Goal: Information Seeking & Learning: Learn about a topic

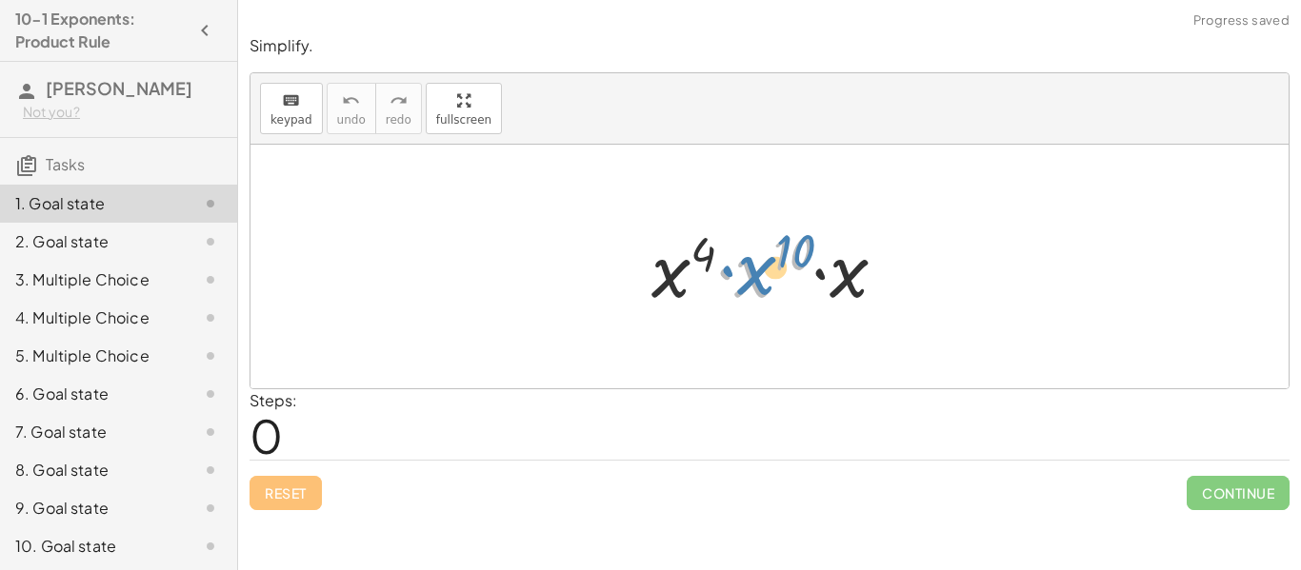
click at [768, 274] on div at bounding box center [777, 267] width 270 height 98
drag, startPoint x: 794, startPoint y: 238, endPoint x: 709, endPoint y: 235, distance: 84.8
click at [709, 235] on div at bounding box center [777, 267] width 270 height 98
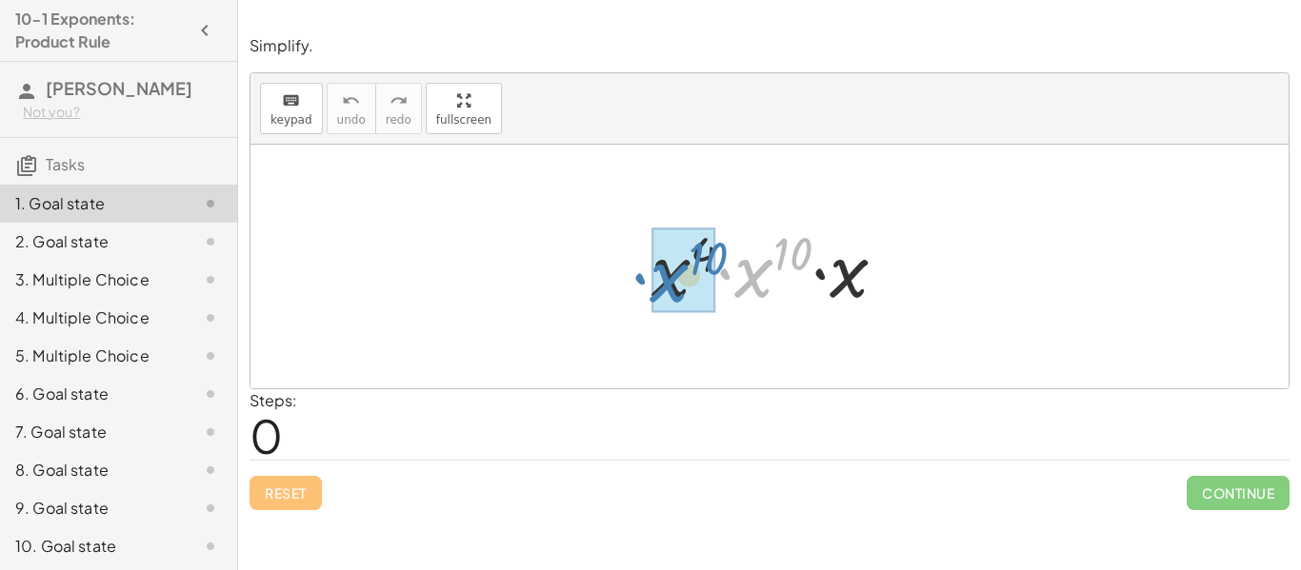
drag, startPoint x: 747, startPoint y: 283, endPoint x: 661, endPoint y: 288, distance: 85.8
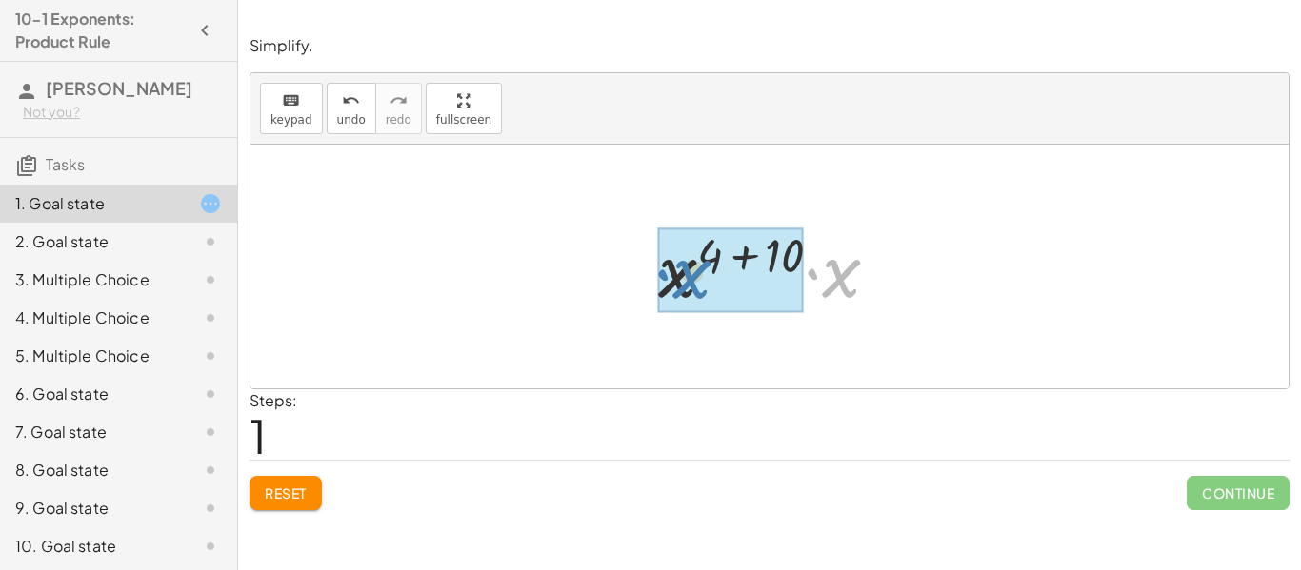
drag, startPoint x: 844, startPoint y: 280, endPoint x: 691, endPoint y: 282, distance: 152.4
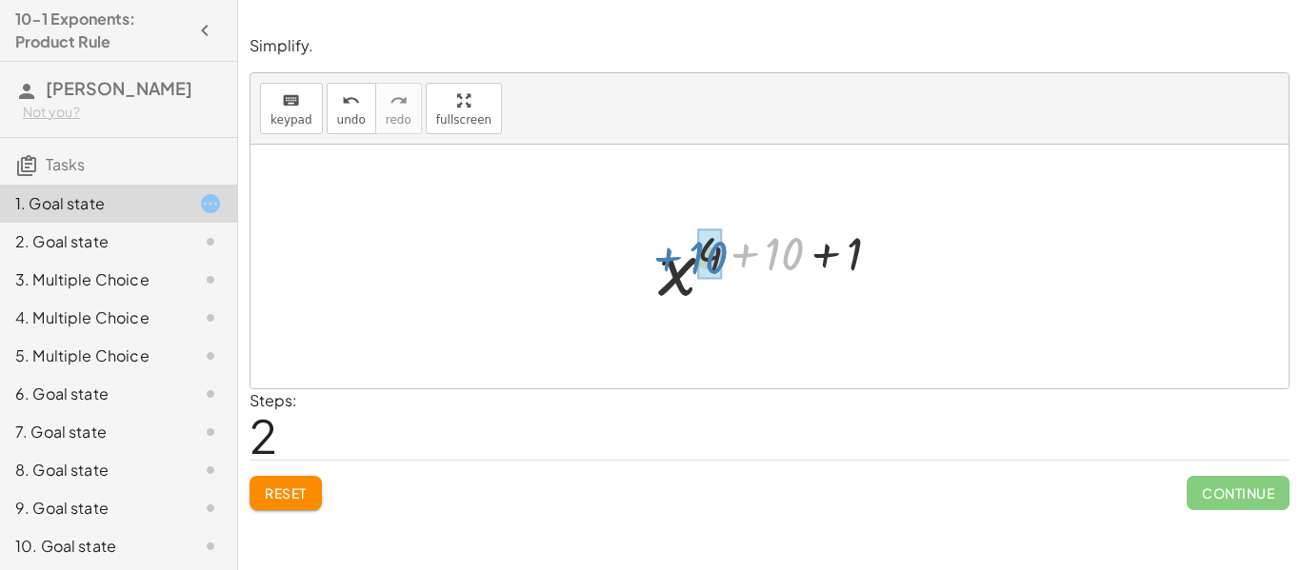
drag, startPoint x: 769, startPoint y: 255, endPoint x: 694, endPoint y: 262, distance: 75.5
click at [694, 262] on div at bounding box center [777, 267] width 256 height 94
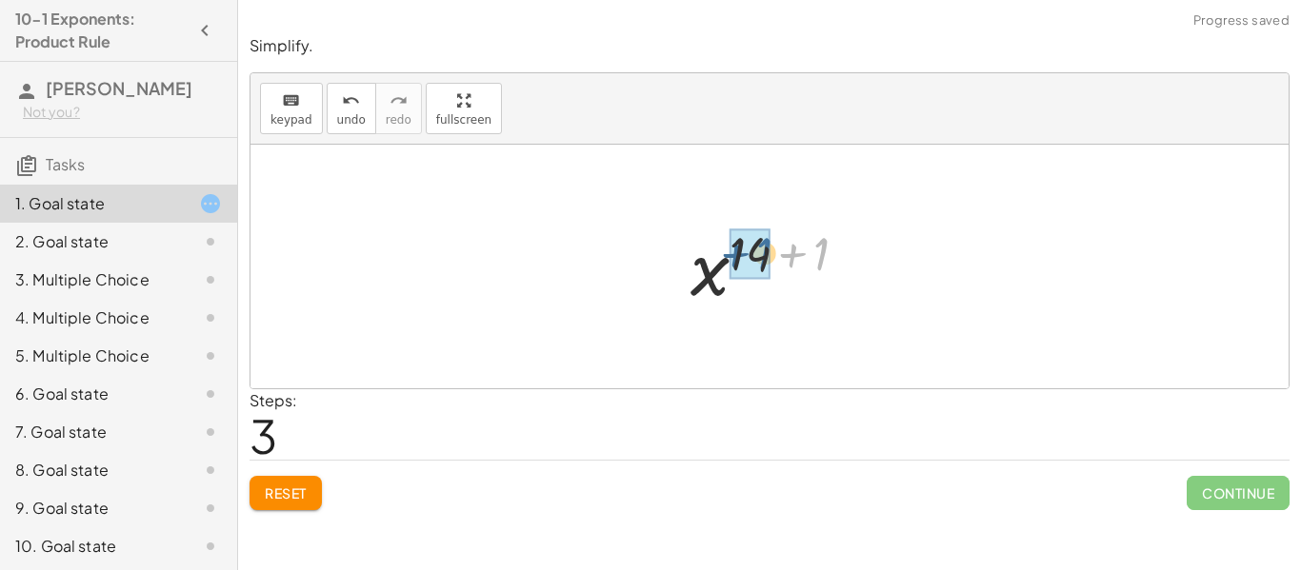
drag, startPoint x: 818, startPoint y: 251, endPoint x: 754, endPoint y: 251, distance: 63.8
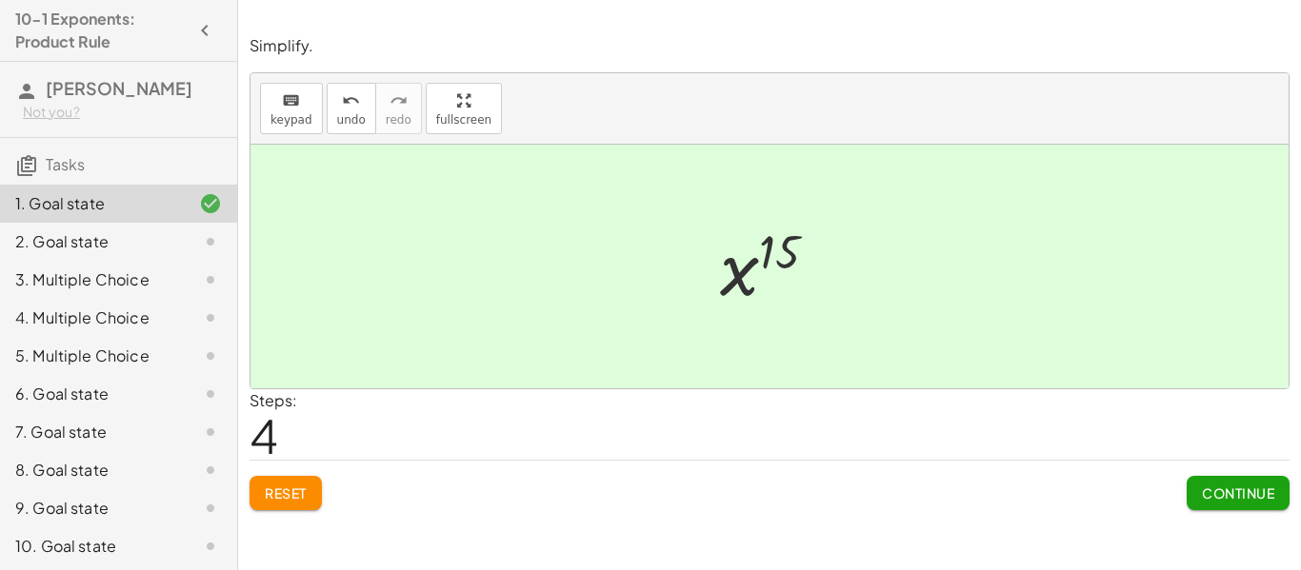
click at [1202, 494] on span "Continue" at bounding box center [1238, 493] width 72 height 17
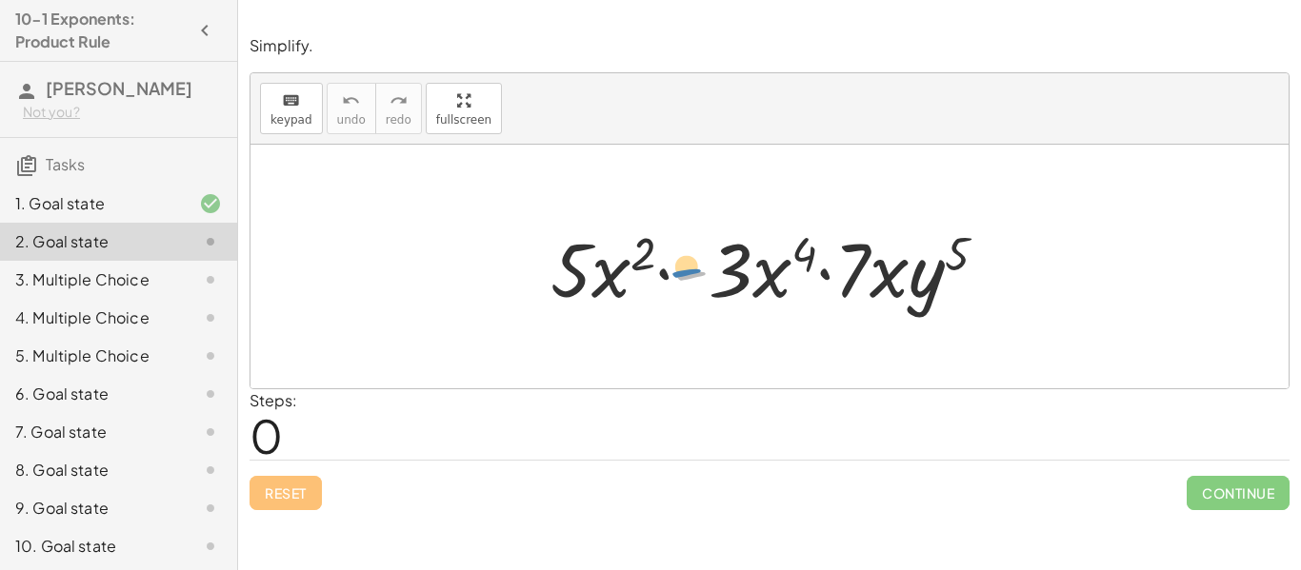
click at [688, 277] on div at bounding box center [776, 267] width 471 height 98
click at [92, 200] on div "1. Goal state" at bounding box center [91, 203] width 153 height 23
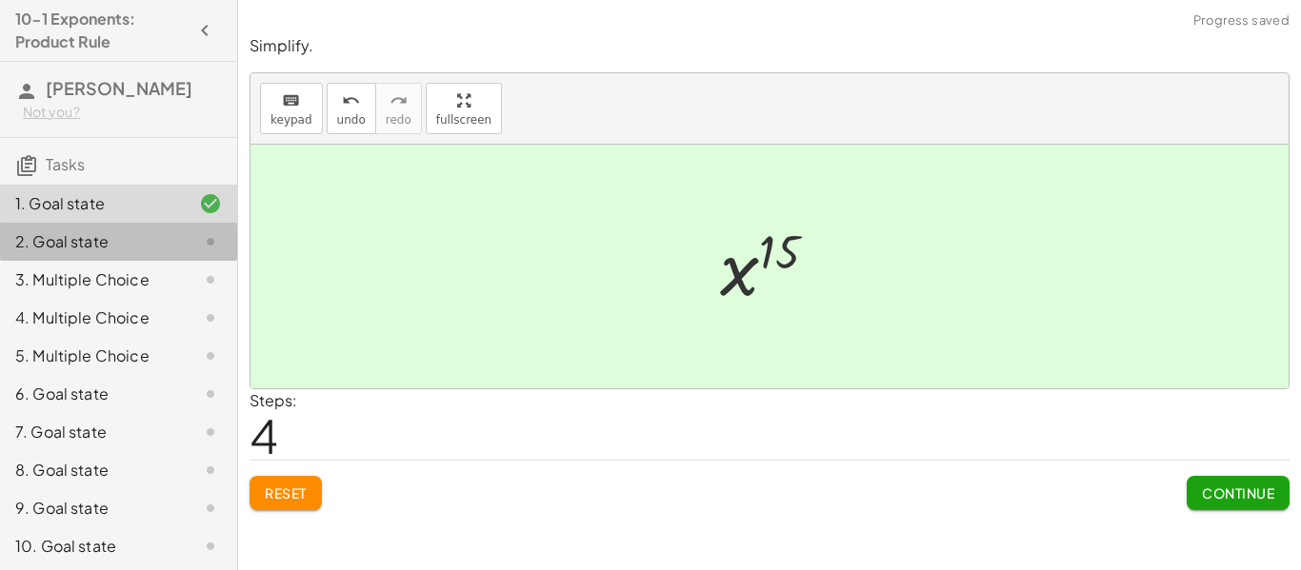
click at [101, 245] on div "2. Goal state" at bounding box center [91, 241] width 153 height 23
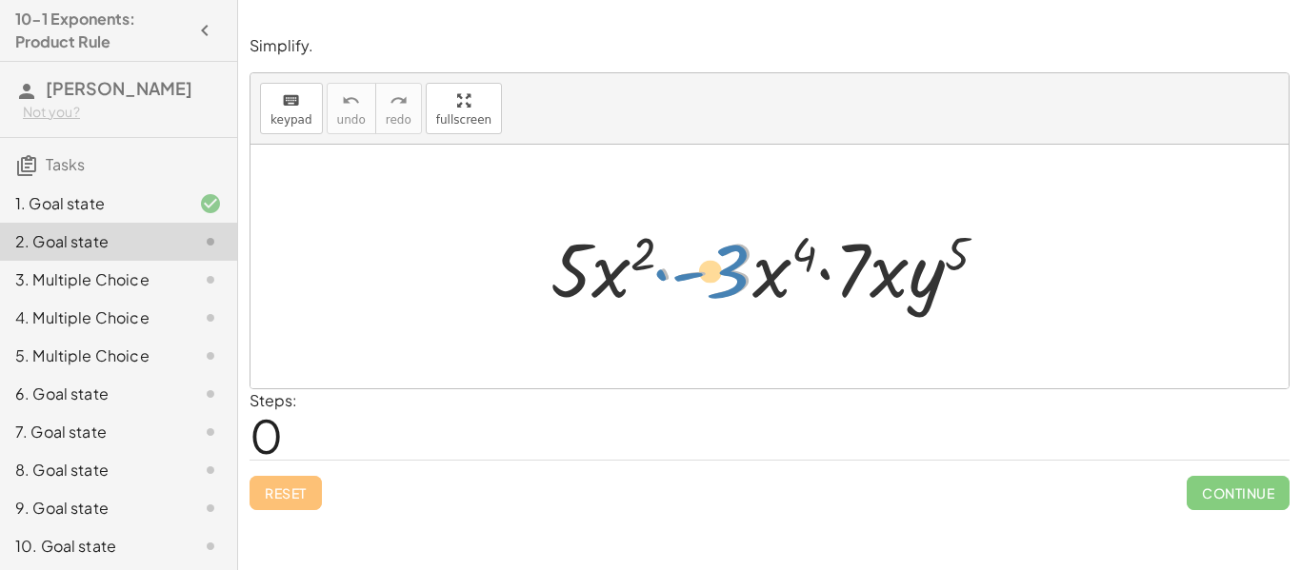
click at [740, 279] on div at bounding box center [776, 267] width 471 height 98
drag, startPoint x: 775, startPoint y: 294, endPoint x: 779, endPoint y: 270, distance: 24.1
click at [779, 270] on div at bounding box center [776, 267] width 471 height 98
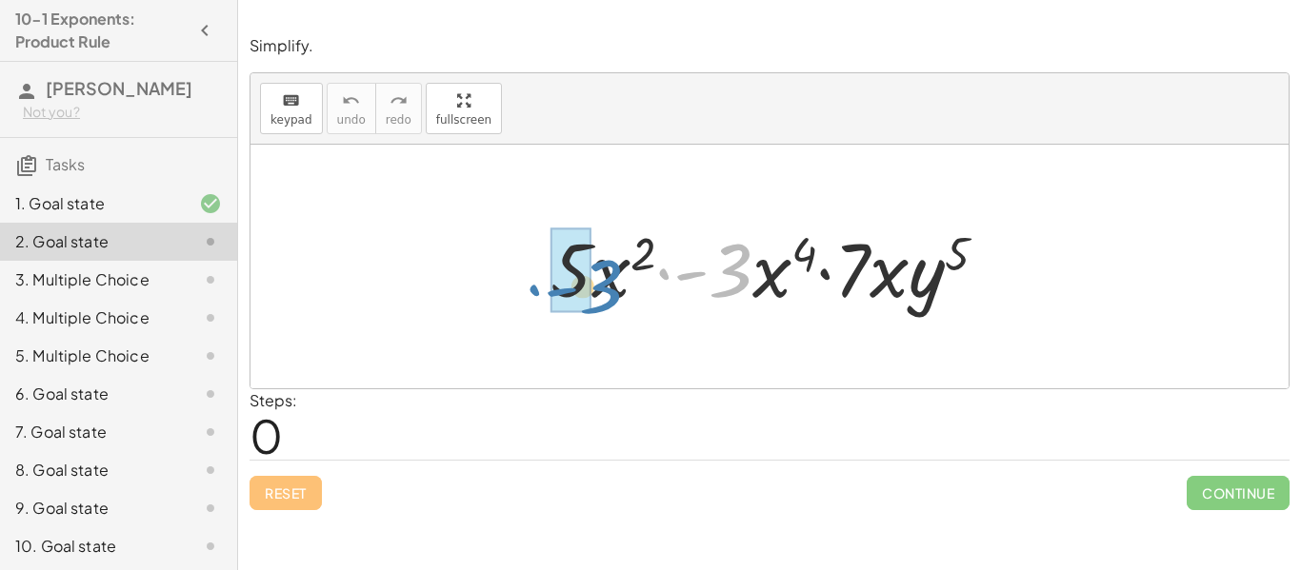
drag, startPoint x: 736, startPoint y: 274, endPoint x: 605, endPoint y: 290, distance: 132.4
click at [605, 290] on div at bounding box center [776, 267] width 471 height 98
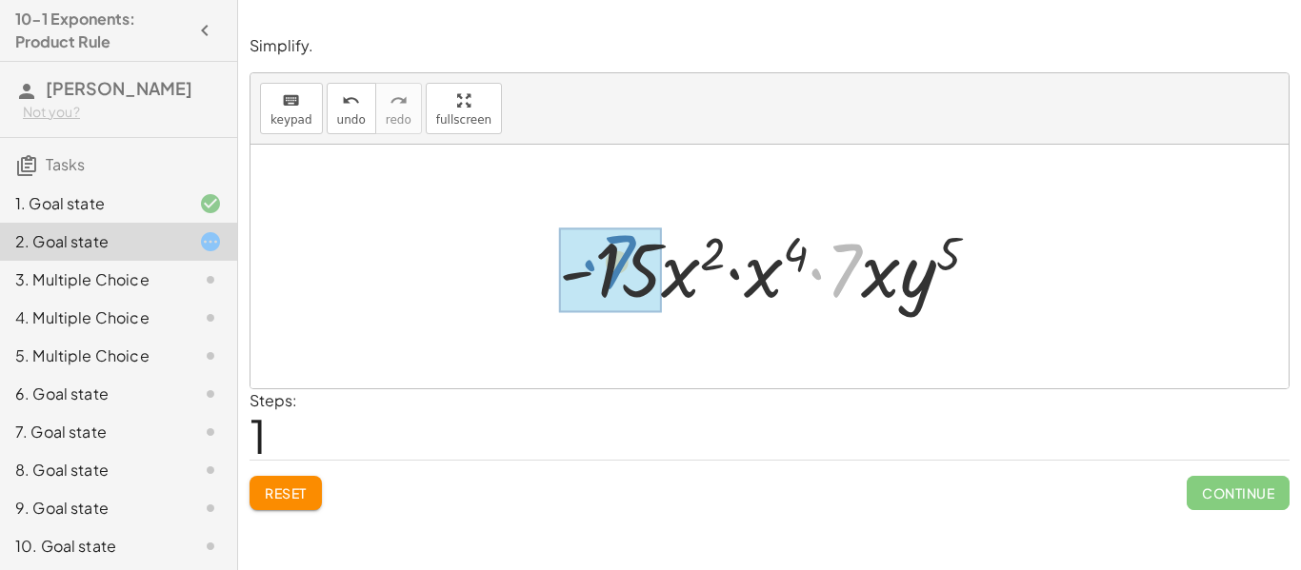
drag, startPoint x: 840, startPoint y: 279, endPoint x: 614, endPoint y: 271, distance: 225.8
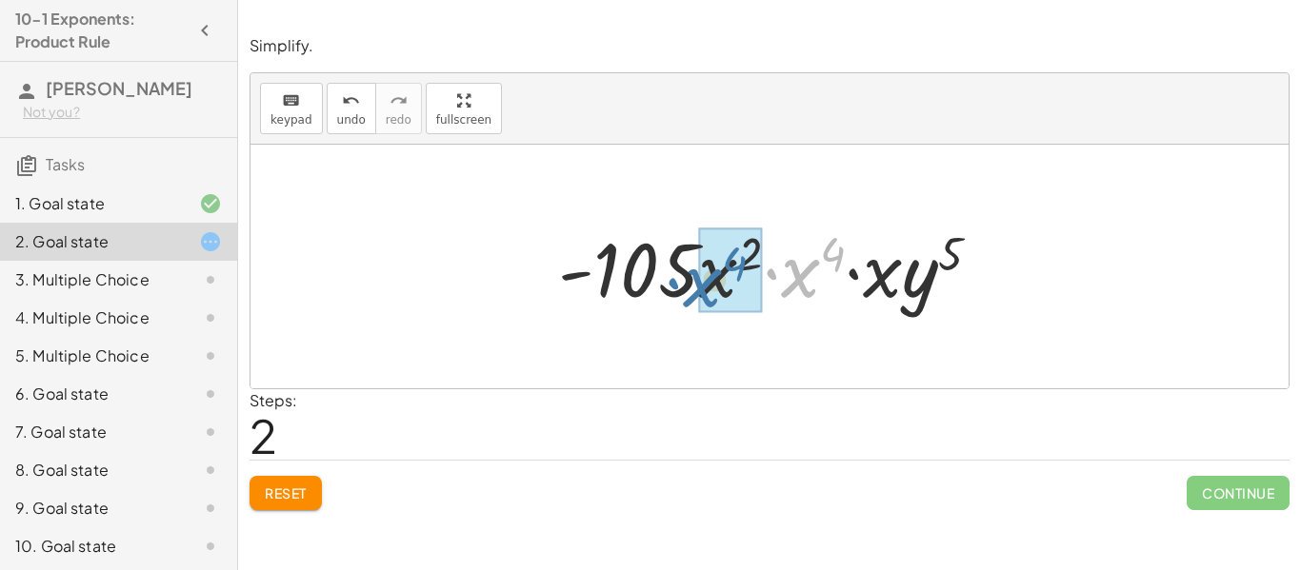
drag, startPoint x: 806, startPoint y: 279, endPoint x: 707, endPoint y: 289, distance: 99.5
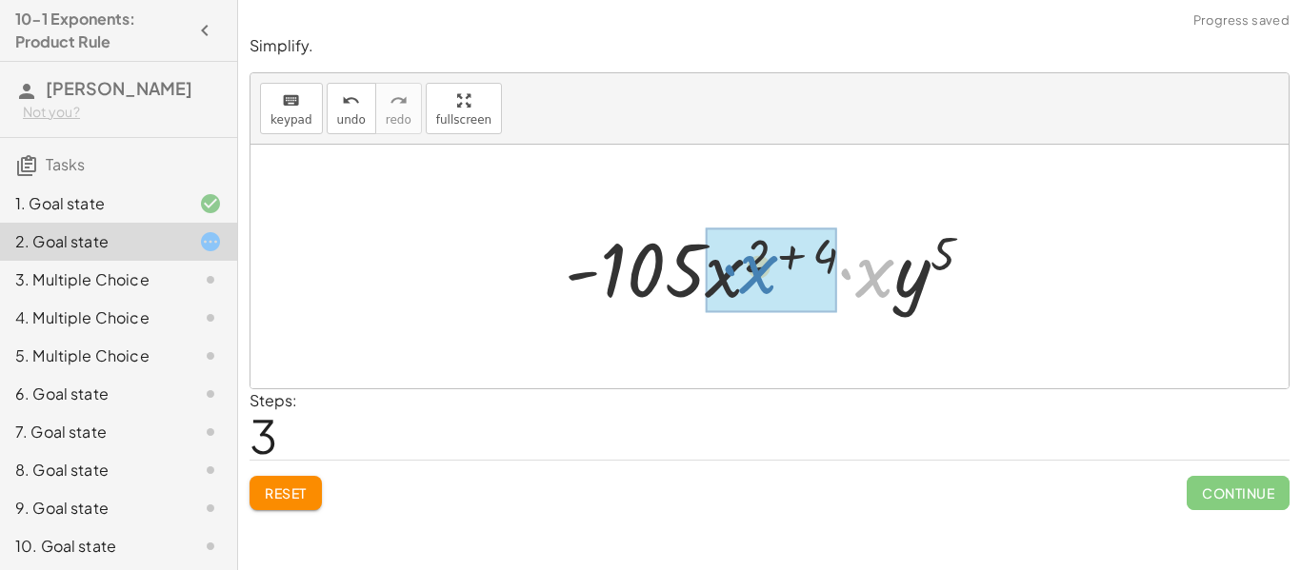
drag, startPoint x: 870, startPoint y: 278, endPoint x: 727, endPoint y: 276, distance: 143.8
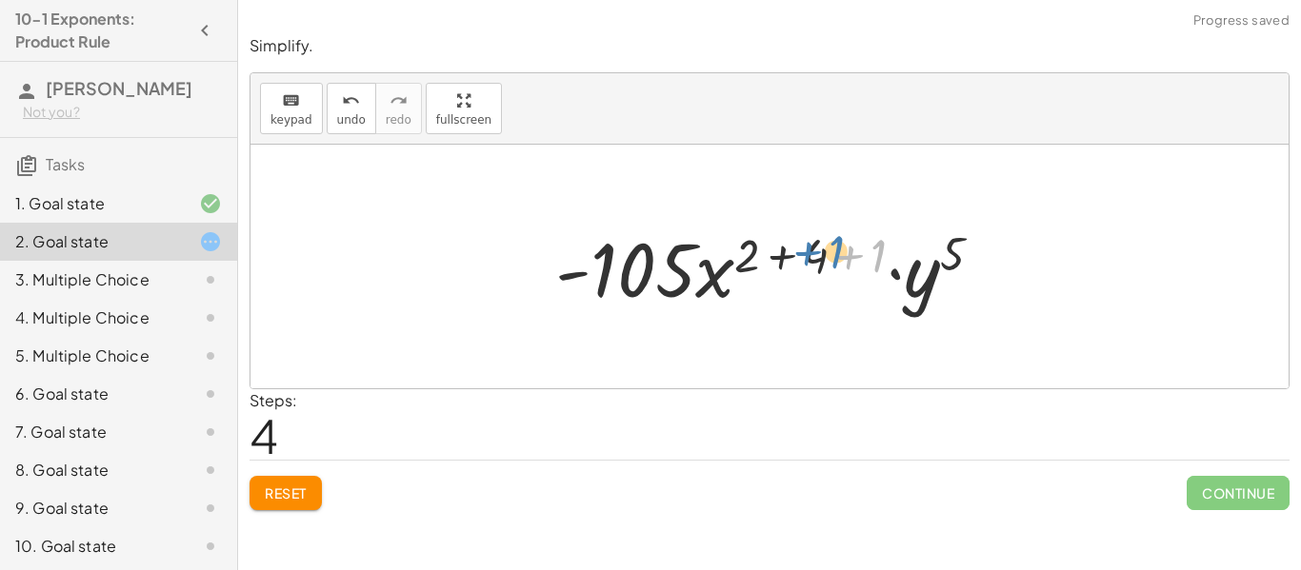
drag, startPoint x: 868, startPoint y: 257, endPoint x: 822, endPoint y: 253, distance: 45.9
click at [822, 253] on div at bounding box center [777, 267] width 462 height 98
drag, startPoint x: 858, startPoint y: 256, endPoint x: 787, endPoint y: 251, distance: 71.6
click at [787, 251] on div at bounding box center [777, 267] width 462 height 98
drag, startPoint x: 857, startPoint y: 257, endPoint x: 837, endPoint y: 255, distance: 20.1
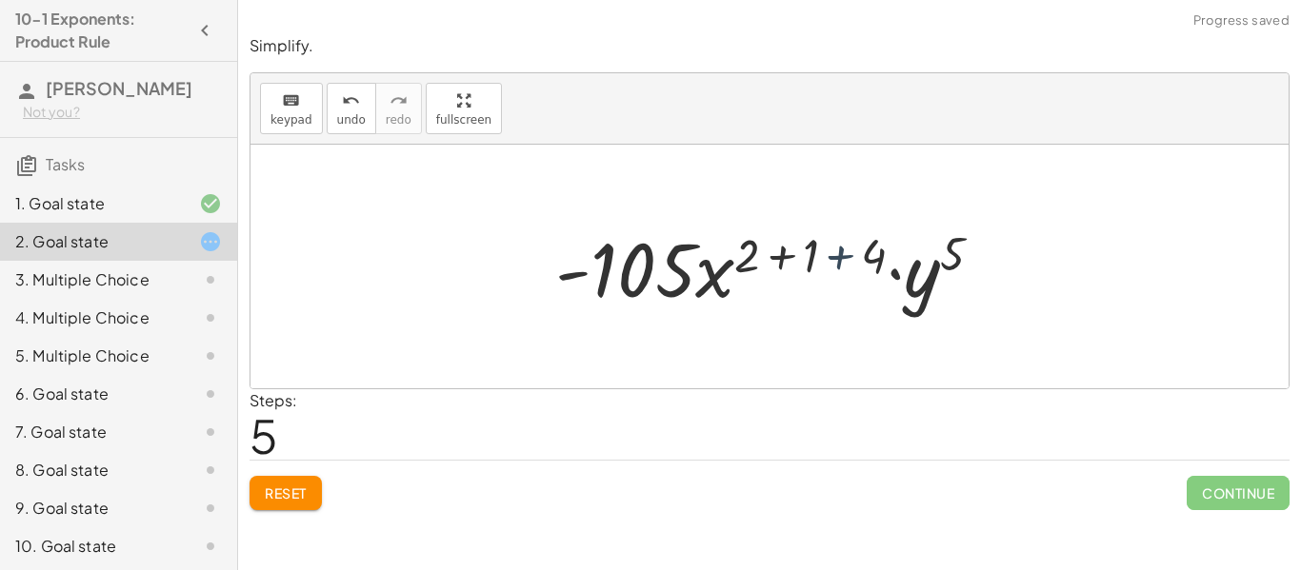
click at [837, 255] on div at bounding box center [777, 267] width 462 height 98
drag, startPoint x: 875, startPoint y: 260, endPoint x: 815, endPoint y: 253, distance: 60.4
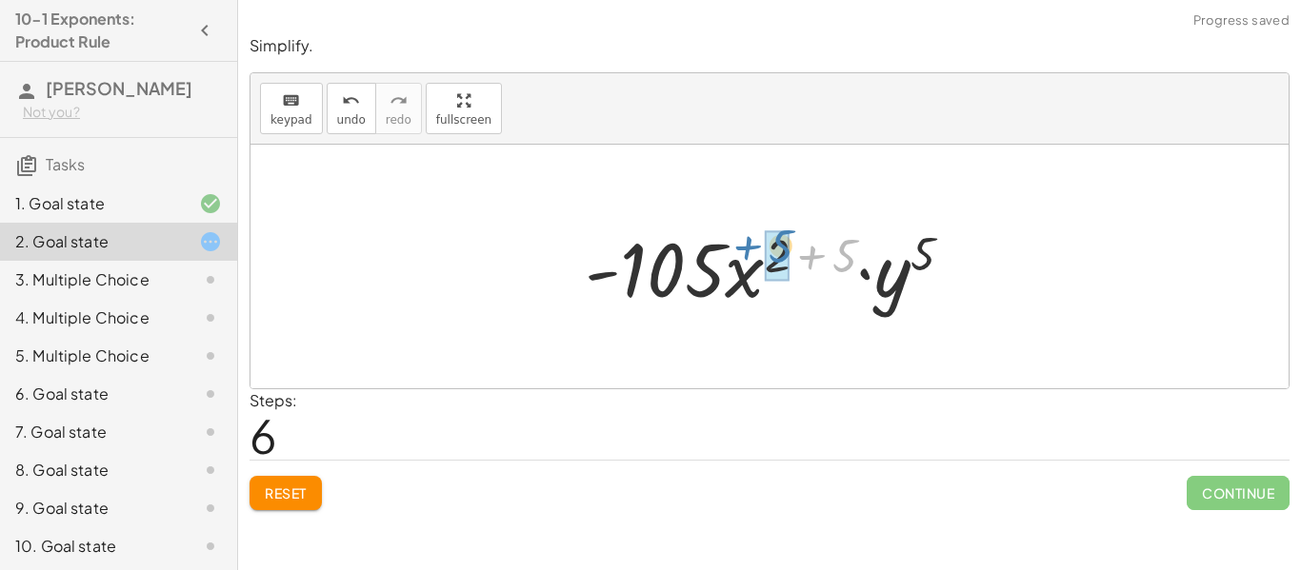
drag, startPoint x: 843, startPoint y: 253, endPoint x: 778, endPoint y: 244, distance: 65.5
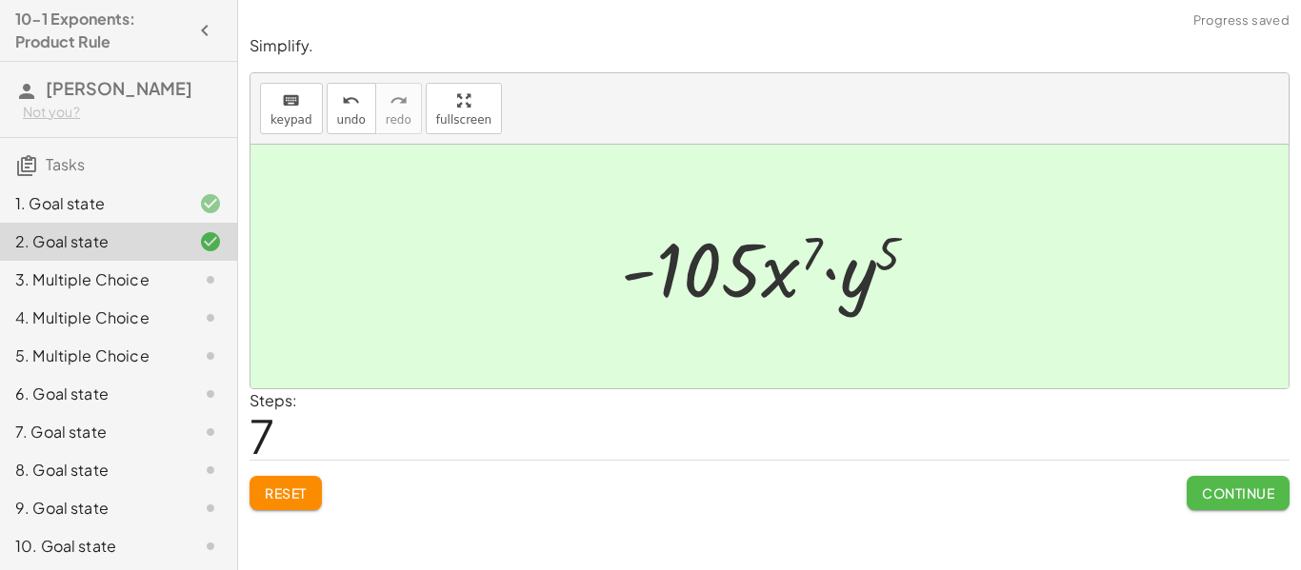
click at [1243, 499] on span "Continue" at bounding box center [1238, 493] width 72 height 17
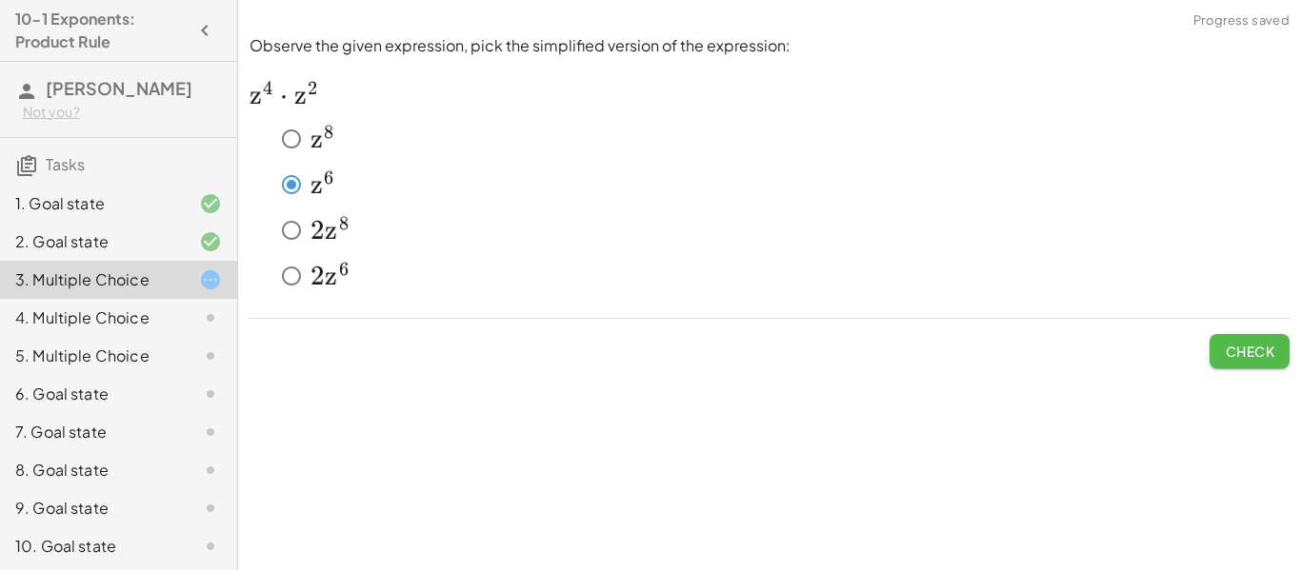
click at [1245, 357] on span "Check" at bounding box center [1250, 351] width 50 height 17
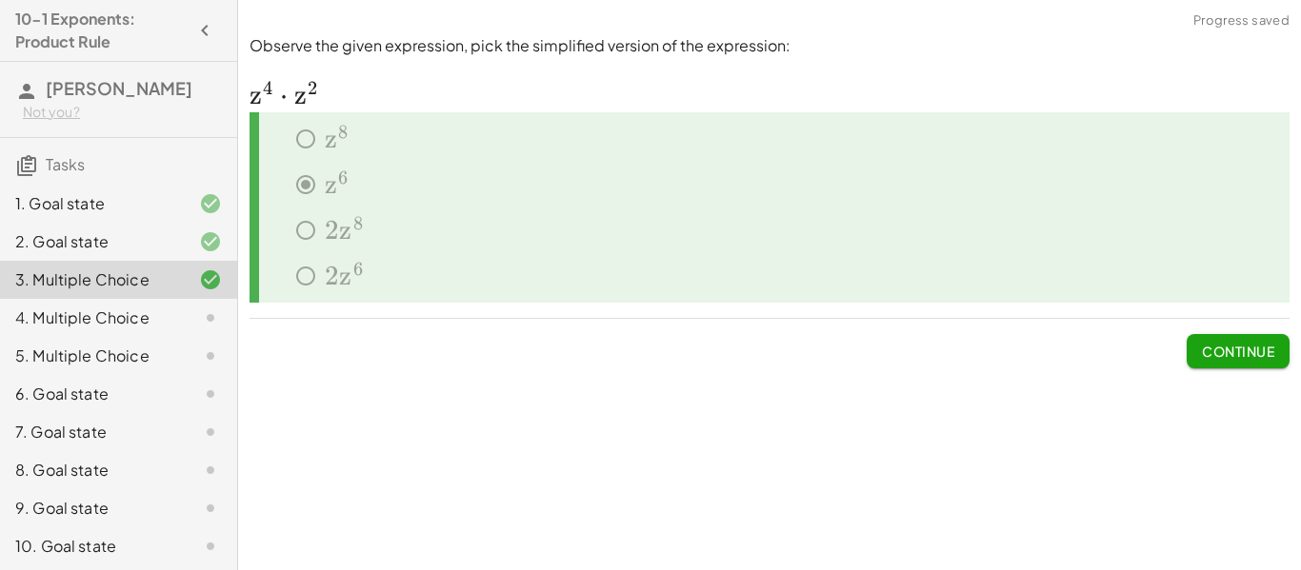
click at [1234, 359] on span "Continue" at bounding box center [1238, 351] width 72 height 17
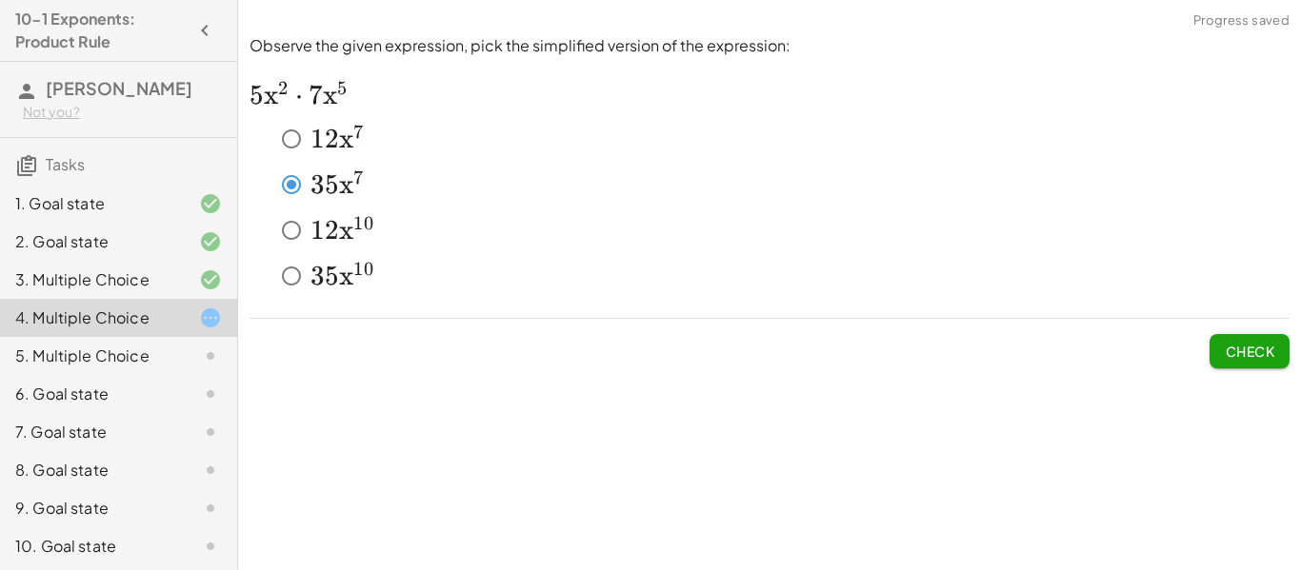
click at [1238, 357] on span "Check" at bounding box center [1250, 351] width 50 height 17
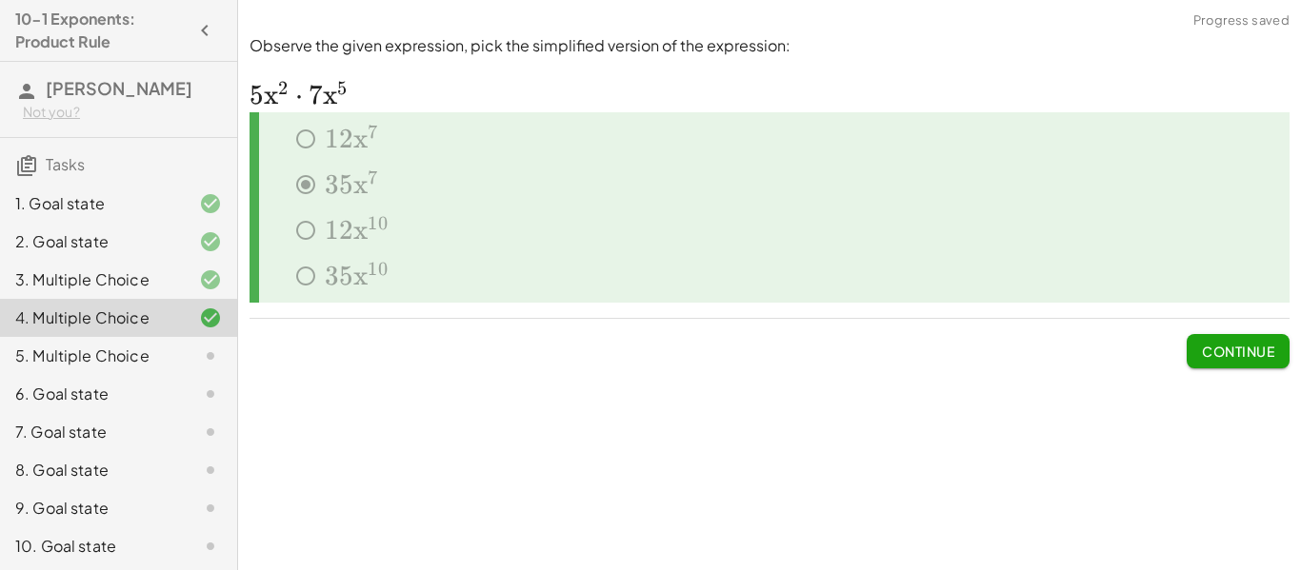
click at [1237, 348] on span "Continue" at bounding box center [1238, 351] width 72 height 17
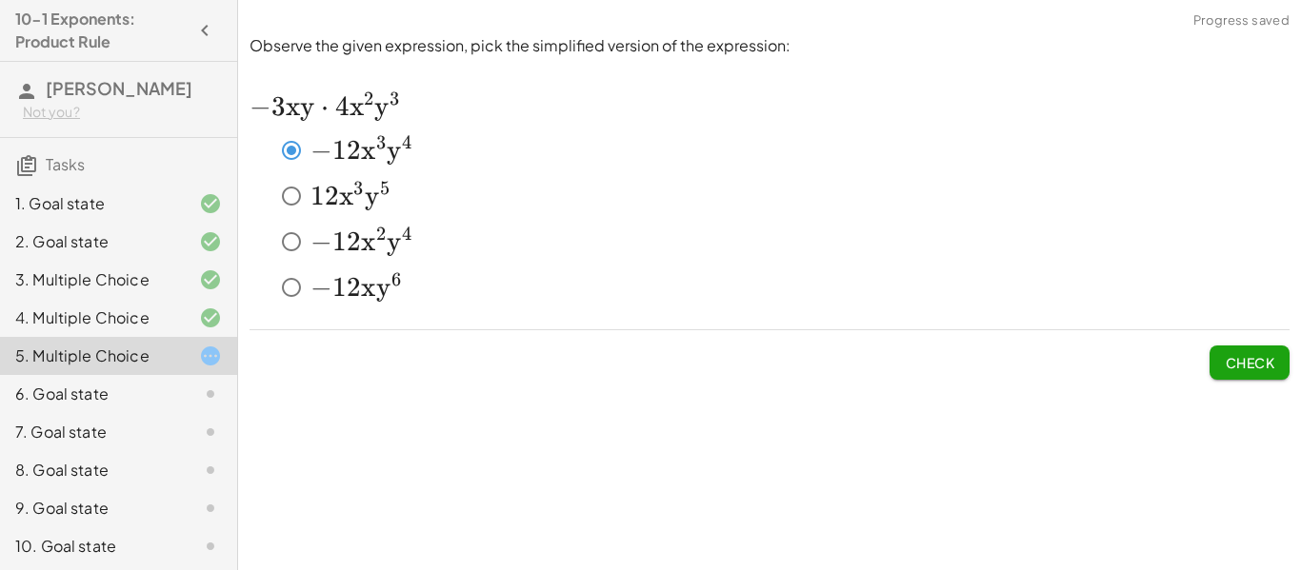
click at [1249, 349] on button "Check" at bounding box center [1249, 363] width 80 height 34
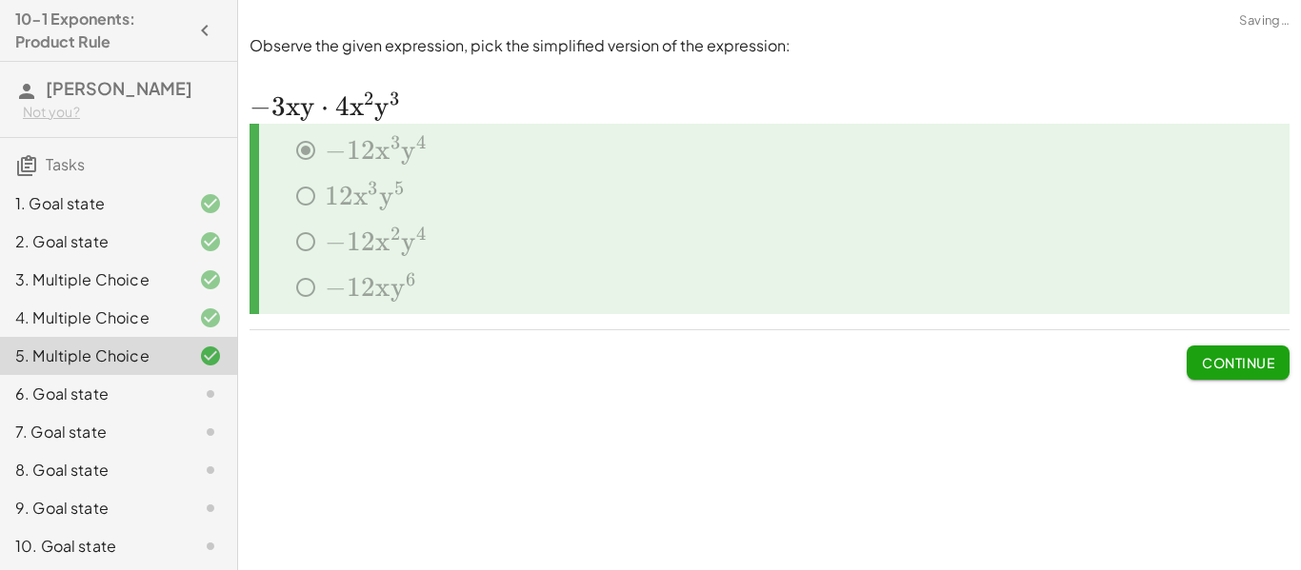
click at [1247, 363] on span "Continue" at bounding box center [1238, 362] width 72 height 17
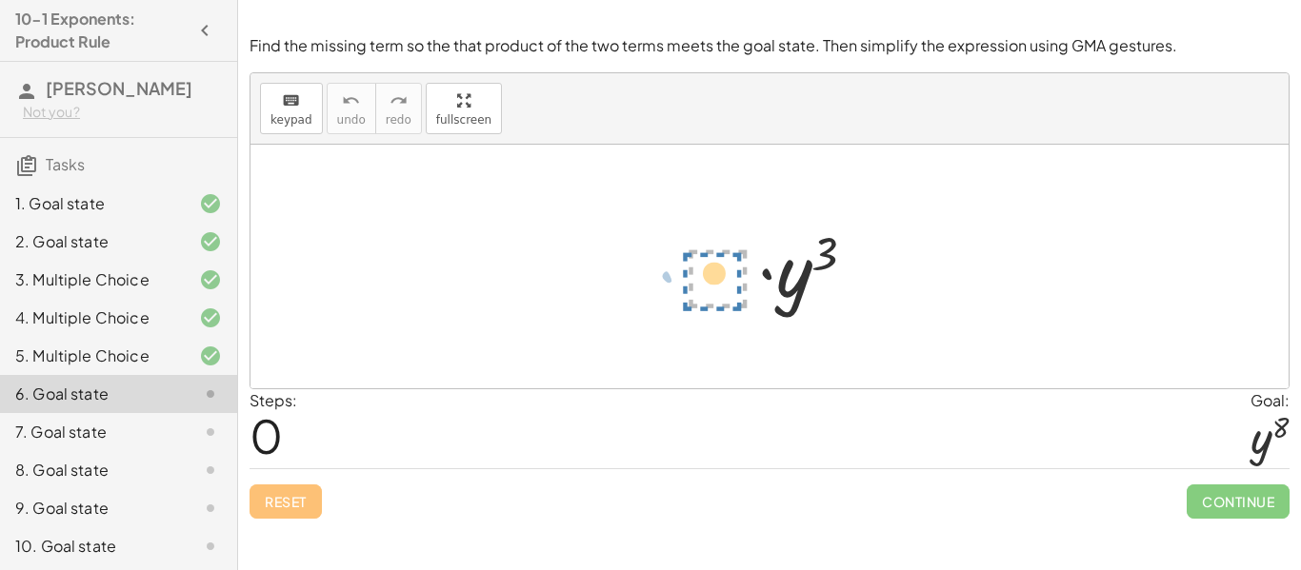
click at [721, 270] on div at bounding box center [776, 267] width 209 height 98
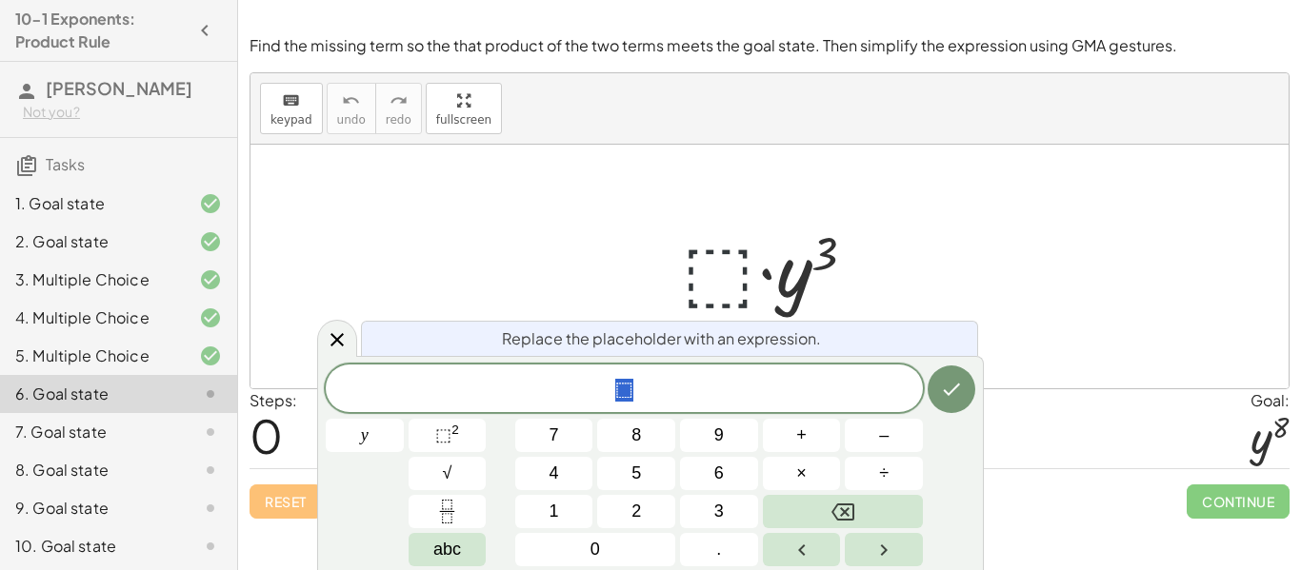
scroll to position [1, 0]
click at [340, 339] on icon at bounding box center [337, 340] width 23 height 23
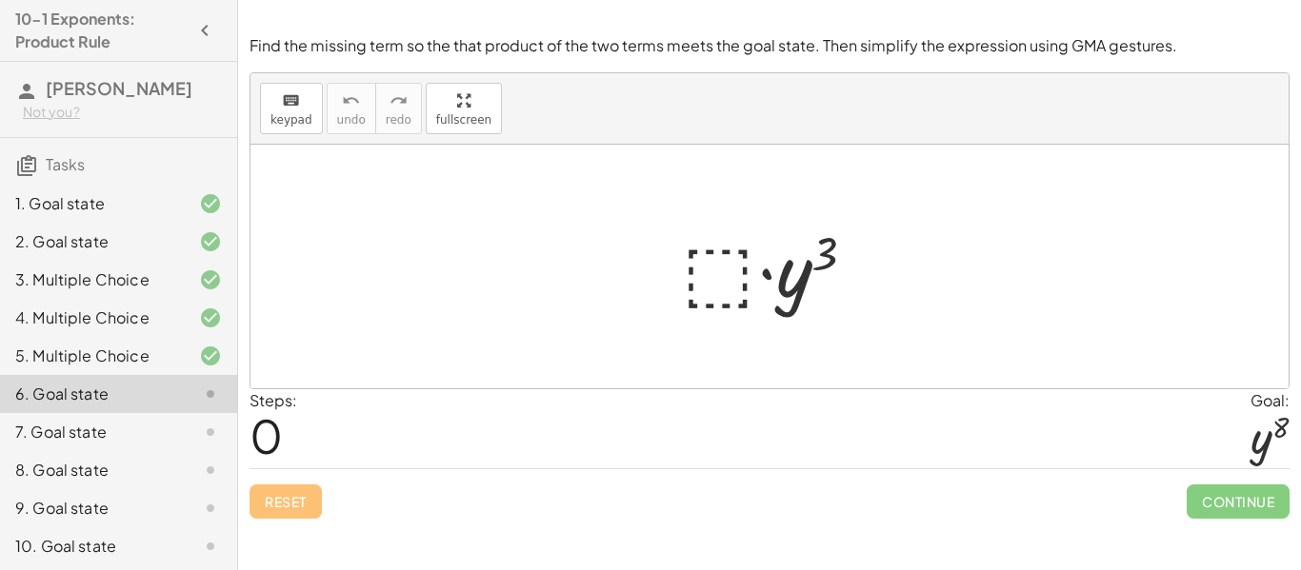
click at [719, 267] on div at bounding box center [776, 267] width 209 height 98
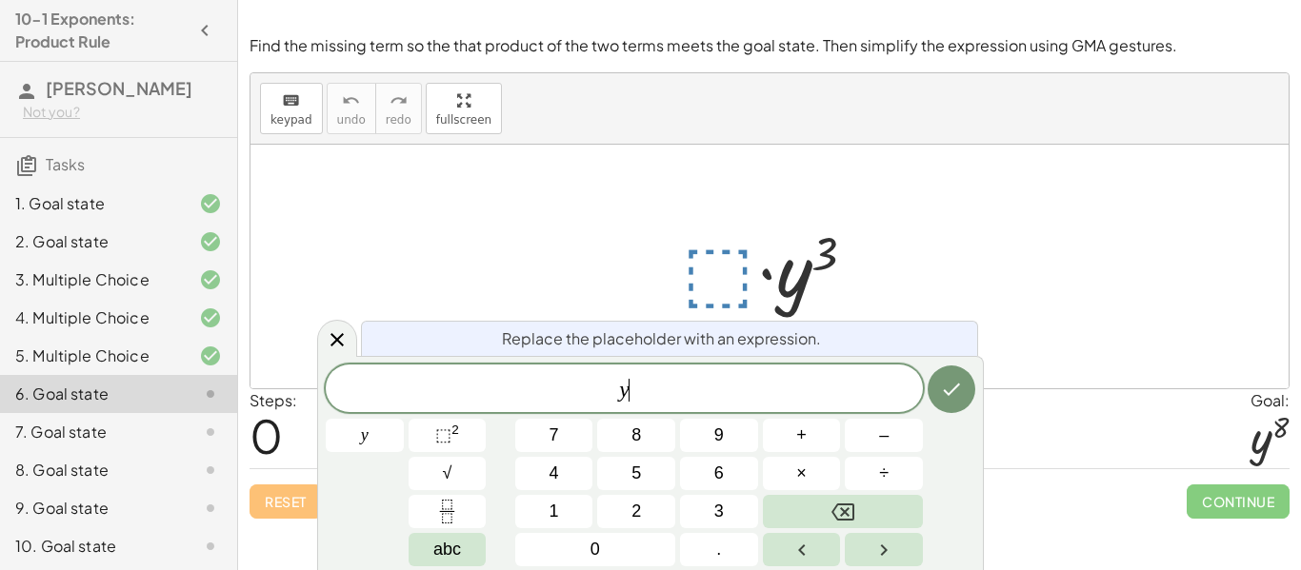
scroll to position [3, 0]
click at [471, 442] on button "⬚ 2" at bounding box center [448, 435] width 78 height 33
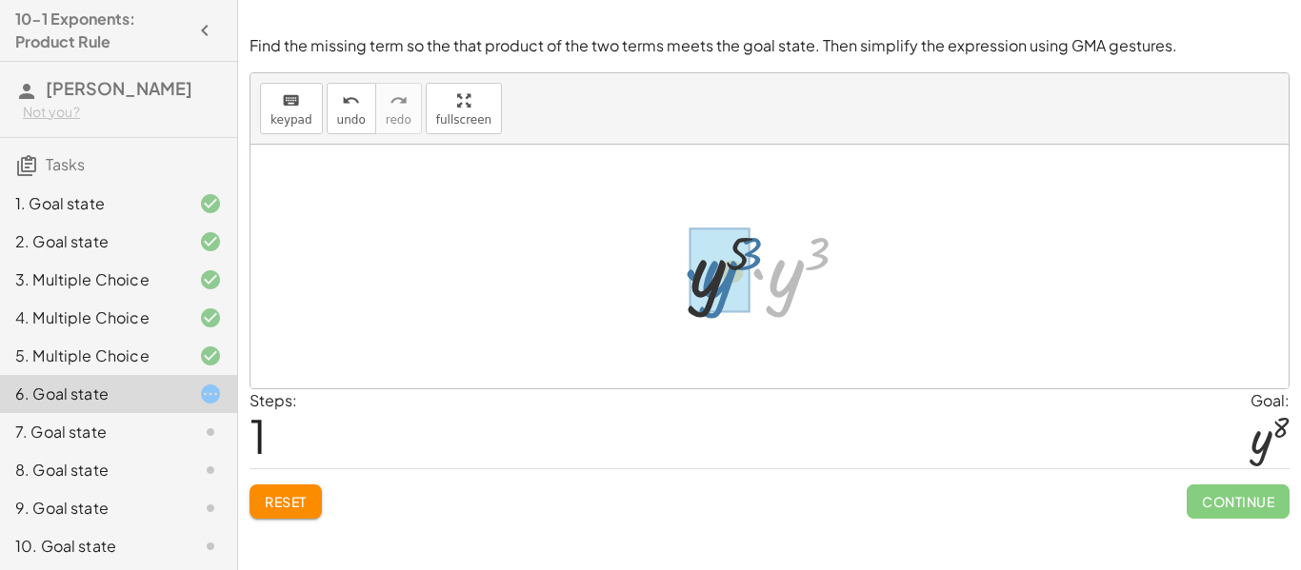
drag, startPoint x: 790, startPoint y: 285, endPoint x: 723, endPoint y: 286, distance: 67.6
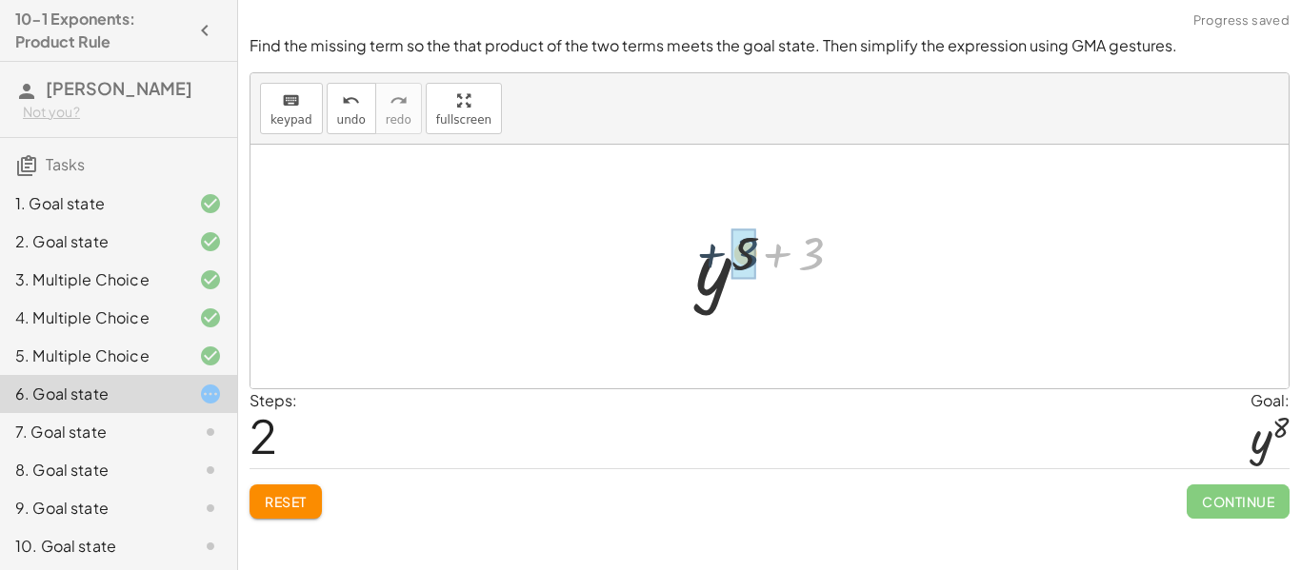
drag, startPoint x: 810, startPoint y: 254, endPoint x: 743, endPoint y: 254, distance: 67.6
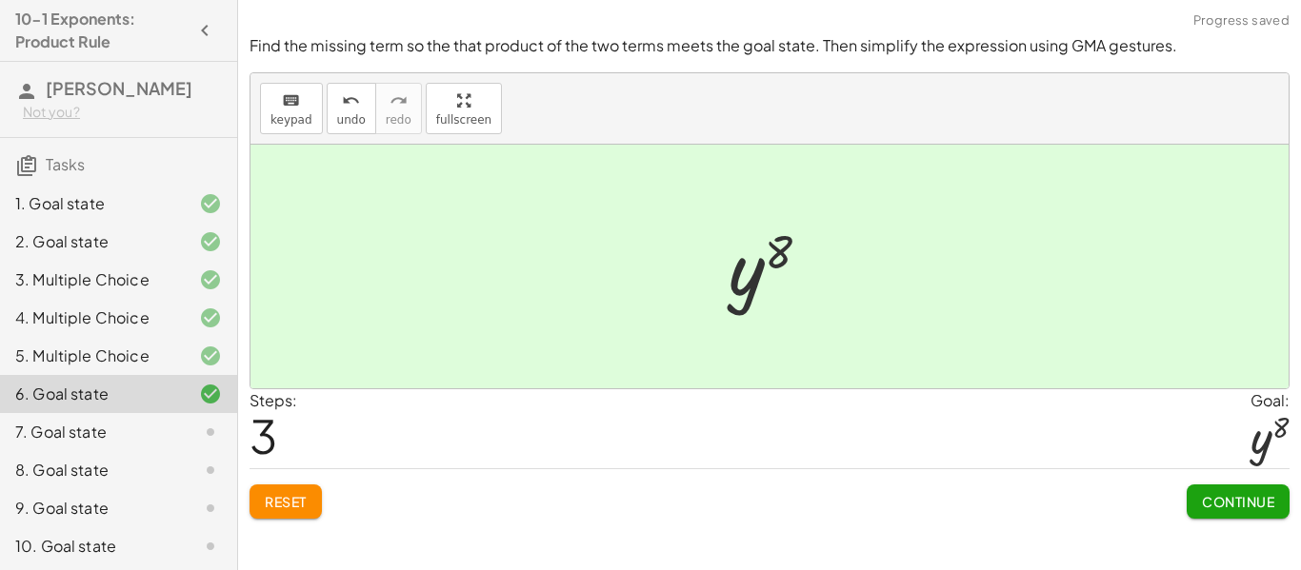
click at [1224, 510] on button "Continue" at bounding box center [1238, 502] width 103 height 34
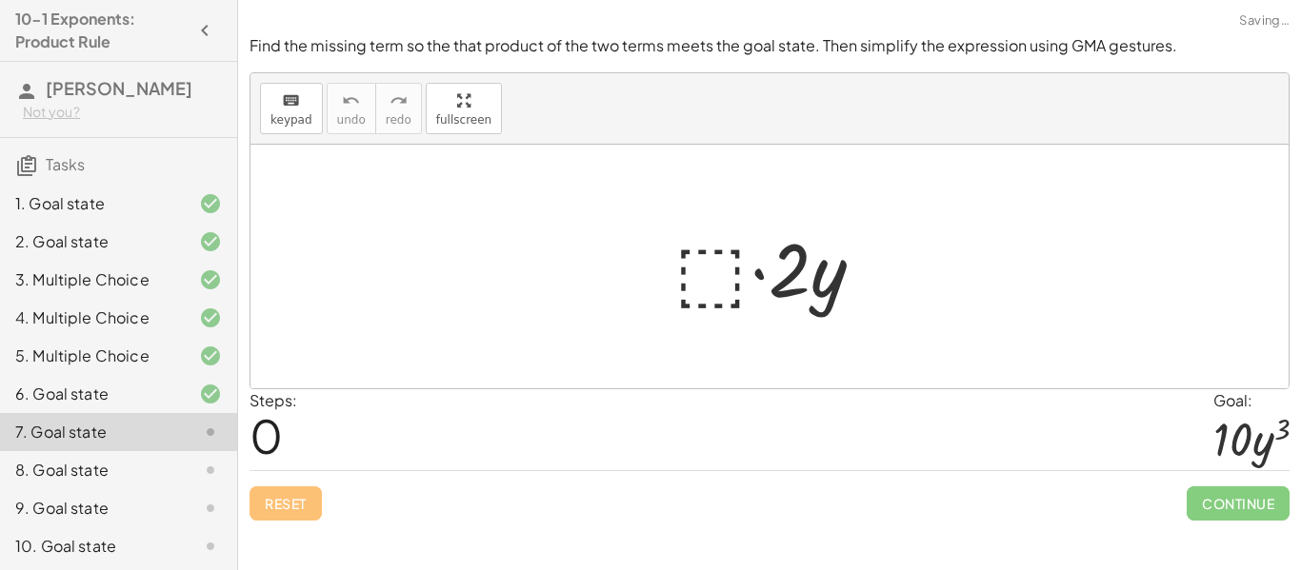
click at [721, 265] on div at bounding box center [777, 267] width 224 height 98
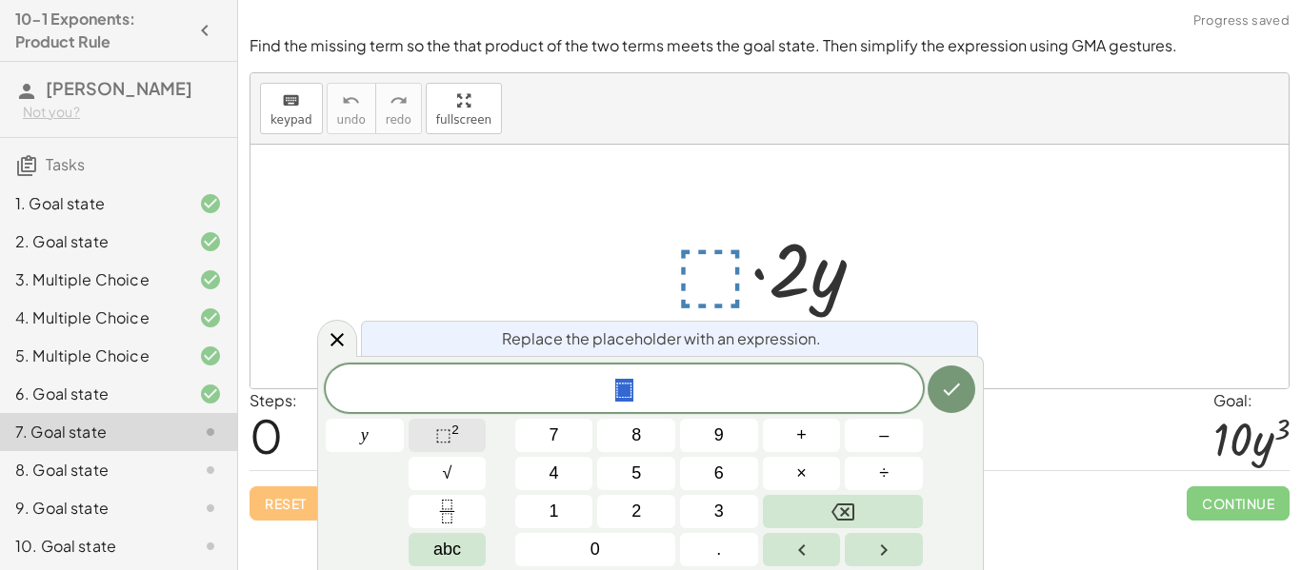
click at [461, 437] on button "⬚ 2" at bounding box center [448, 435] width 78 height 33
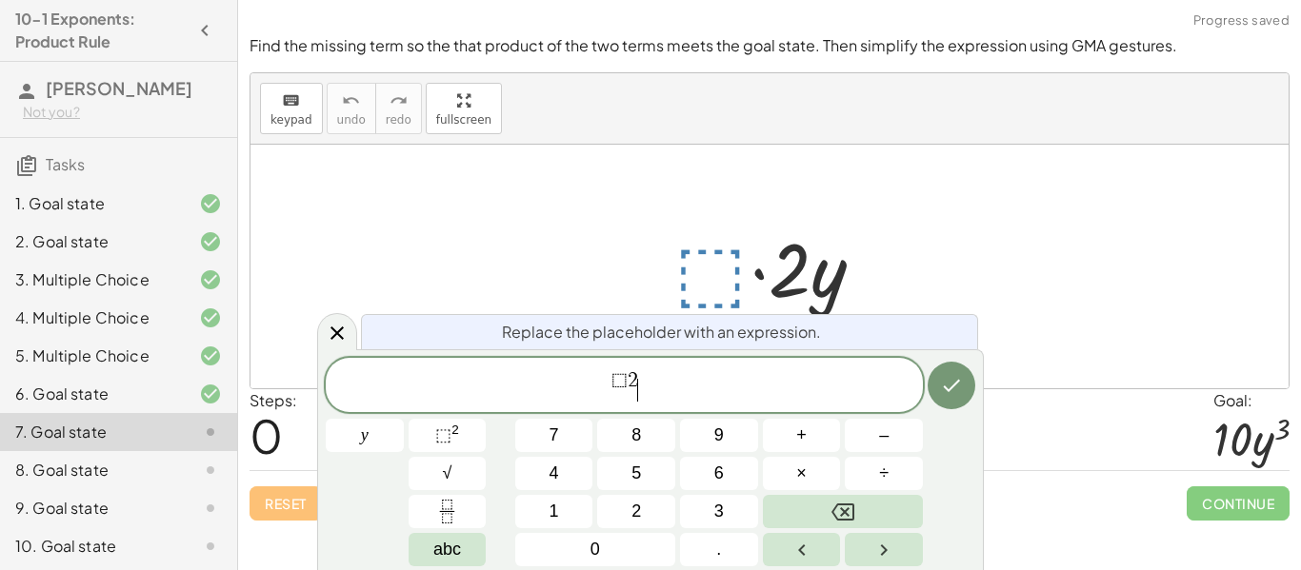
click at [626, 386] on span "⬚ 2" at bounding box center [624, 381] width 27 height 21
click at [648, 385] on span "2 ​" at bounding box center [624, 387] width 597 height 34
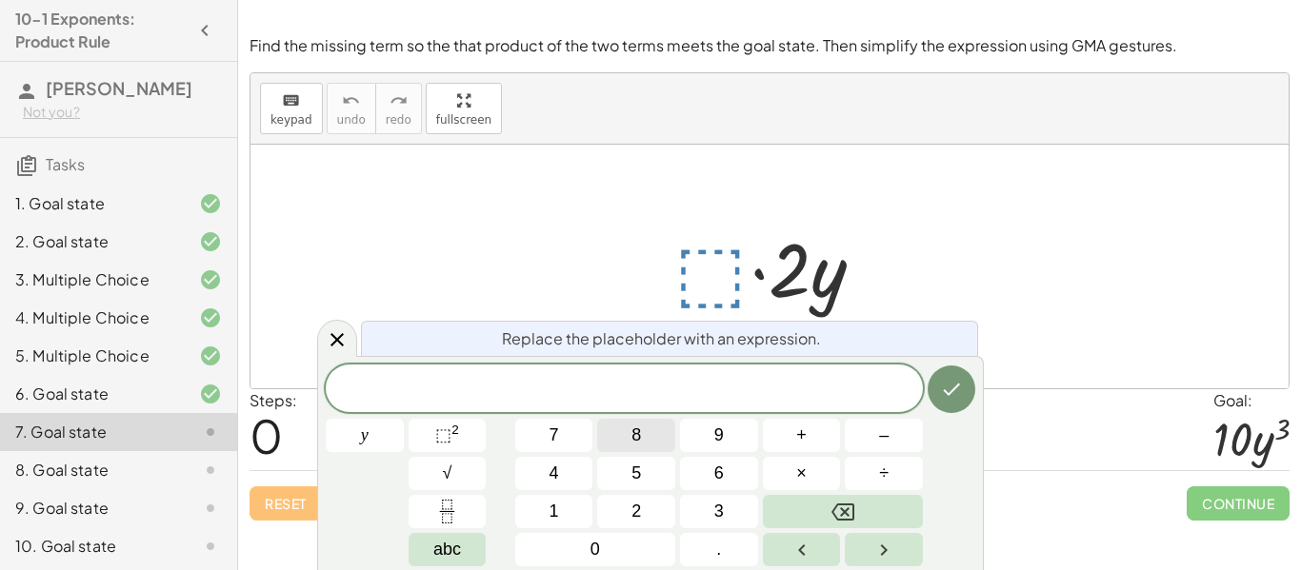
scroll to position [5, 0]
click at [469, 435] on button "⬚ 2" at bounding box center [448, 435] width 78 height 33
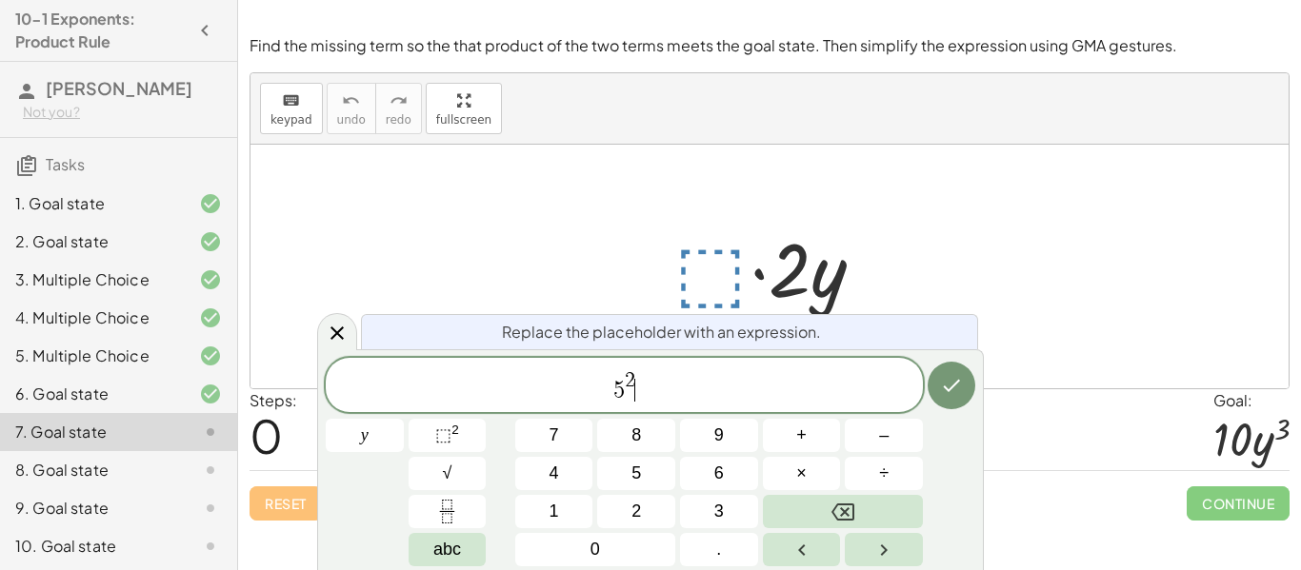
click at [640, 374] on span "5 2 ​" at bounding box center [624, 387] width 597 height 34
click at [636, 375] on span "5 2 ​" at bounding box center [624, 387] width 597 height 34
click at [634, 379] on span "2" at bounding box center [630, 381] width 10 height 21
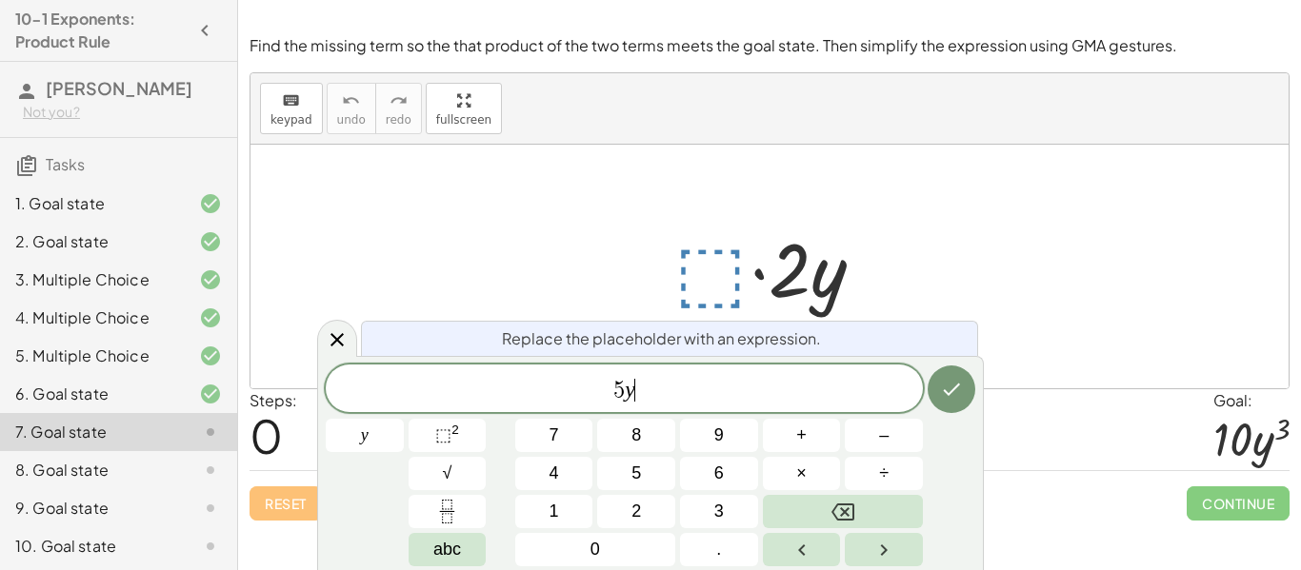
scroll to position [6, 0]
click at [638, 374] on div "5 y ​" at bounding box center [624, 389] width 597 height 48
click at [635, 374] on div "5 y ​" at bounding box center [624, 389] width 597 height 48
click at [445, 437] on span "⬚" at bounding box center [443, 435] width 16 height 19
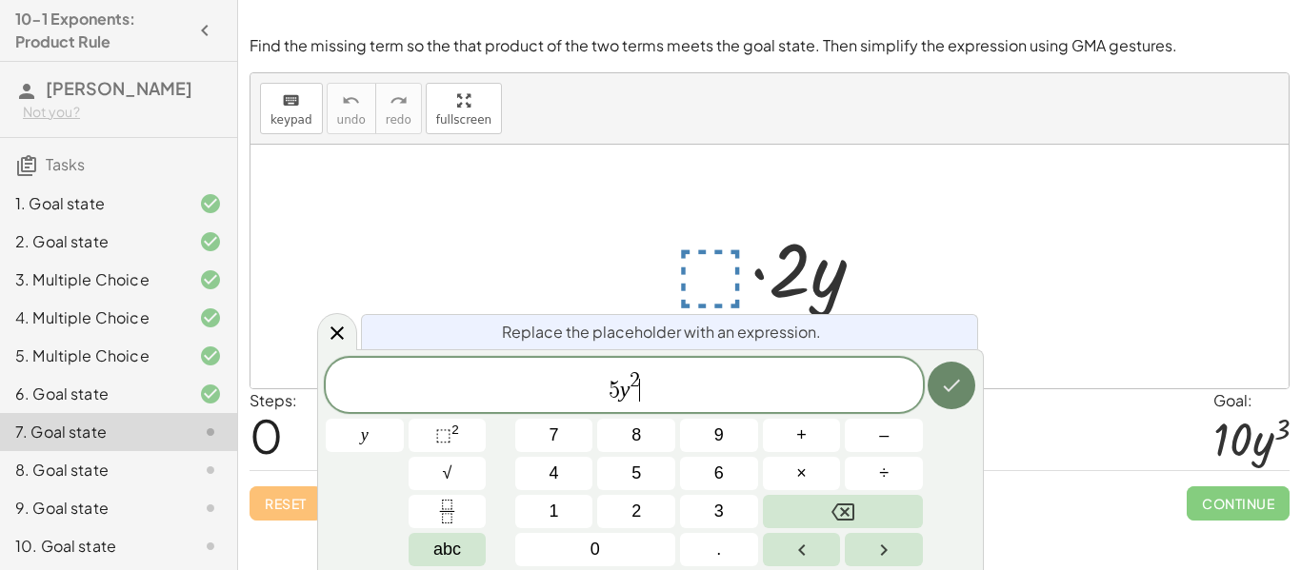
click at [964, 386] on button "Done" at bounding box center [952, 386] width 48 height 48
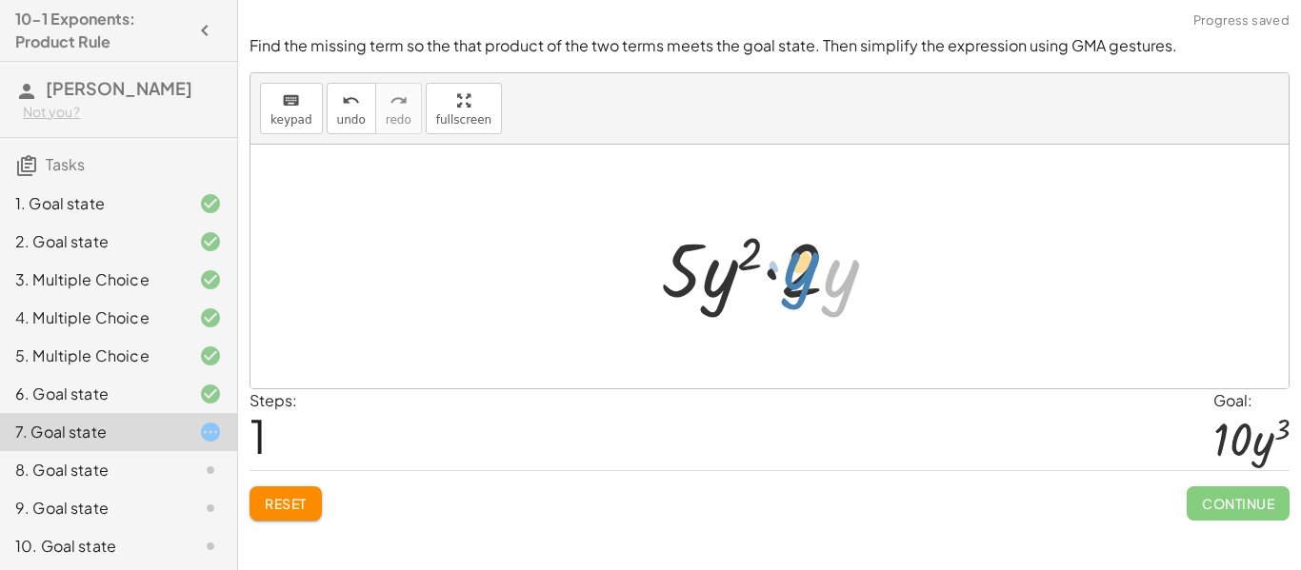
drag, startPoint x: 829, startPoint y: 268, endPoint x: 792, endPoint y: 260, distance: 37.9
click at [792, 260] on div at bounding box center [776, 267] width 250 height 98
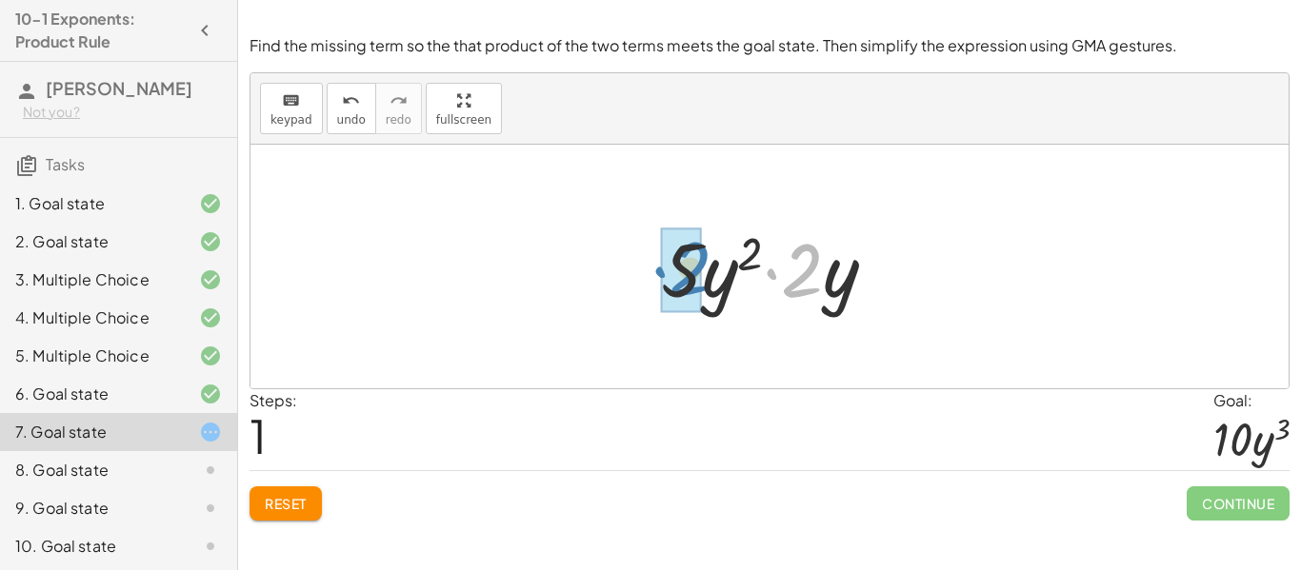
drag, startPoint x: 812, startPoint y: 272, endPoint x: 700, endPoint y: 270, distance: 112.4
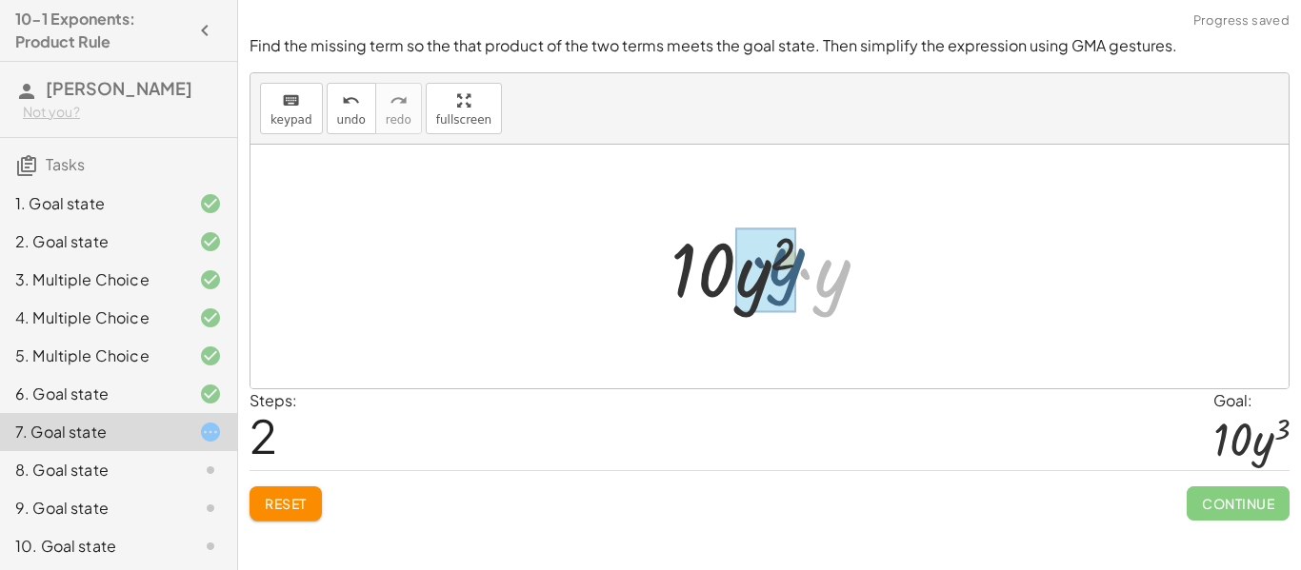
drag, startPoint x: 817, startPoint y: 290, endPoint x: 757, endPoint y: 280, distance: 60.9
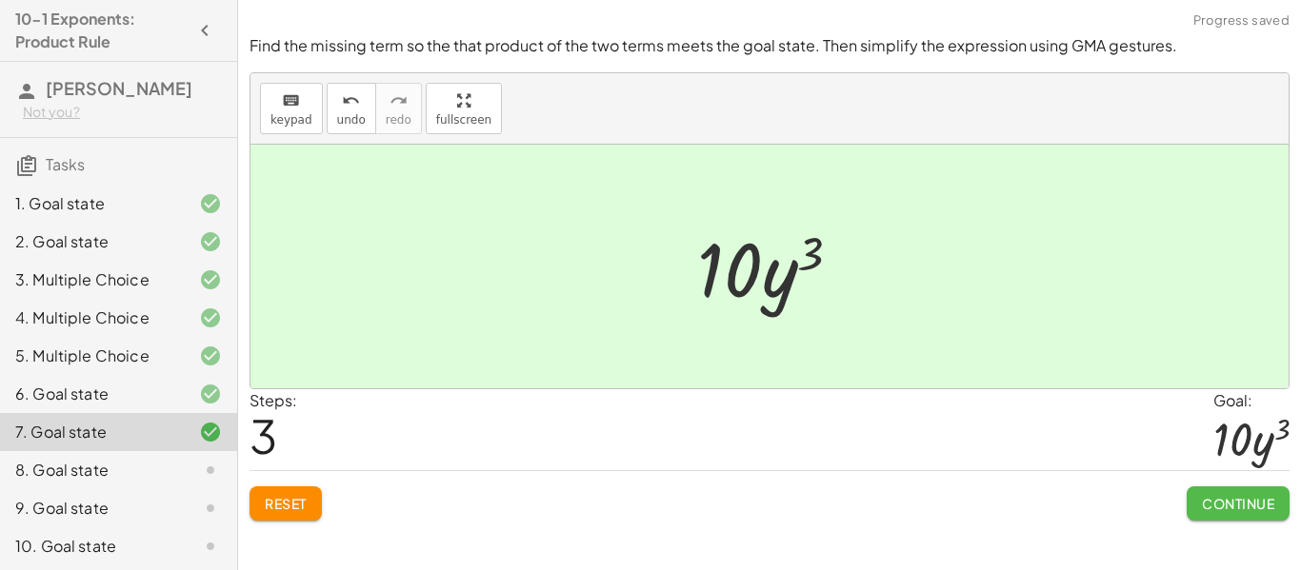
click at [1210, 509] on span "Continue" at bounding box center [1238, 503] width 72 height 17
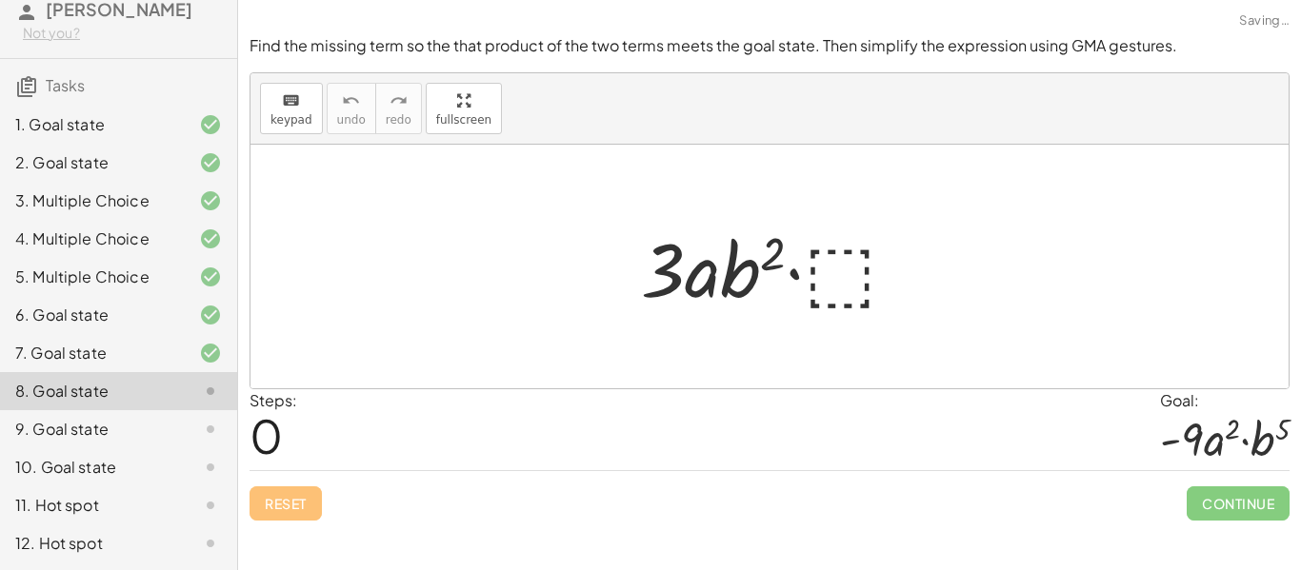
scroll to position [0, 0]
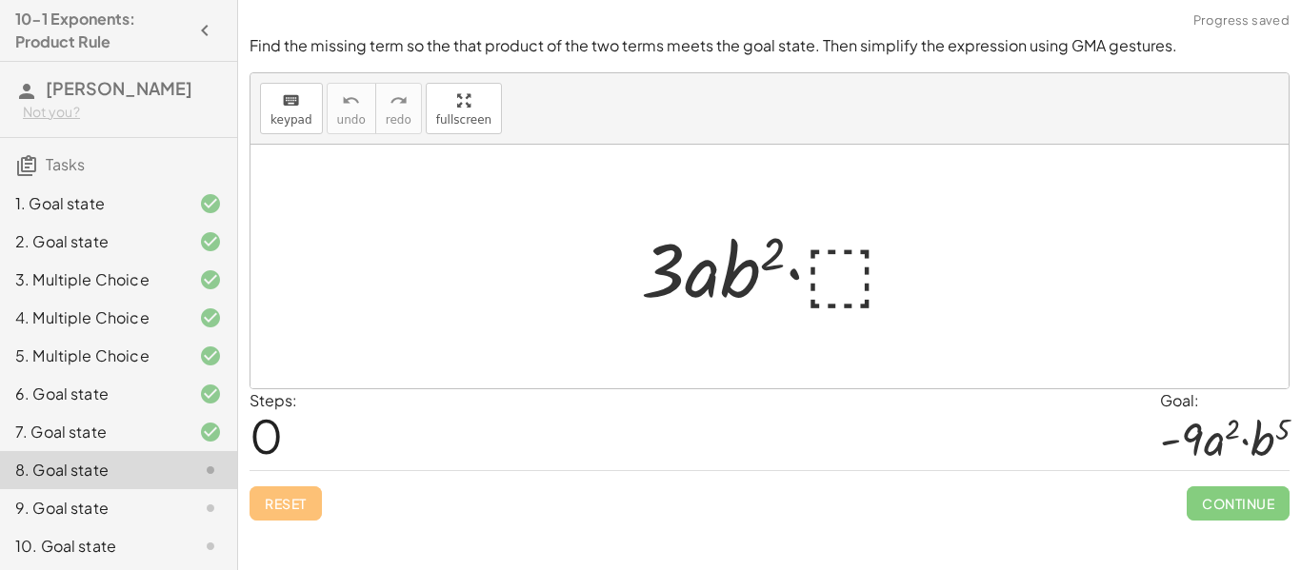
click at [831, 285] on div at bounding box center [776, 267] width 291 height 98
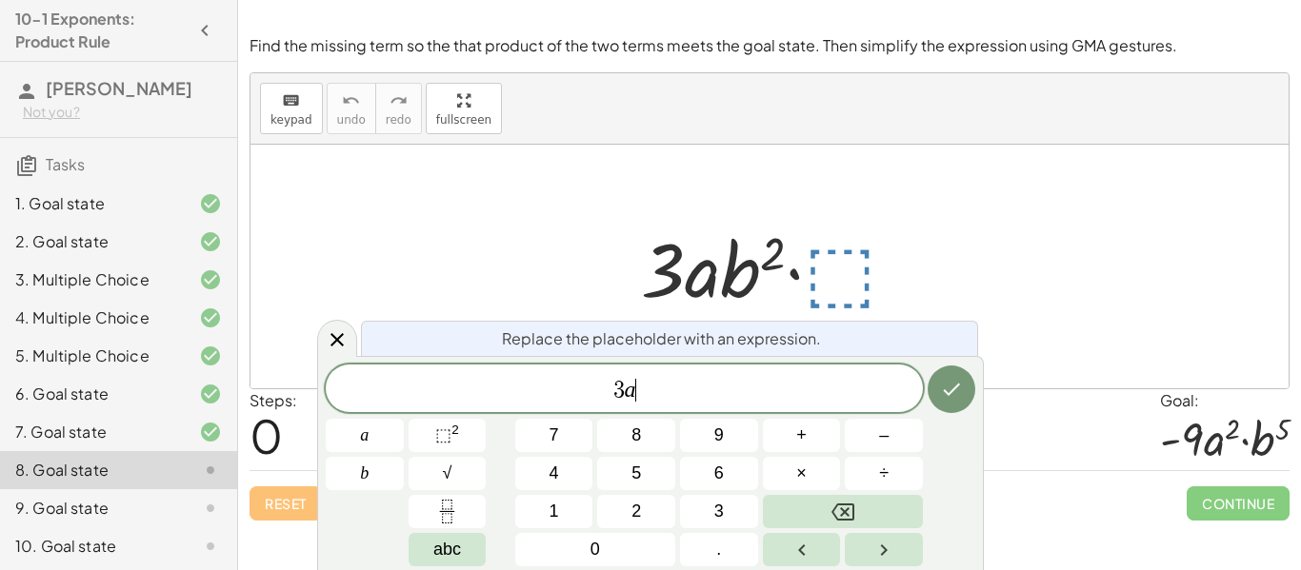
scroll to position [10, 0]
click at [460, 432] on button "⬚ 2" at bounding box center [448, 435] width 78 height 33
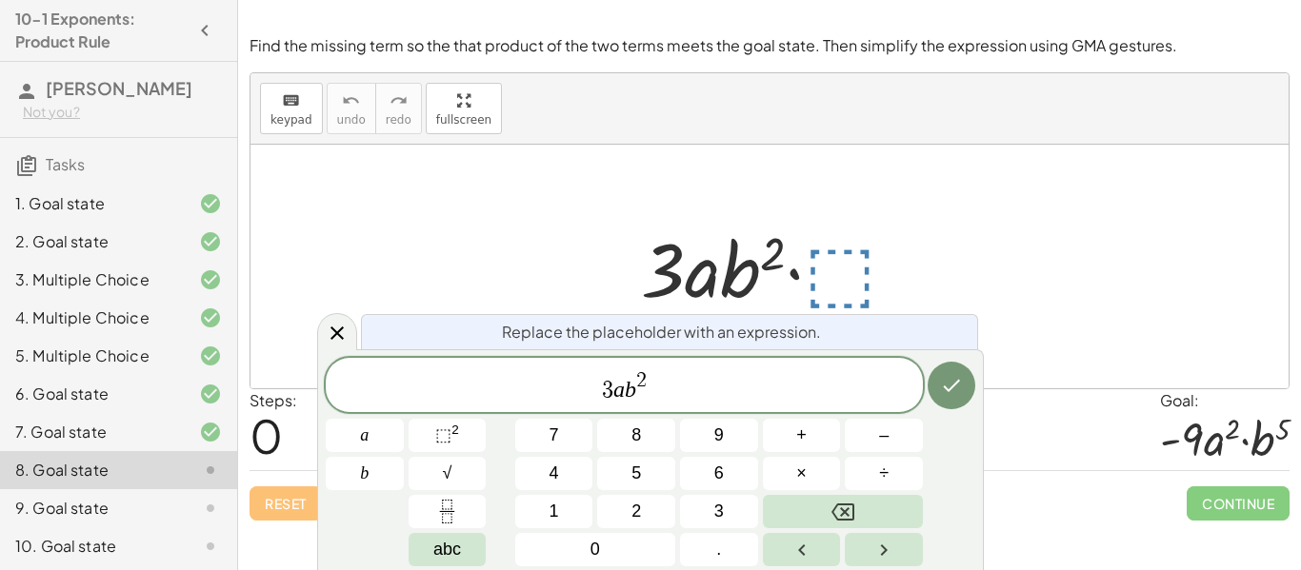
click at [647, 381] on span "3 a b 2 ​" at bounding box center [624, 387] width 597 height 34
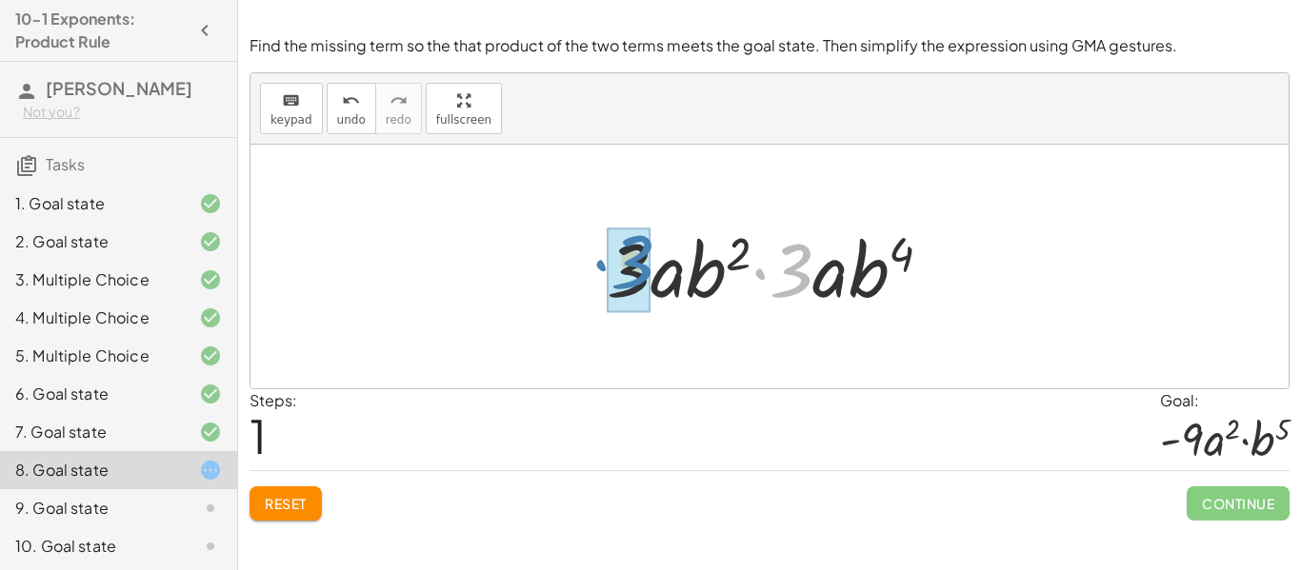
drag, startPoint x: 803, startPoint y: 270, endPoint x: 644, endPoint y: 261, distance: 159.3
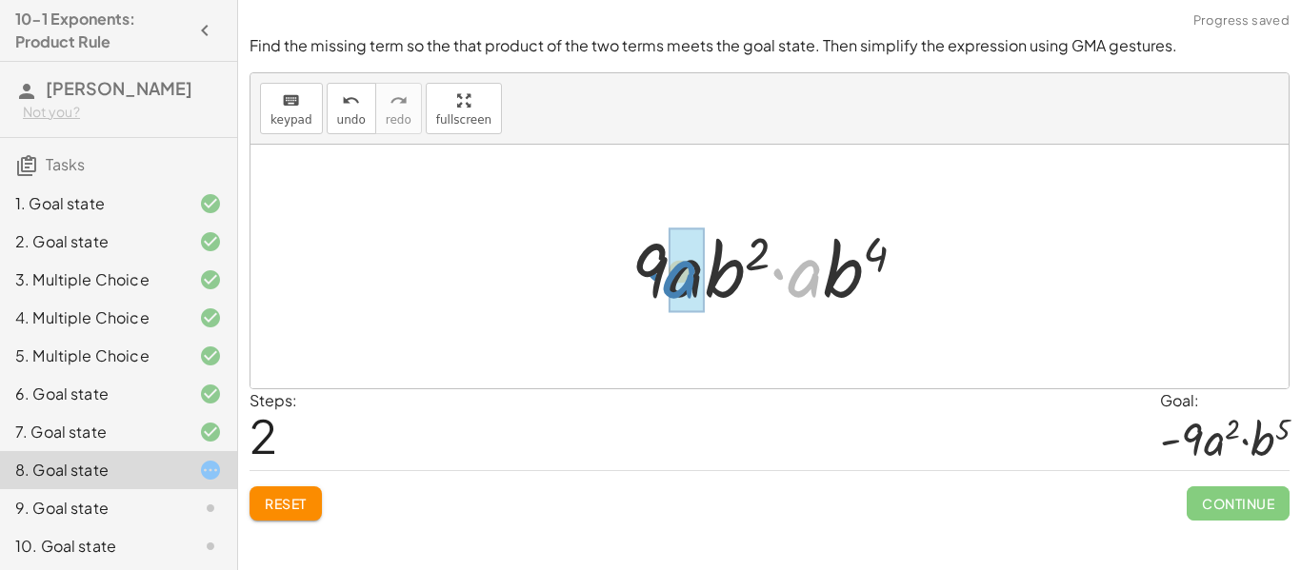
drag, startPoint x: 807, startPoint y: 282, endPoint x: 682, endPoint y: 284, distance: 124.8
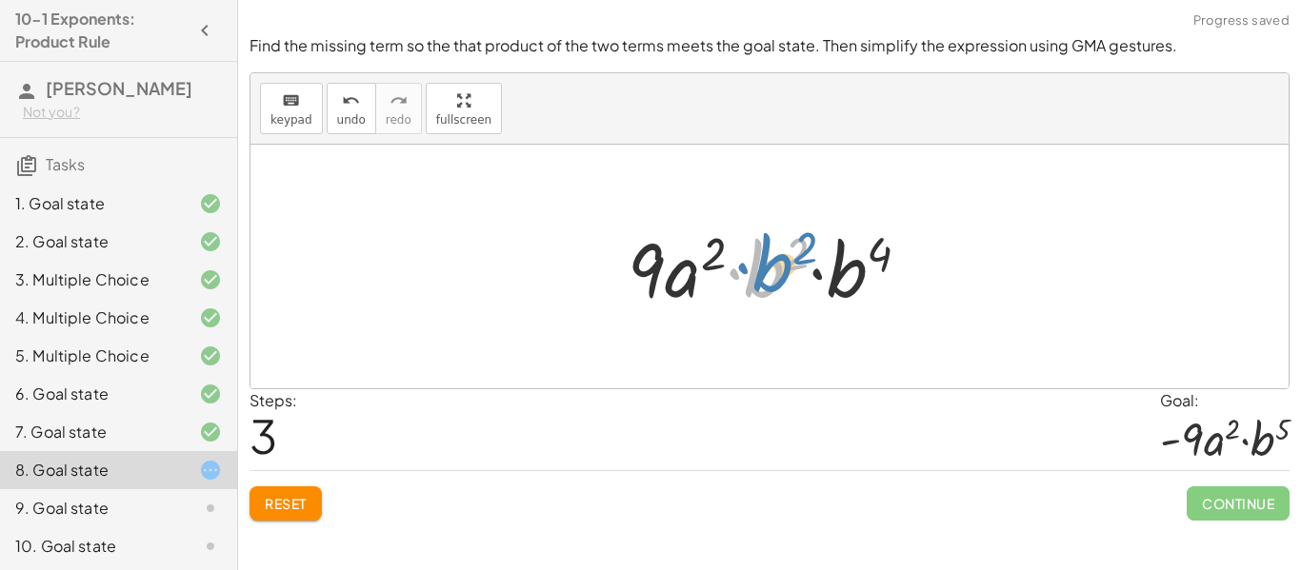
drag, startPoint x: 758, startPoint y: 282, endPoint x: 743, endPoint y: 282, distance: 15.2
click at [743, 282] on div at bounding box center [776, 267] width 317 height 98
click at [795, 244] on div at bounding box center [776, 267] width 317 height 98
click at [801, 250] on div at bounding box center [776, 267] width 317 height 98
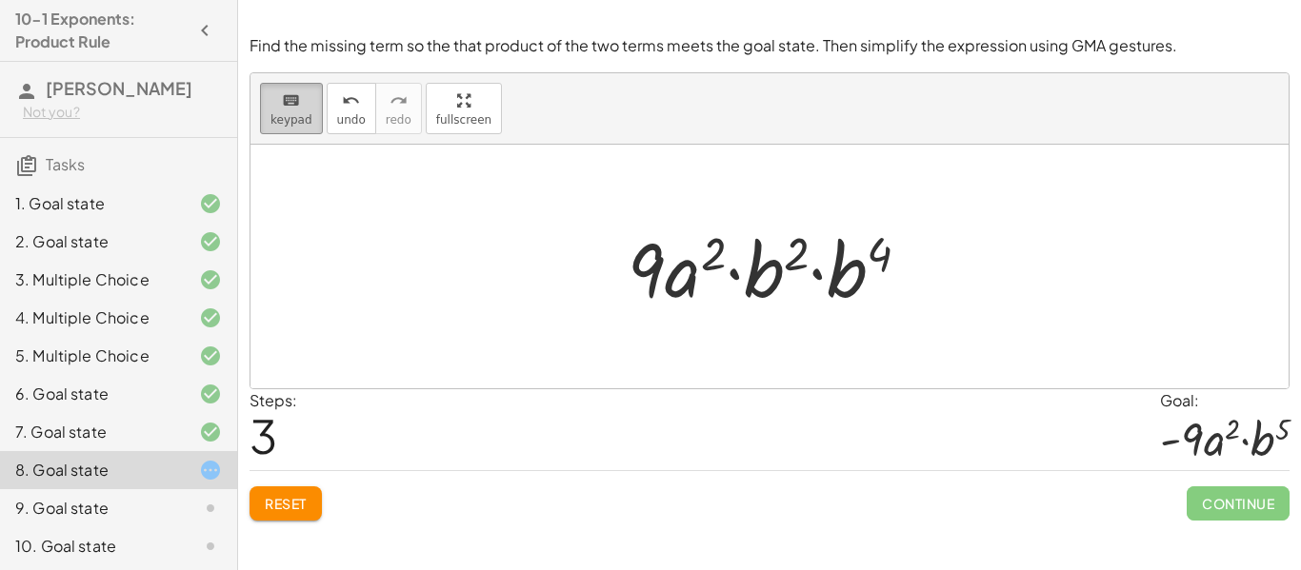
click at [291, 110] on button "keyboard keypad" at bounding box center [291, 108] width 63 height 51
click at [327, 117] on button "undo undo" at bounding box center [352, 108] width 50 height 51
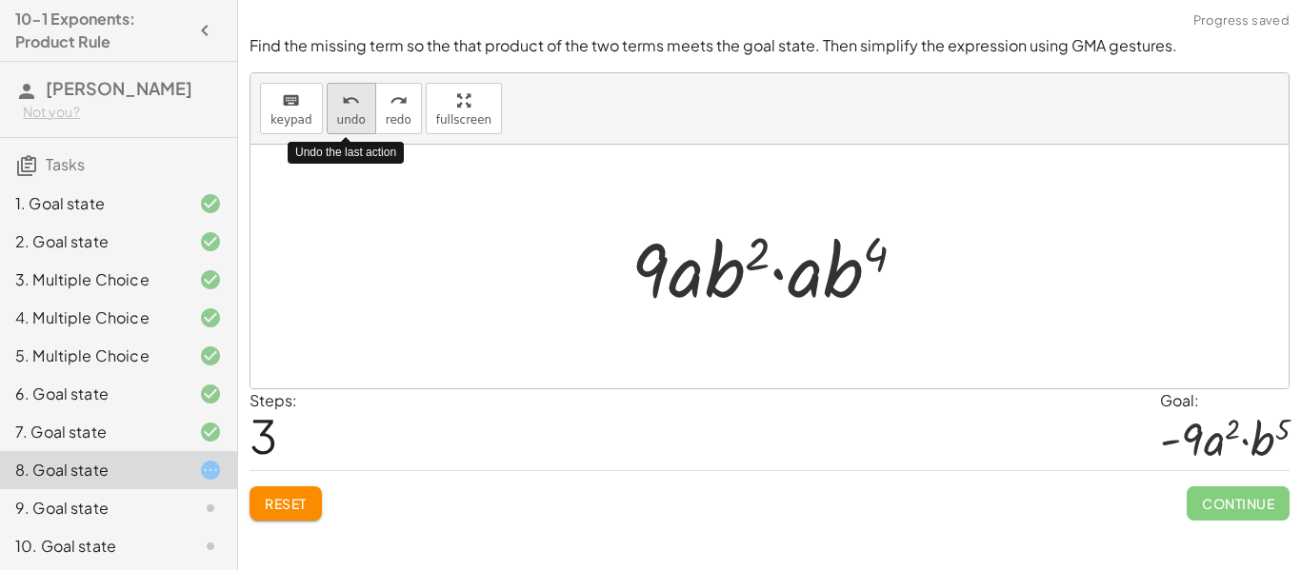
click at [348, 124] on span "undo" at bounding box center [351, 119] width 29 height 13
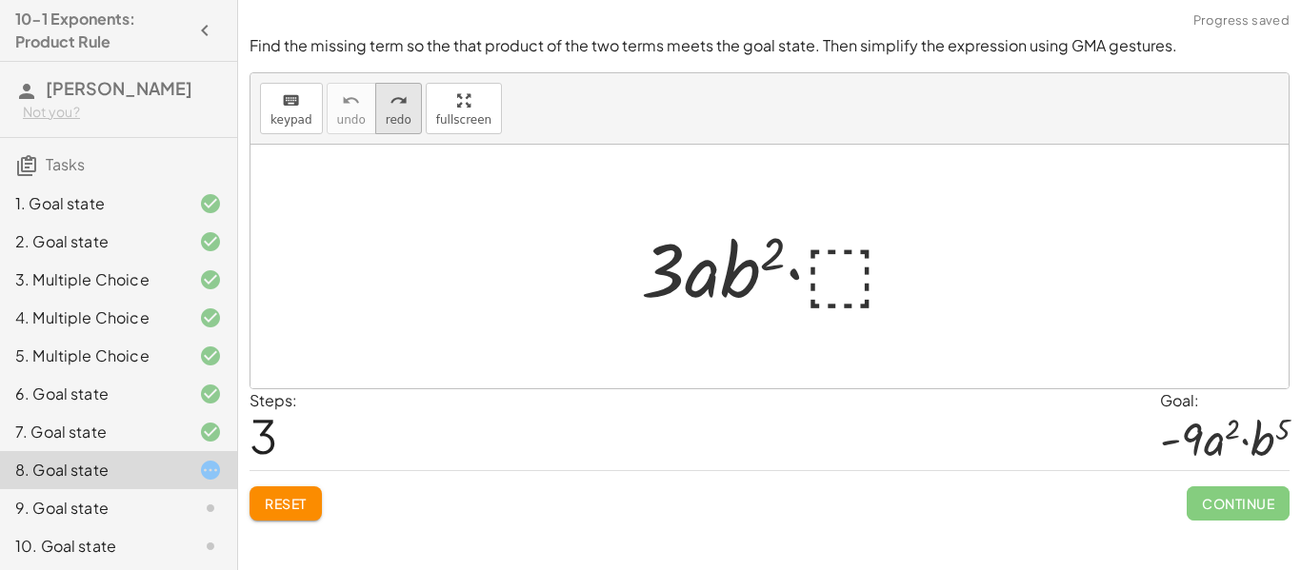
click at [402, 99] on div "redo" at bounding box center [399, 100] width 26 height 23
click at [848, 255] on div at bounding box center [776, 267] width 291 height 98
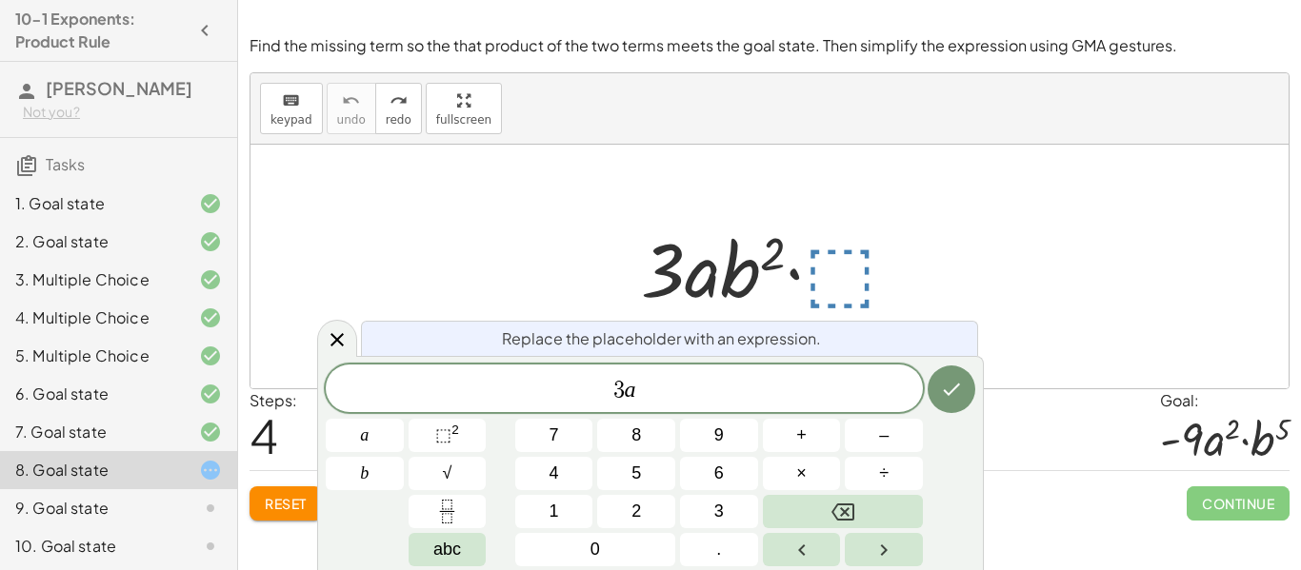
scroll to position [13, 0]
click at [450, 433] on span "⬚" at bounding box center [443, 435] width 16 height 19
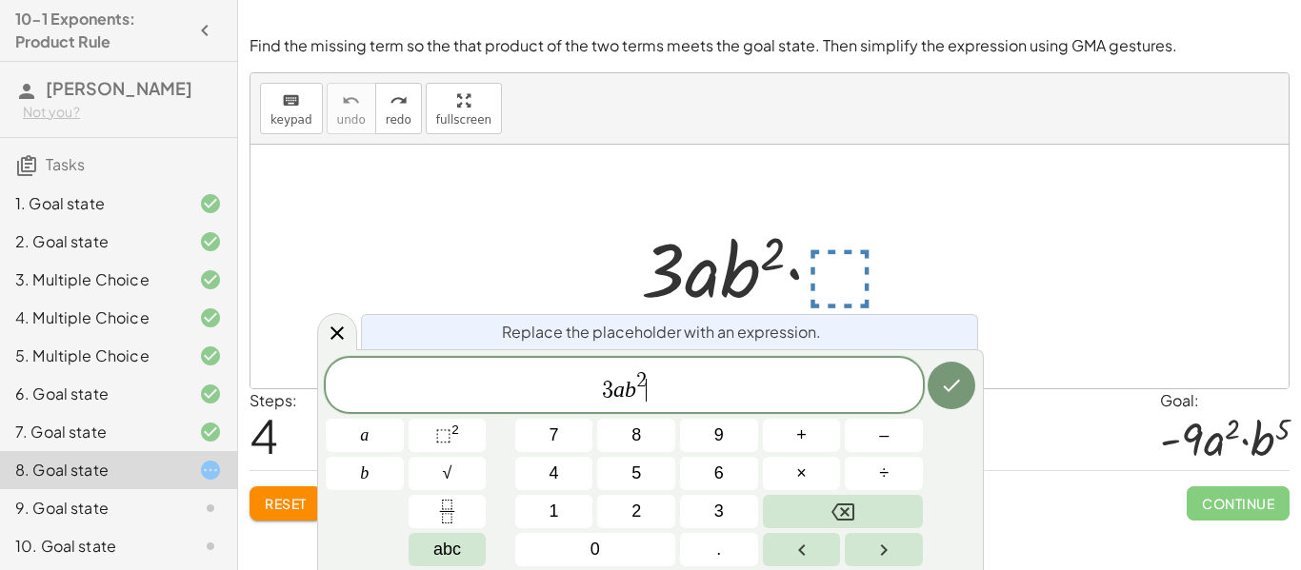
click at [648, 375] on span "3 a b 2 ​" at bounding box center [624, 387] width 597 height 34
click at [640, 375] on span "2" at bounding box center [641, 380] width 10 height 21
click at [645, 376] on span "2" at bounding box center [641, 380] width 10 height 21
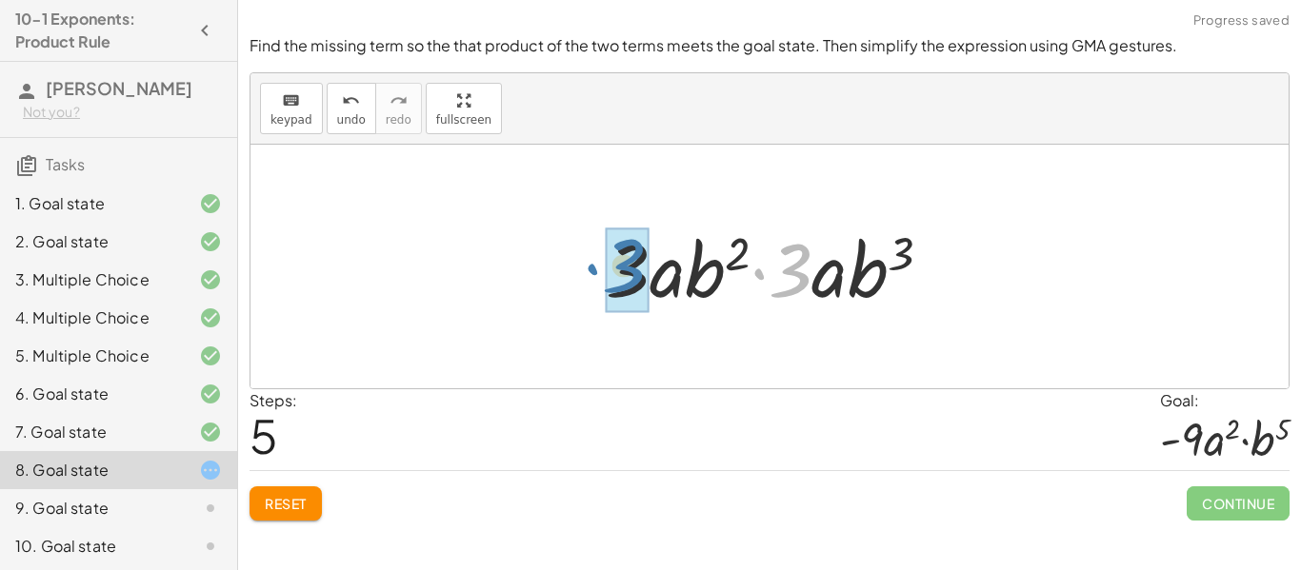
drag, startPoint x: 790, startPoint y: 270, endPoint x: 624, endPoint y: 266, distance: 166.7
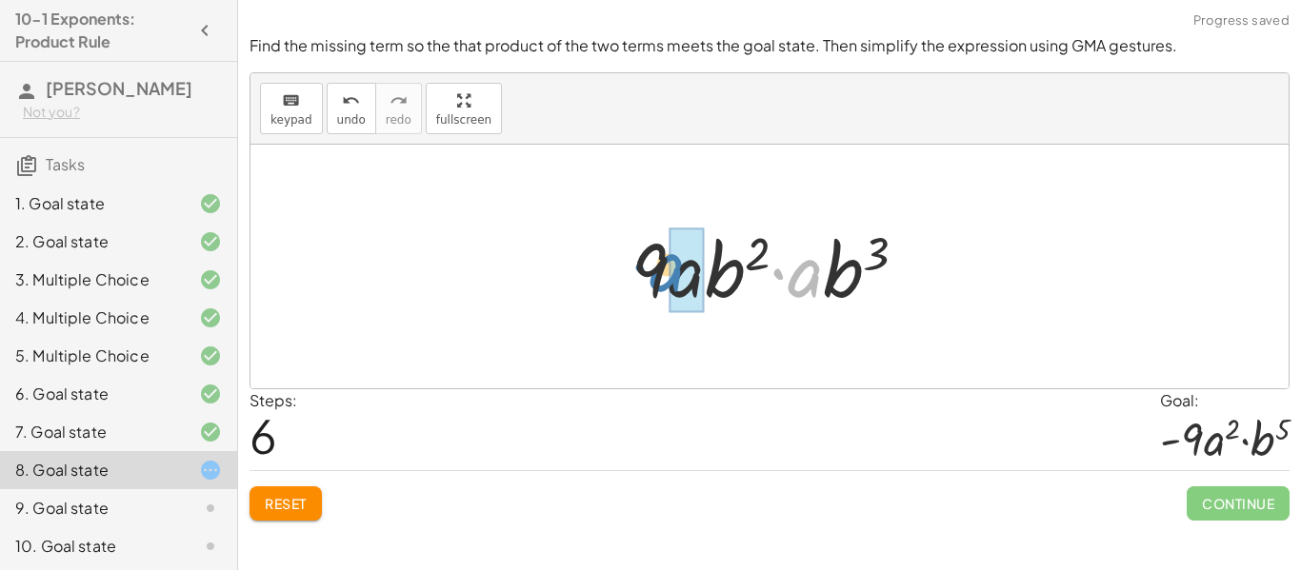
drag, startPoint x: 808, startPoint y: 274, endPoint x: 676, endPoint y: 268, distance: 131.6
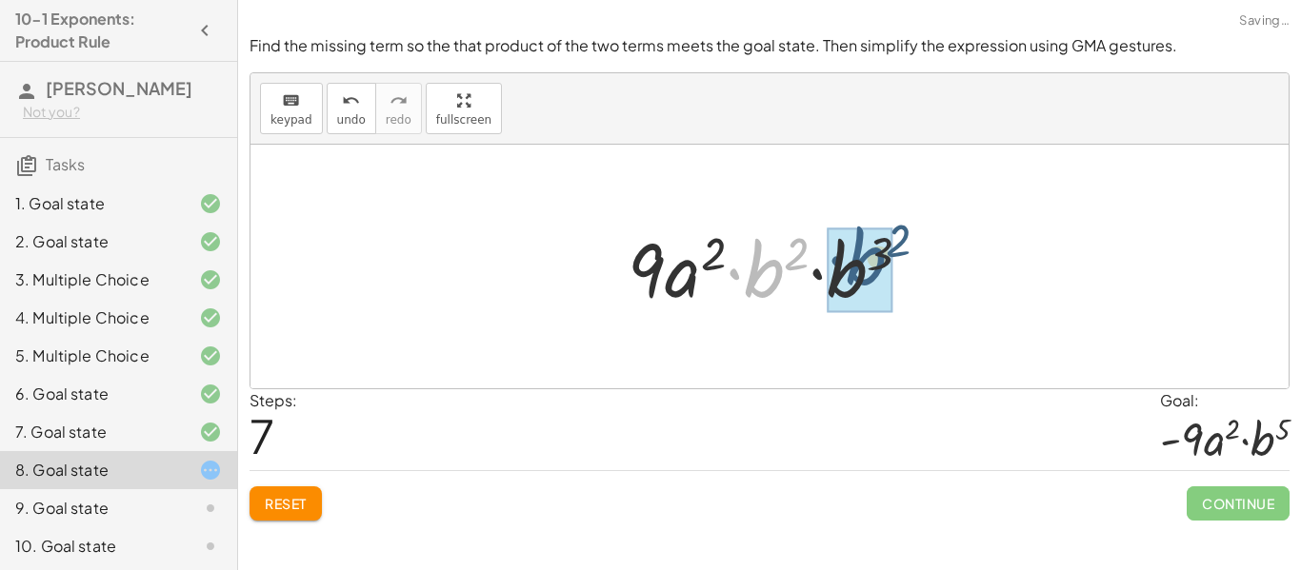
drag, startPoint x: 770, startPoint y: 269, endPoint x: 878, endPoint y: 257, distance: 108.2
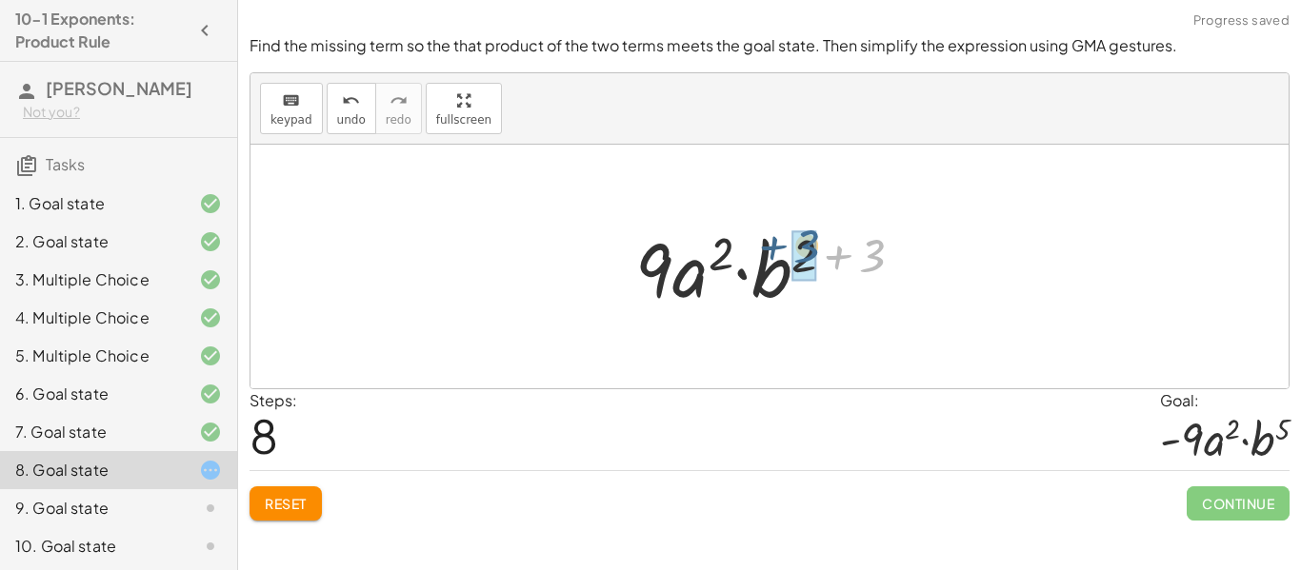
drag, startPoint x: 875, startPoint y: 256, endPoint x: 809, endPoint y: 247, distance: 66.4
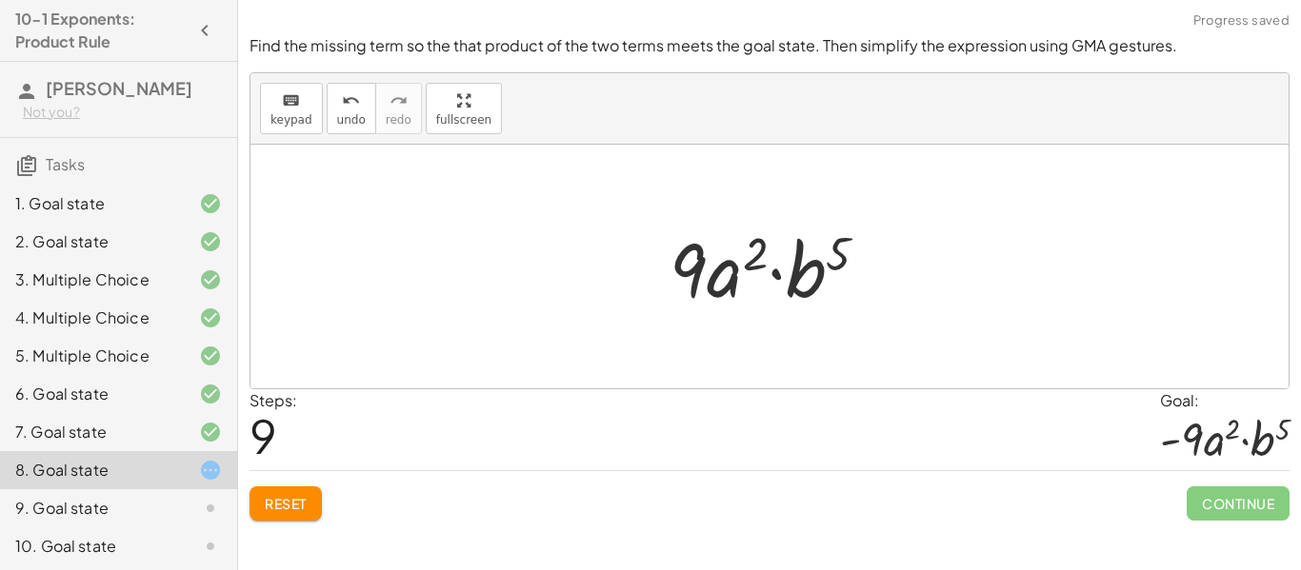
click at [683, 260] on div at bounding box center [776, 267] width 233 height 98
click at [342, 116] on span "undo" at bounding box center [351, 119] width 29 height 13
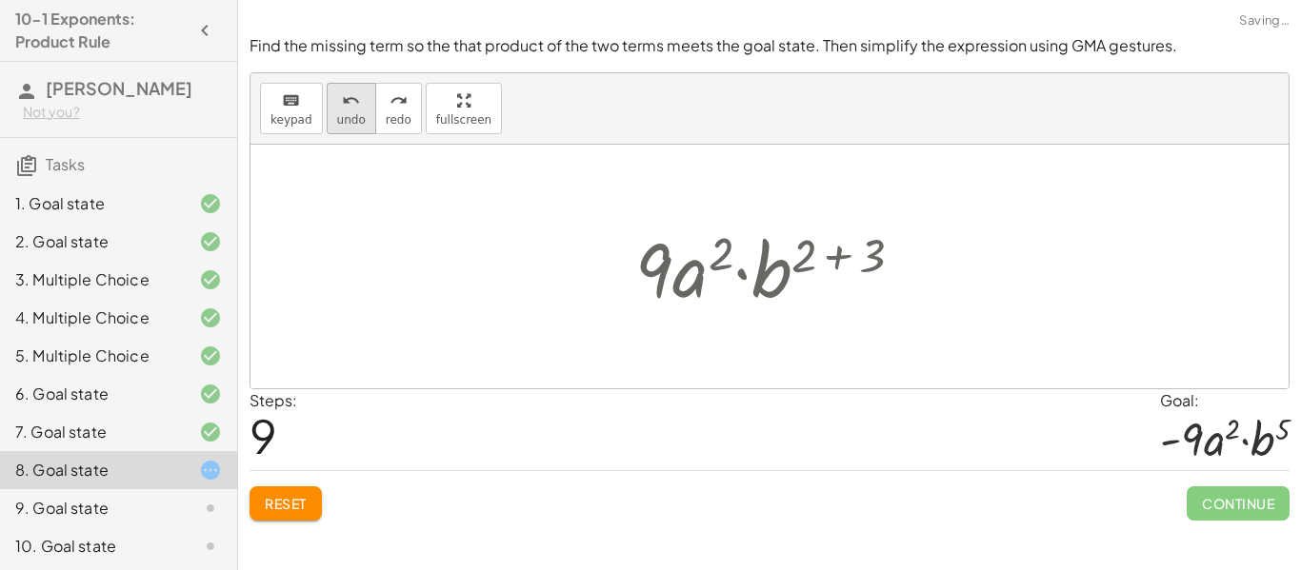
click at [342, 116] on span "undo" at bounding box center [351, 119] width 29 height 13
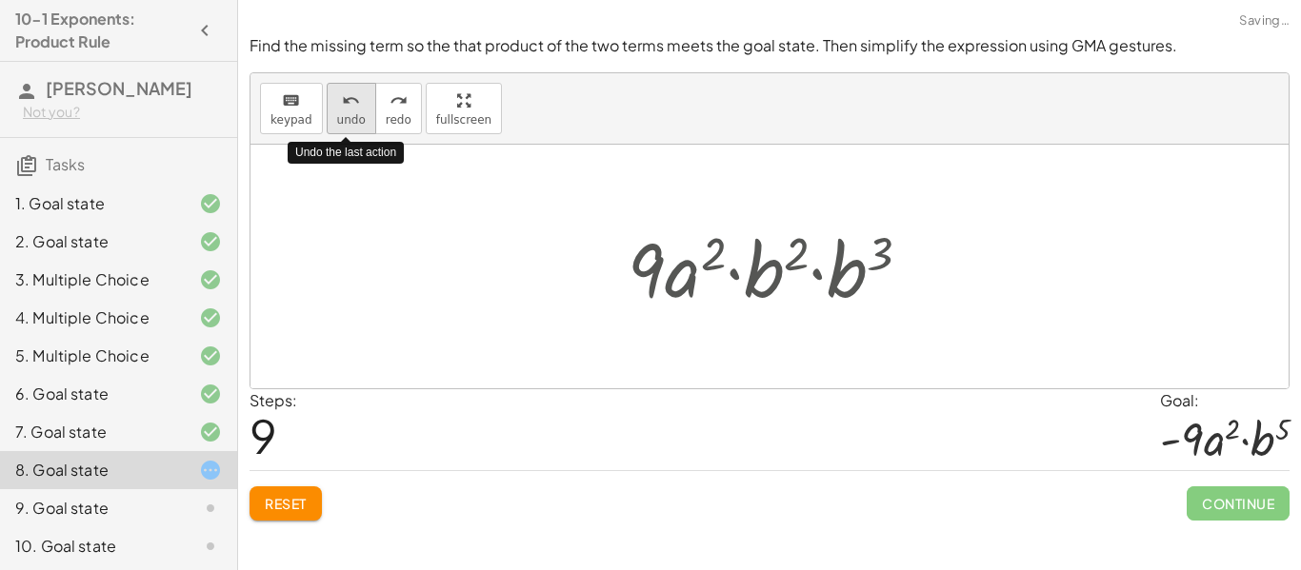
click at [342, 116] on span "undo" at bounding box center [351, 119] width 29 height 13
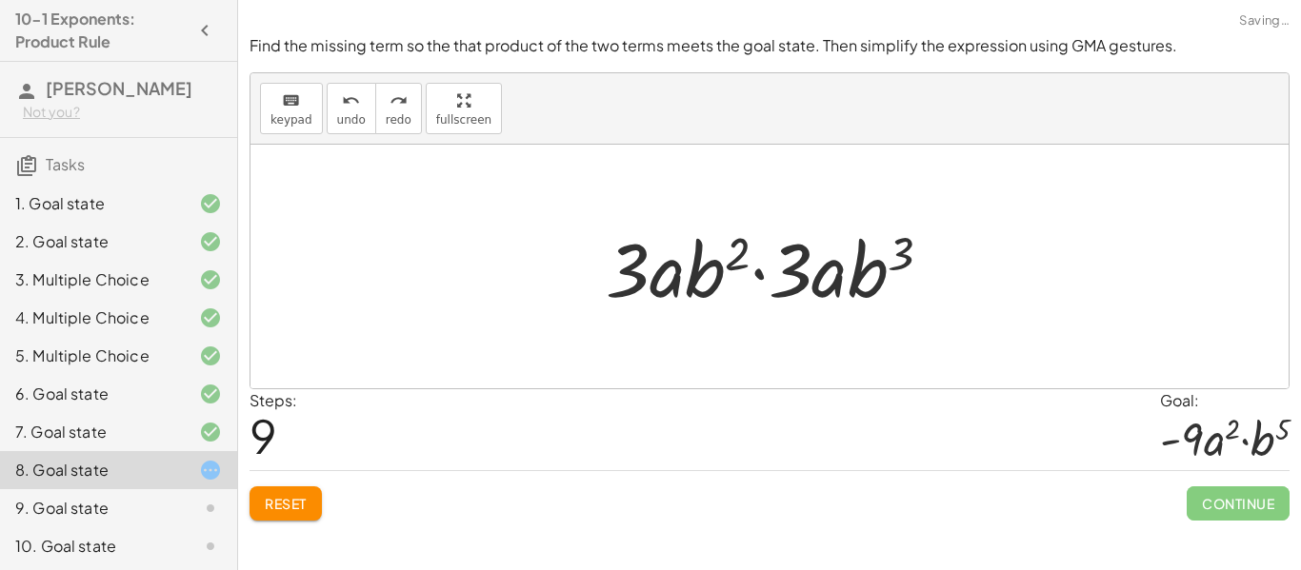
click at [788, 263] on div at bounding box center [776, 267] width 360 height 98
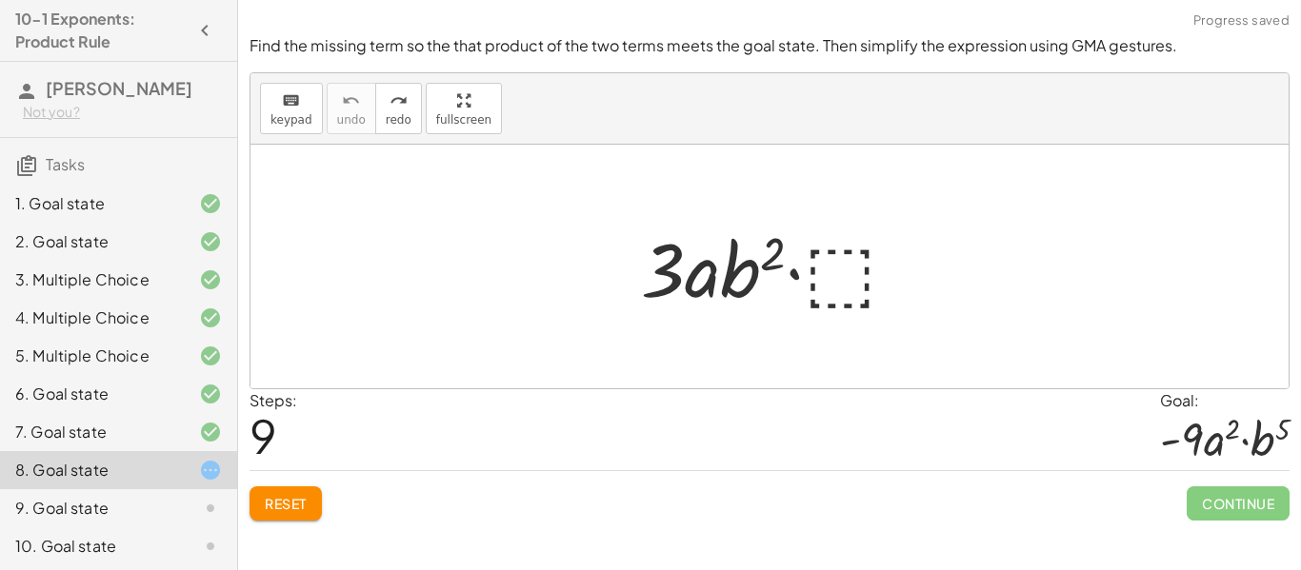
click at [835, 290] on div at bounding box center [776, 267] width 291 height 98
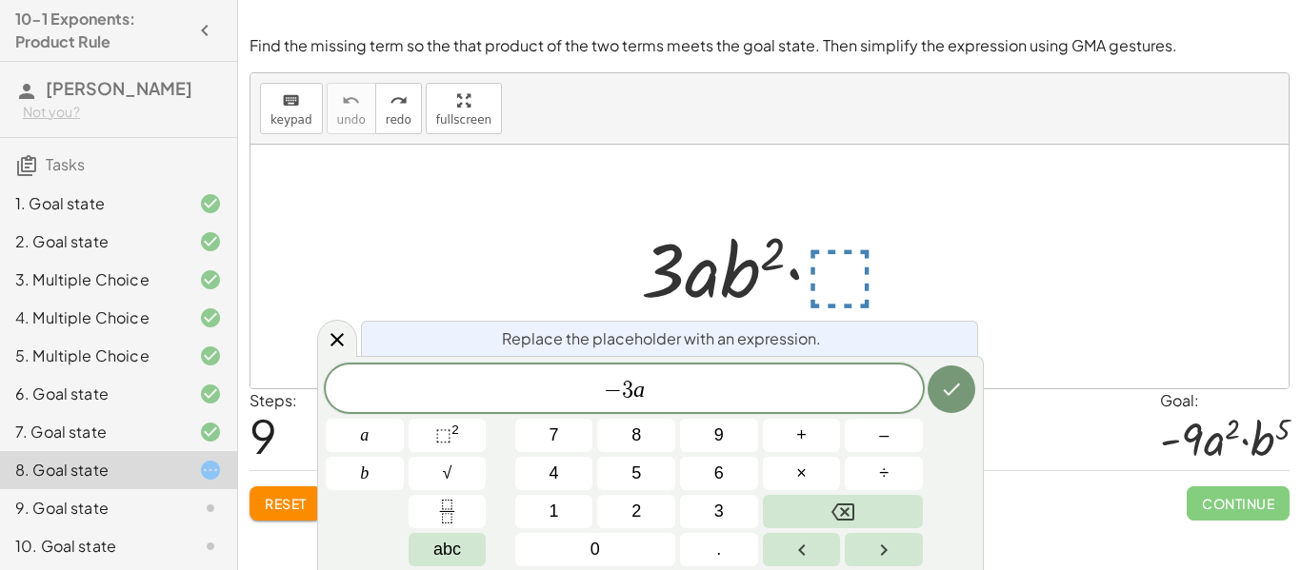
scroll to position [18, 0]
click at [452, 426] on sup "2" at bounding box center [455, 430] width 8 height 14
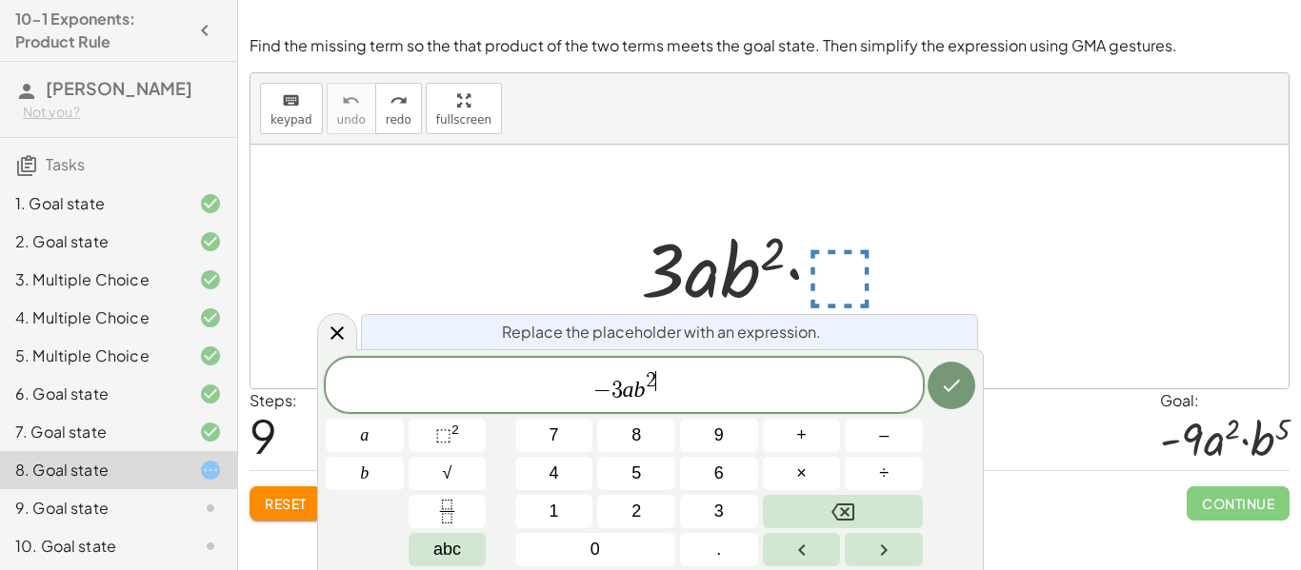
click at [653, 376] on span "2" at bounding box center [651, 380] width 10 height 21
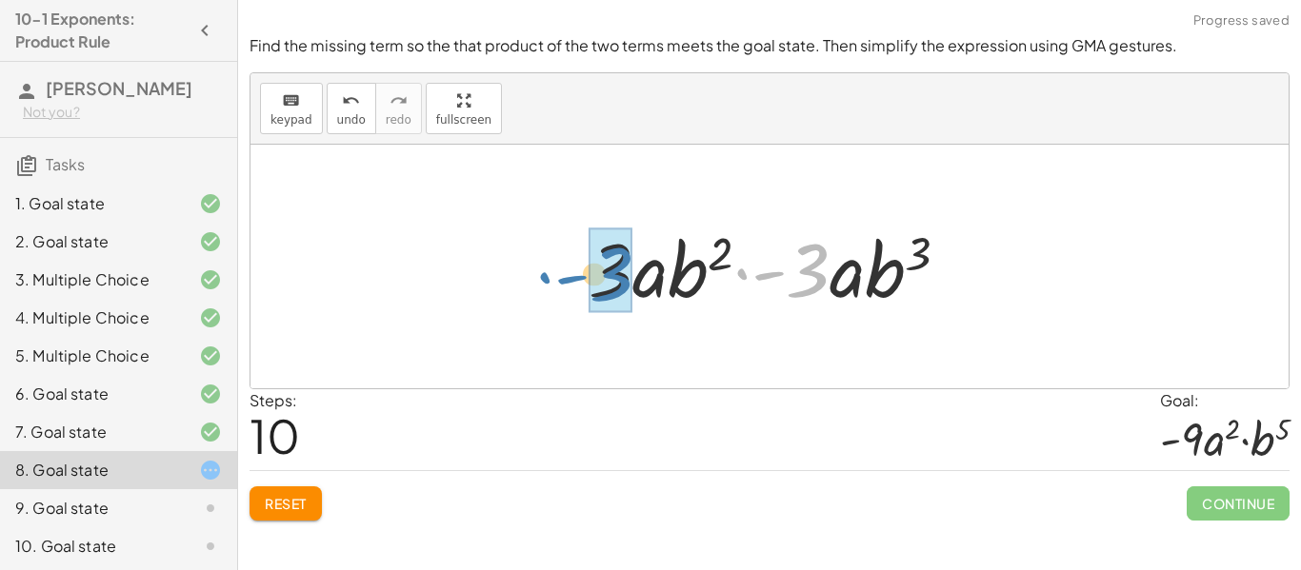
drag, startPoint x: 811, startPoint y: 273, endPoint x: 616, endPoint y: 277, distance: 195.3
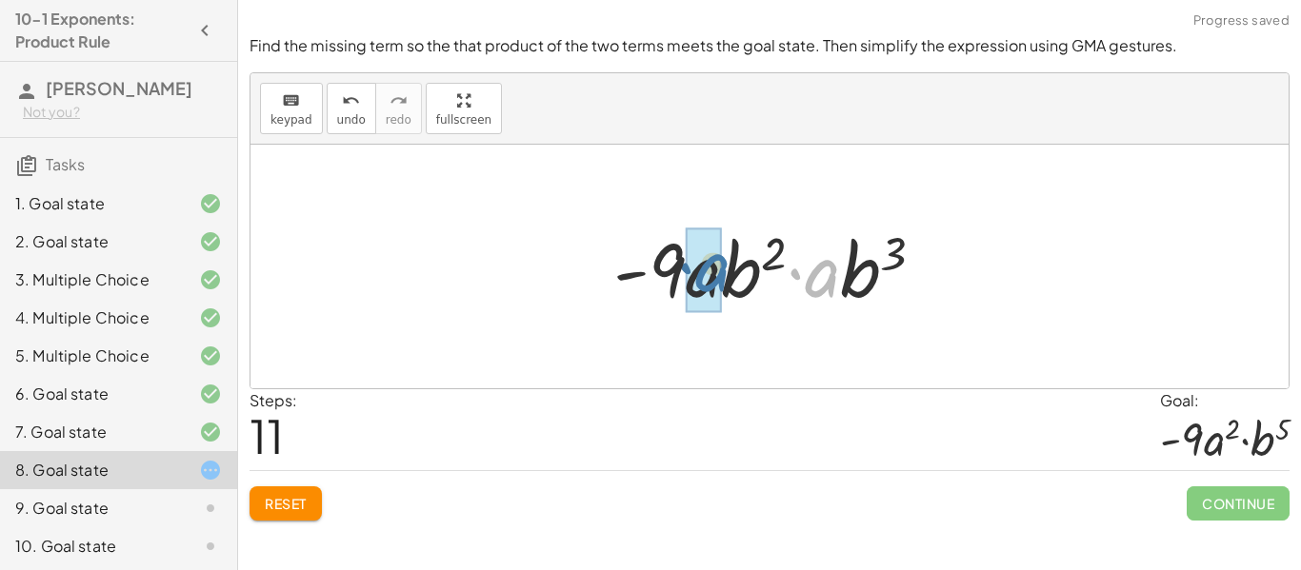
drag, startPoint x: 829, startPoint y: 275, endPoint x: 719, endPoint y: 270, distance: 109.7
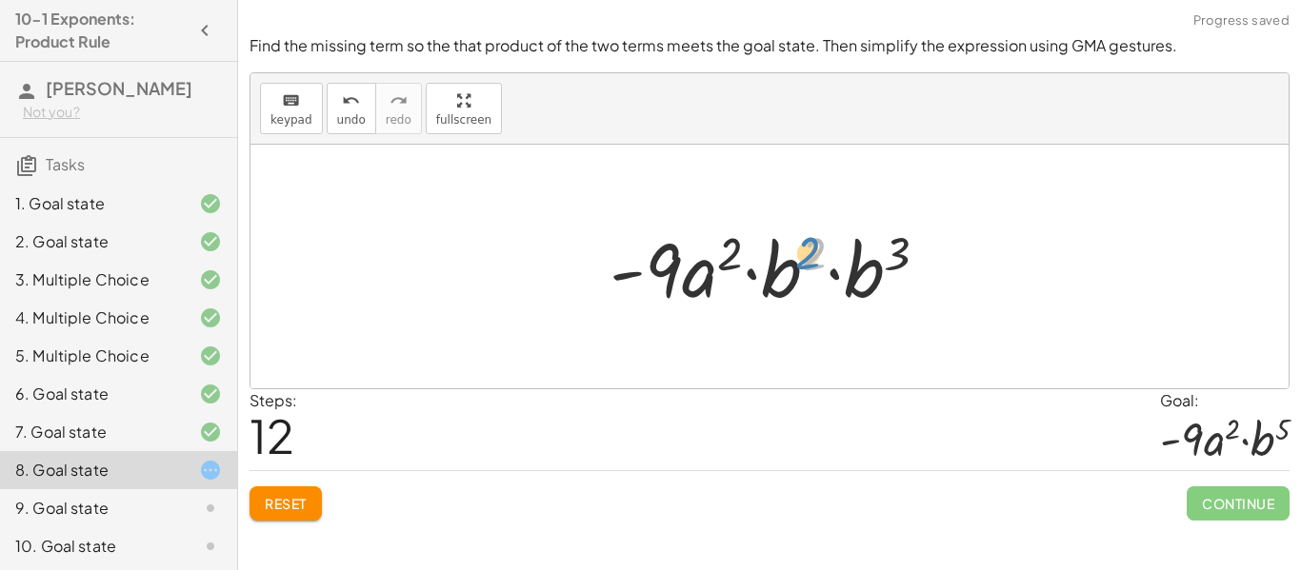
click at [792, 269] on div at bounding box center [776, 267] width 352 height 98
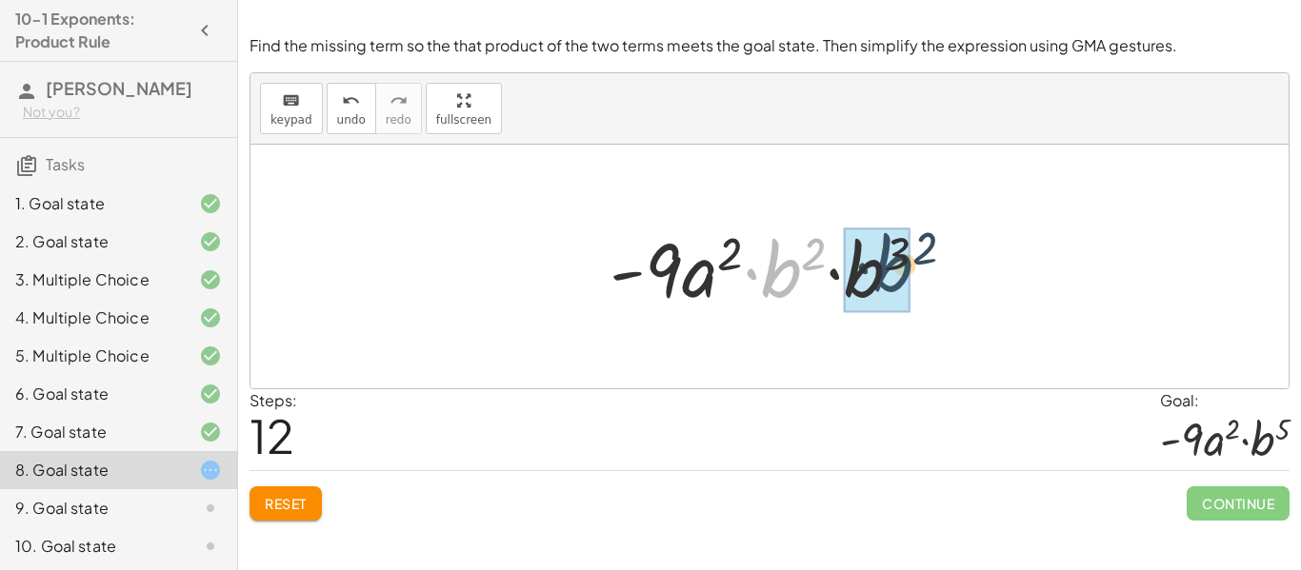
drag, startPoint x: 777, startPoint y: 271, endPoint x: 890, endPoint y: 266, distance: 113.5
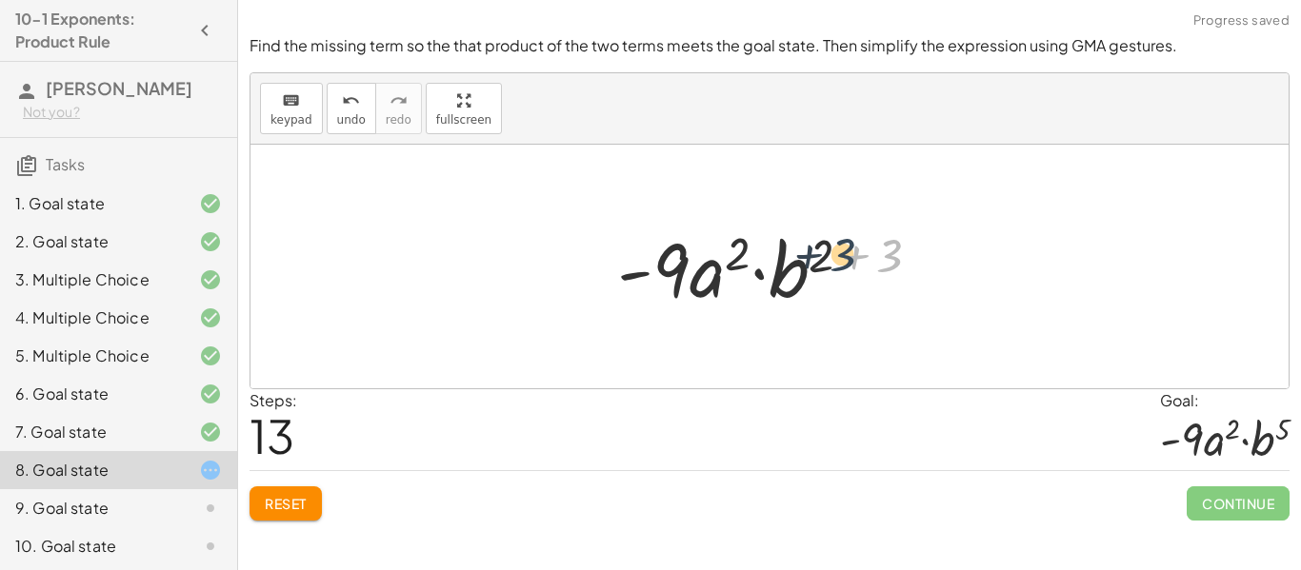
drag, startPoint x: 890, startPoint y: 260, endPoint x: 840, endPoint y: 259, distance: 50.5
click at [840, 259] on div at bounding box center [776, 267] width 337 height 98
drag, startPoint x: 891, startPoint y: 254, endPoint x: 828, endPoint y: 256, distance: 63.8
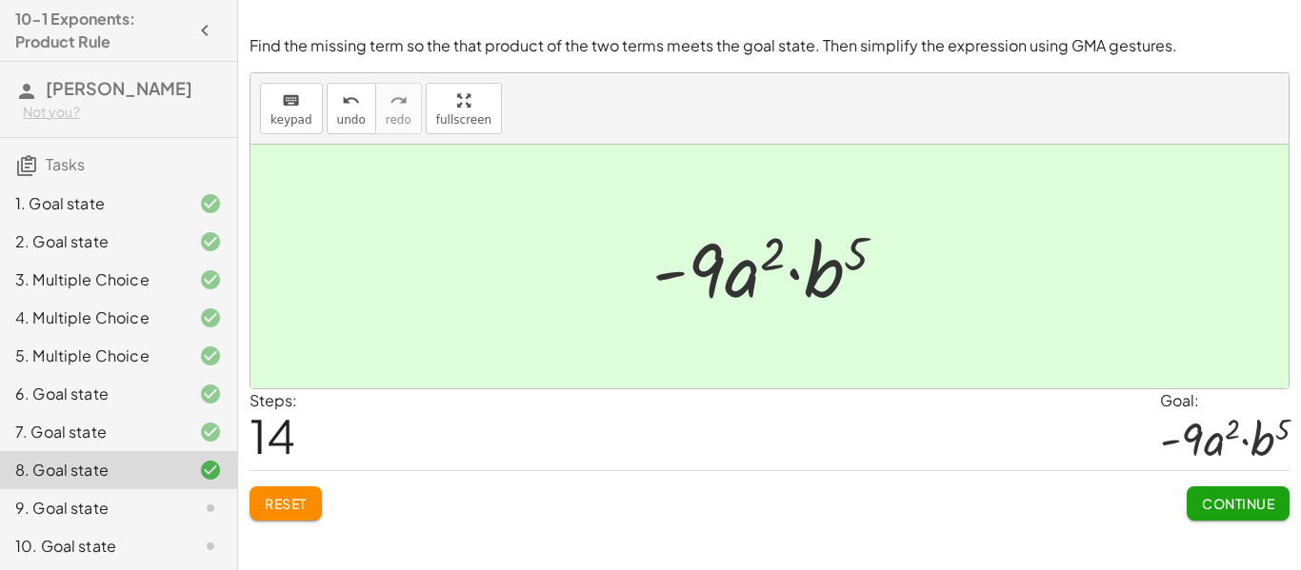
click at [1211, 495] on span "Continue" at bounding box center [1238, 503] width 72 height 17
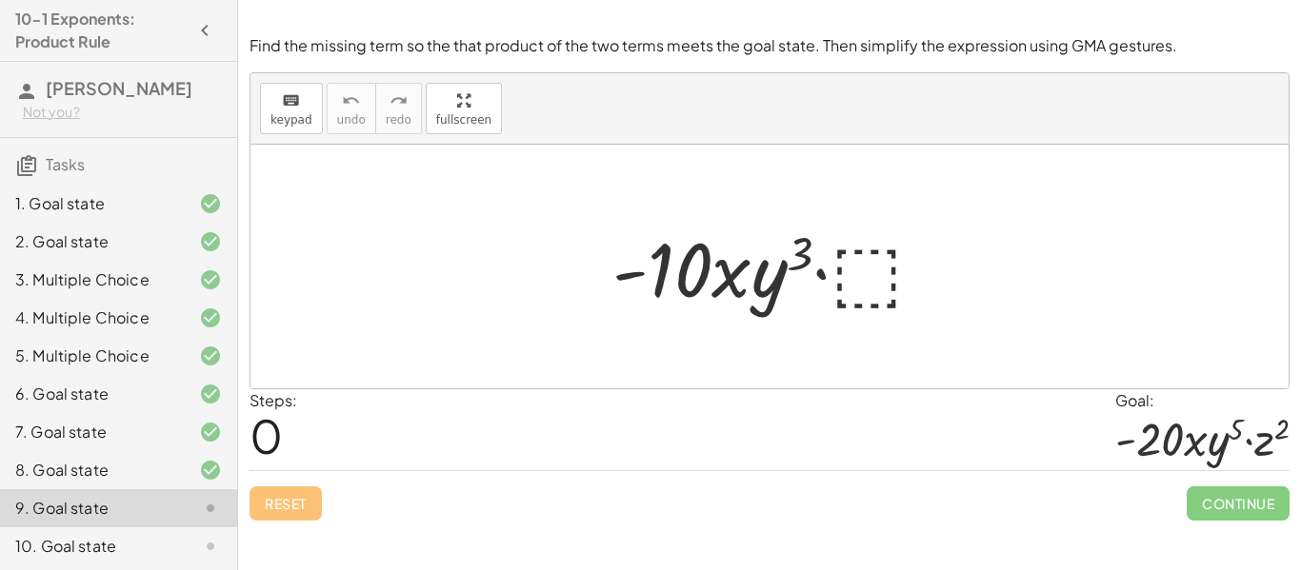
click at [852, 262] on div at bounding box center [776, 267] width 347 height 98
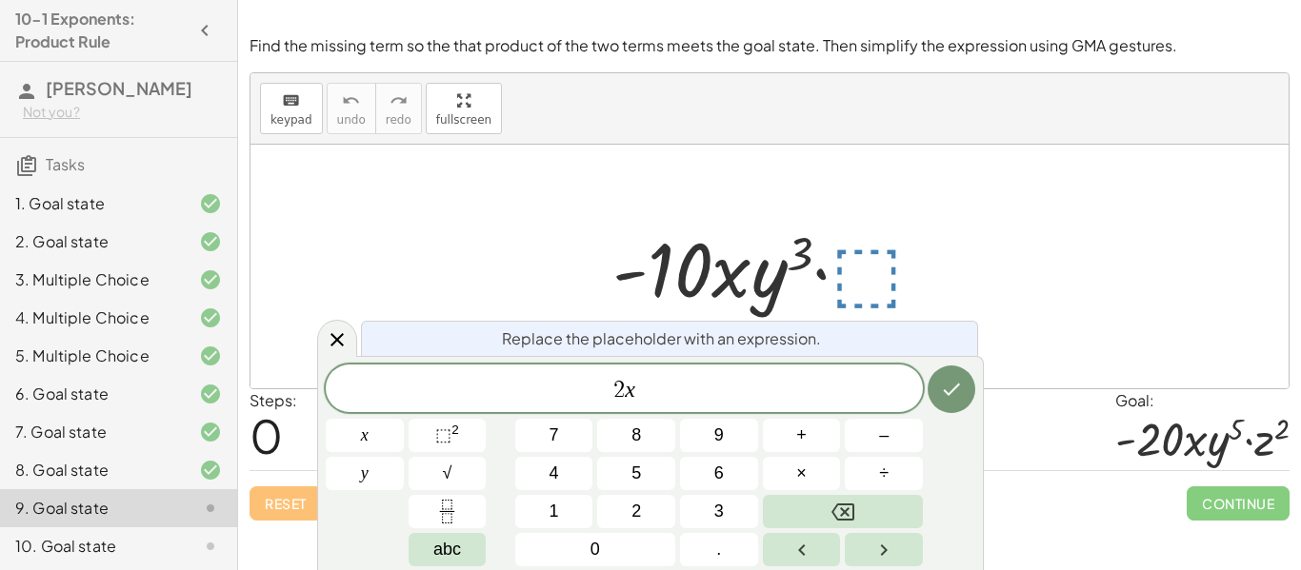
scroll to position [22, 0]
click at [457, 440] on span "⬚ 2" at bounding box center [447, 436] width 24 height 26
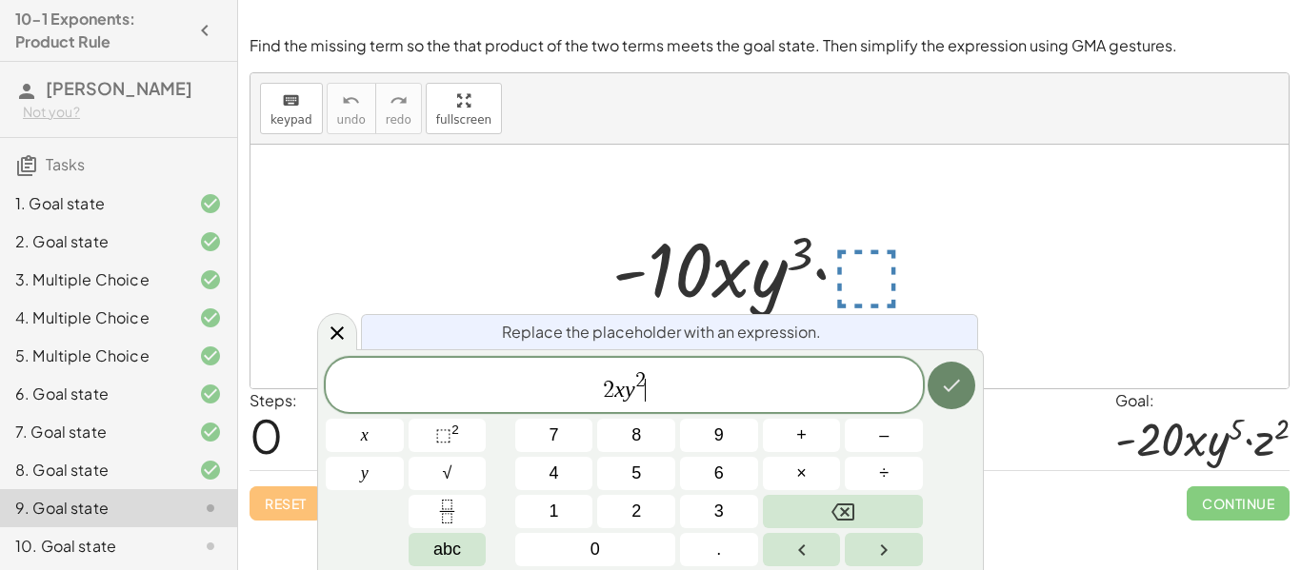
click at [956, 387] on icon "Done" at bounding box center [951, 385] width 23 height 23
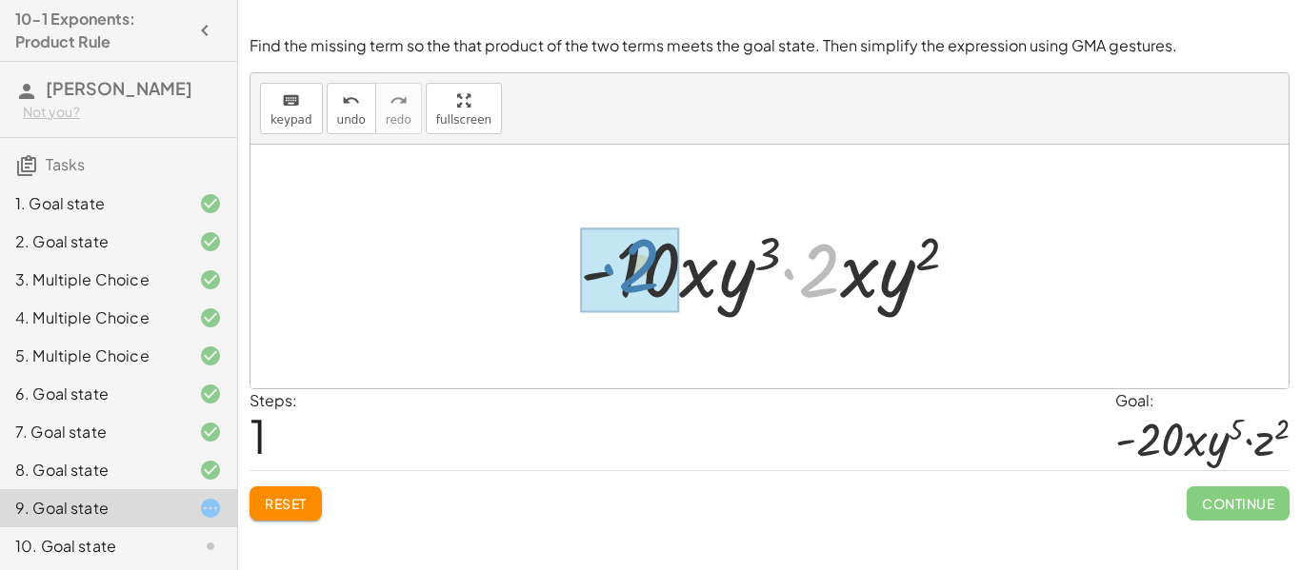
drag, startPoint x: 829, startPoint y: 271, endPoint x: 652, endPoint y: 271, distance: 176.2
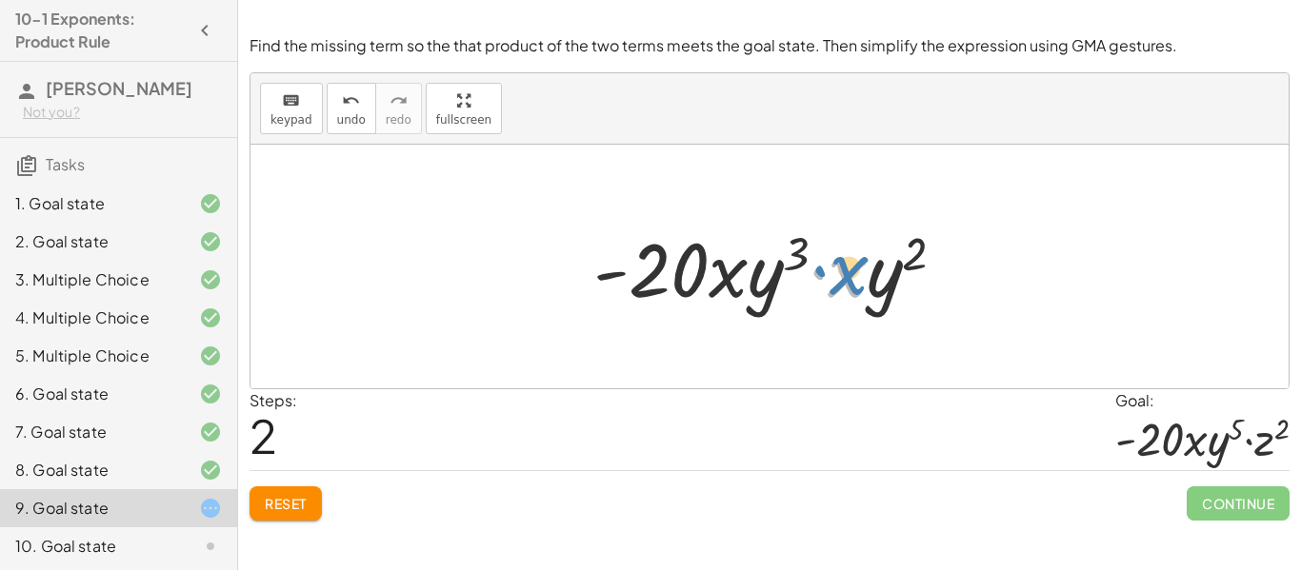
click at [855, 272] on div at bounding box center [777, 267] width 387 height 98
click at [270, 501] on span "Reset" at bounding box center [286, 503] width 42 height 17
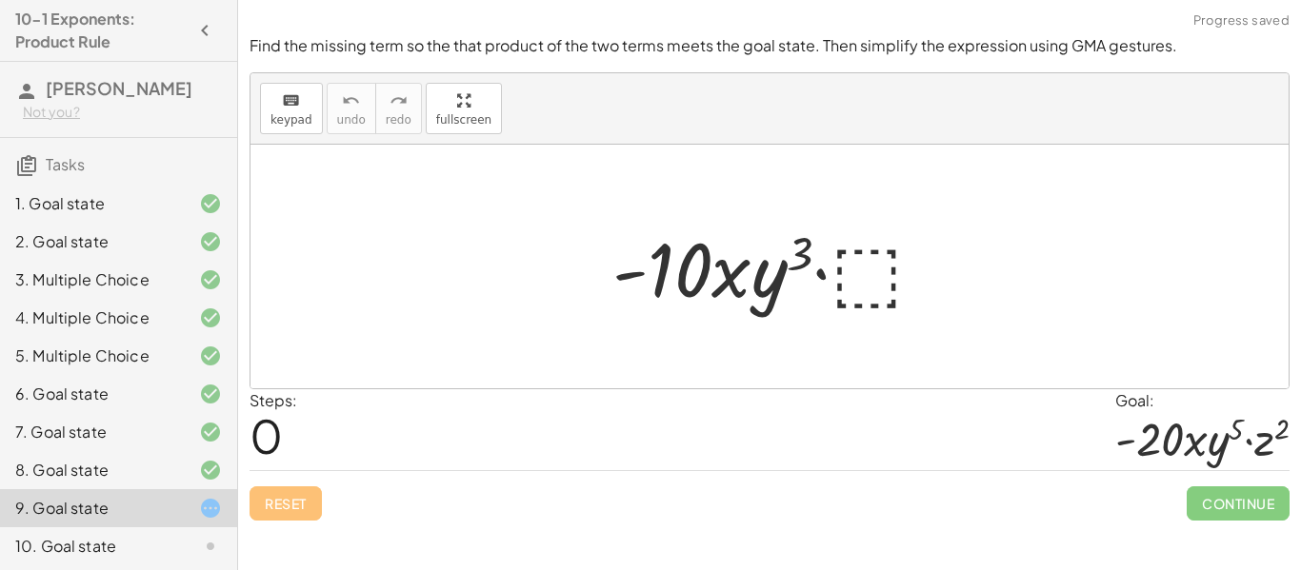
click at [857, 273] on div at bounding box center [776, 267] width 347 height 98
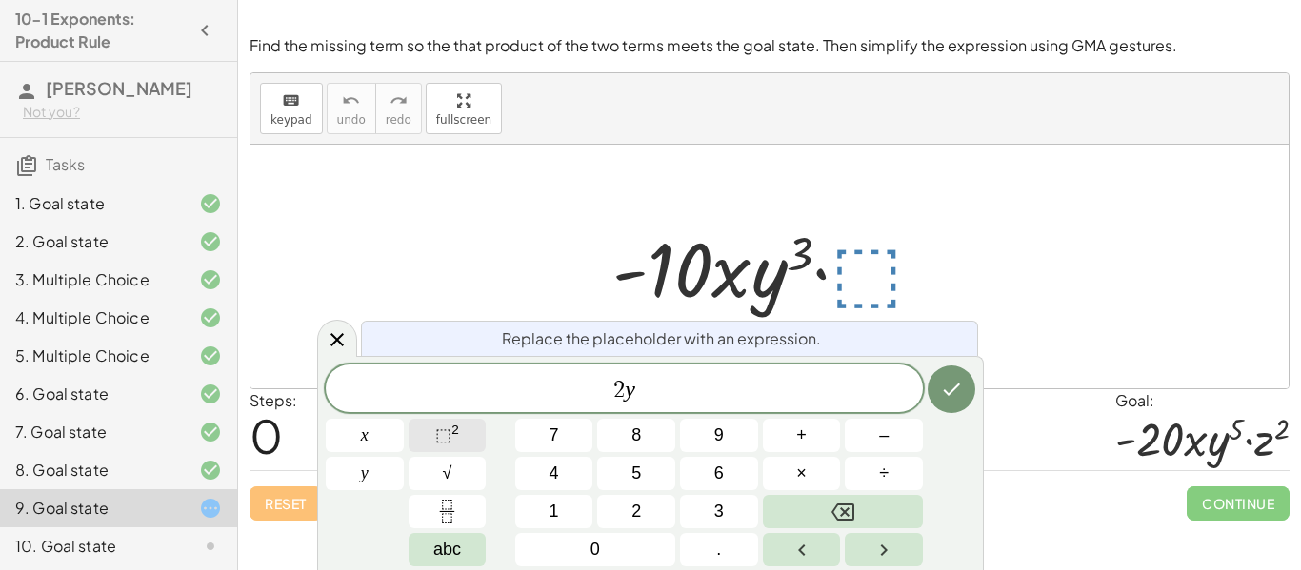
click at [453, 430] on sup "2" at bounding box center [455, 430] width 8 height 14
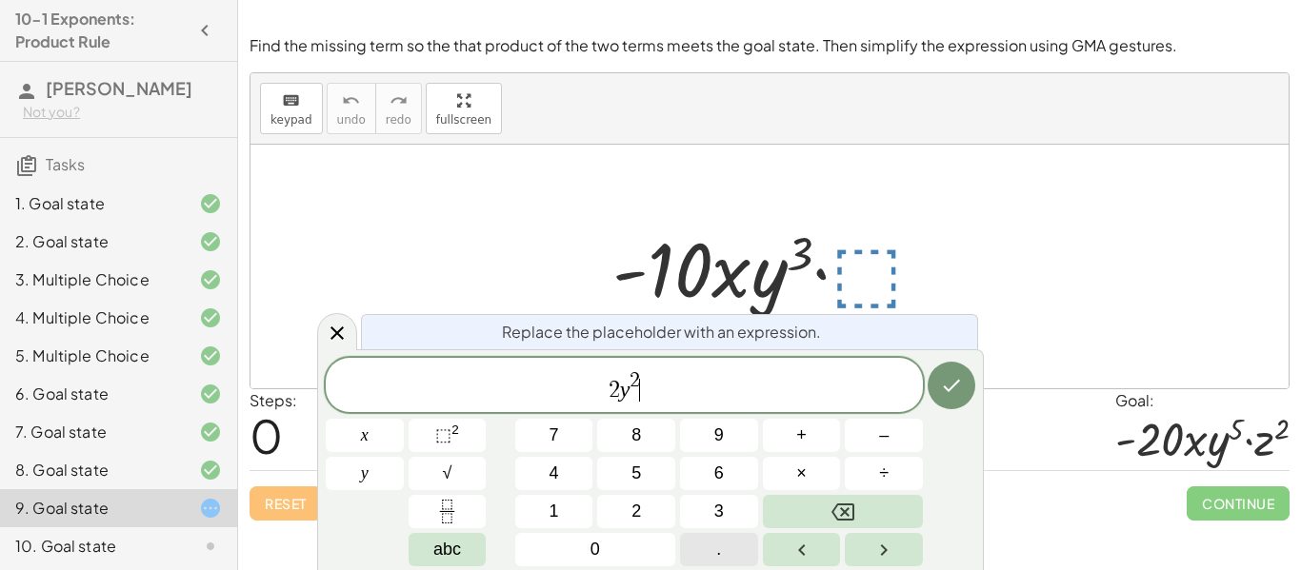
click at [732, 545] on button "." at bounding box center [719, 549] width 78 height 33
click at [424, 439] on button "⬚ 2" at bounding box center [448, 435] width 78 height 33
click at [949, 389] on icon "Done" at bounding box center [952, 386] width 17 height 12
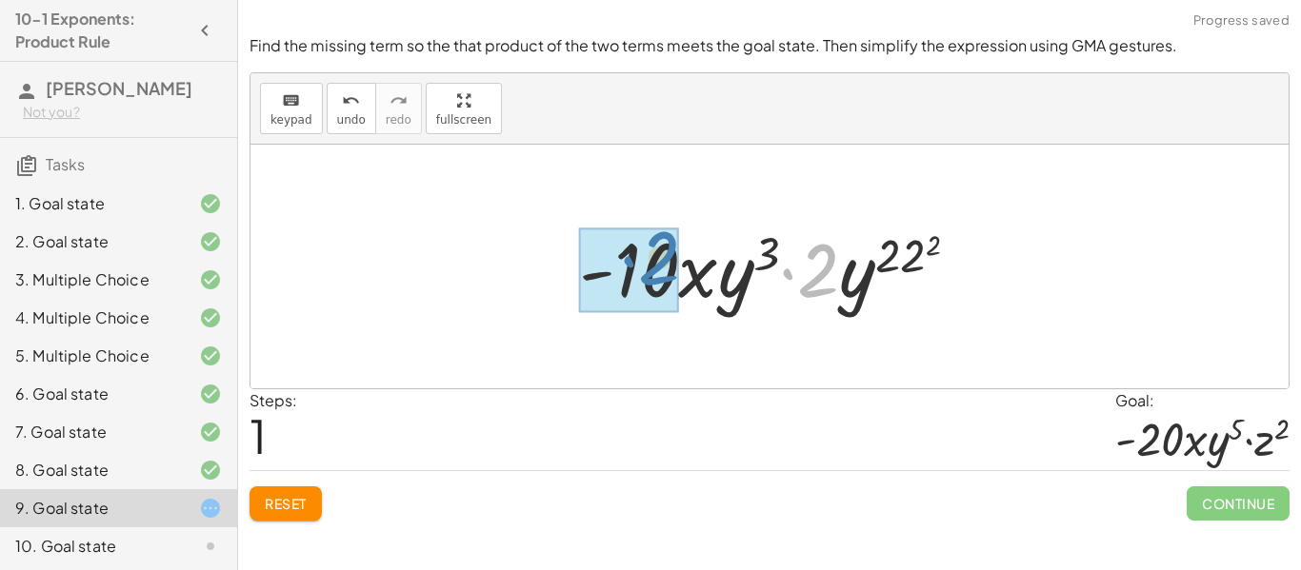
drag, startPoint x: 823, startPoint y: 266, endPoint x: 663, endPoint y: 253, distance: 160.5
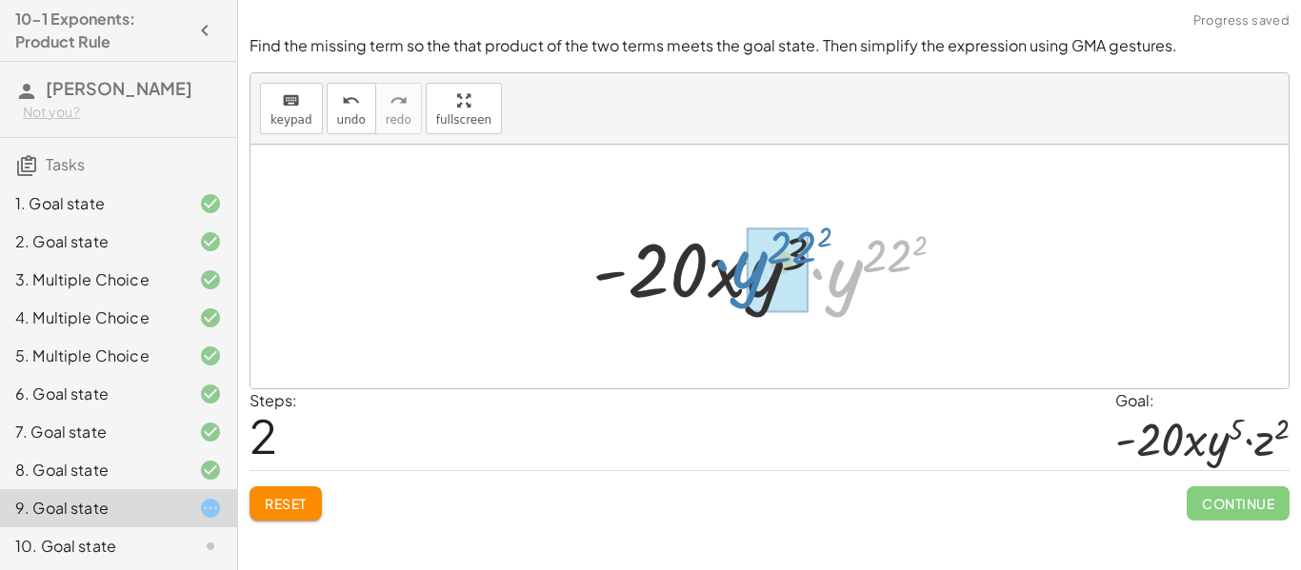
drag, startPoint x: 855, startPoint y: 270, endPoint x: 763, endPoint y: 261, distance: 92.8
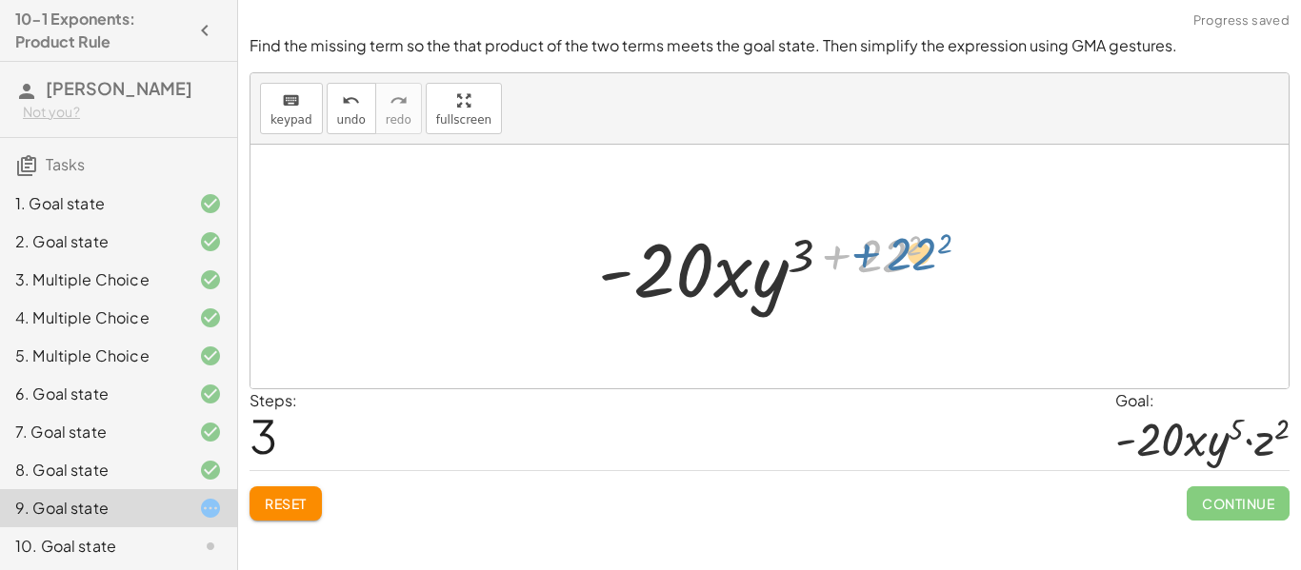
drag, startPoint x: 870, startPoint y: 255, endPoint x: 898, endPoint y: 255, distance: 27.6
click at [898, 255] on div at bounding box center [777, 267] width 376 height 98
click at [286, 505] on span "Reset" at bounding box center [286, 503] width 42 height 17
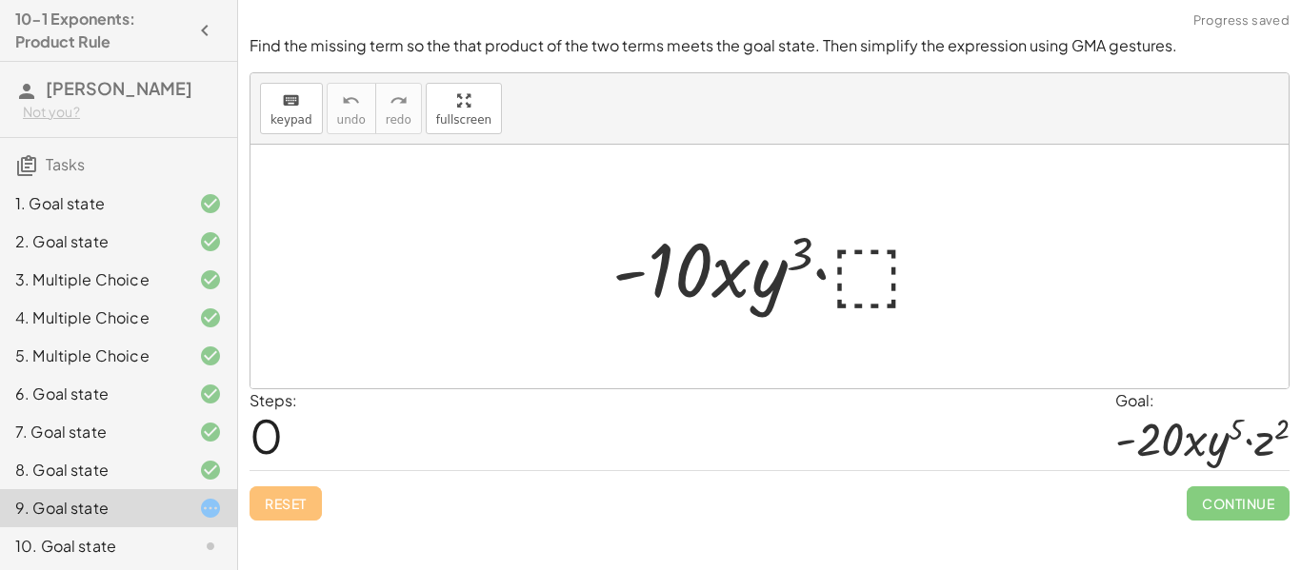
click at [846, 281] on div at bounding box center [776, 267] width 347 height 98
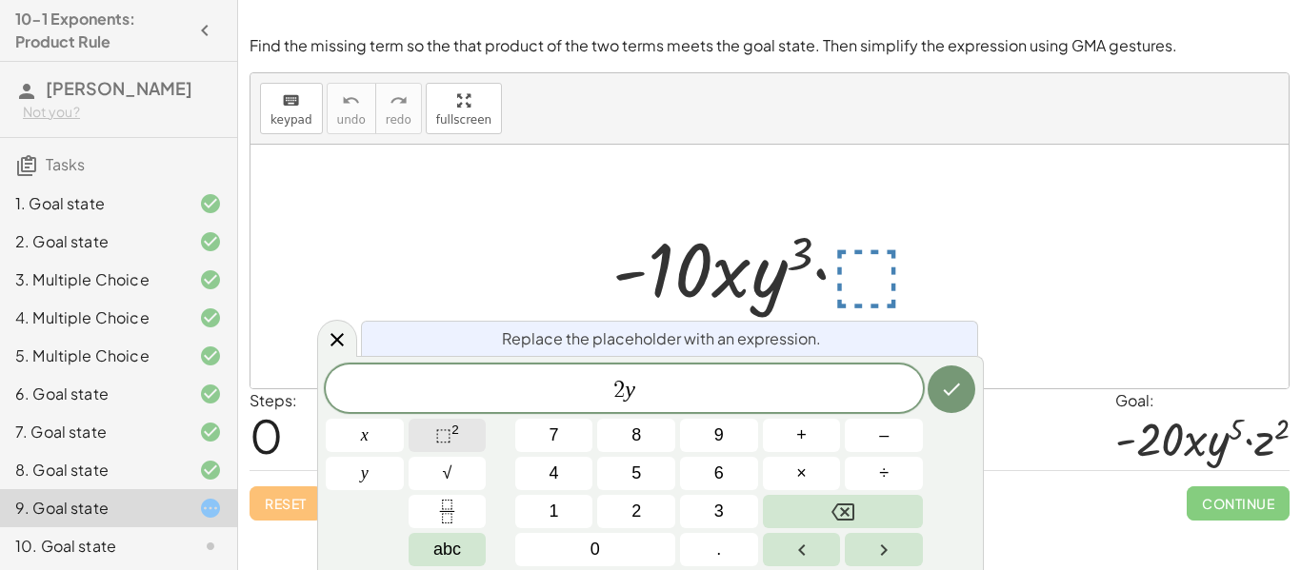
click at [443, 436] on span "⬚" at bounding box center [443, 435] width 16 height 19
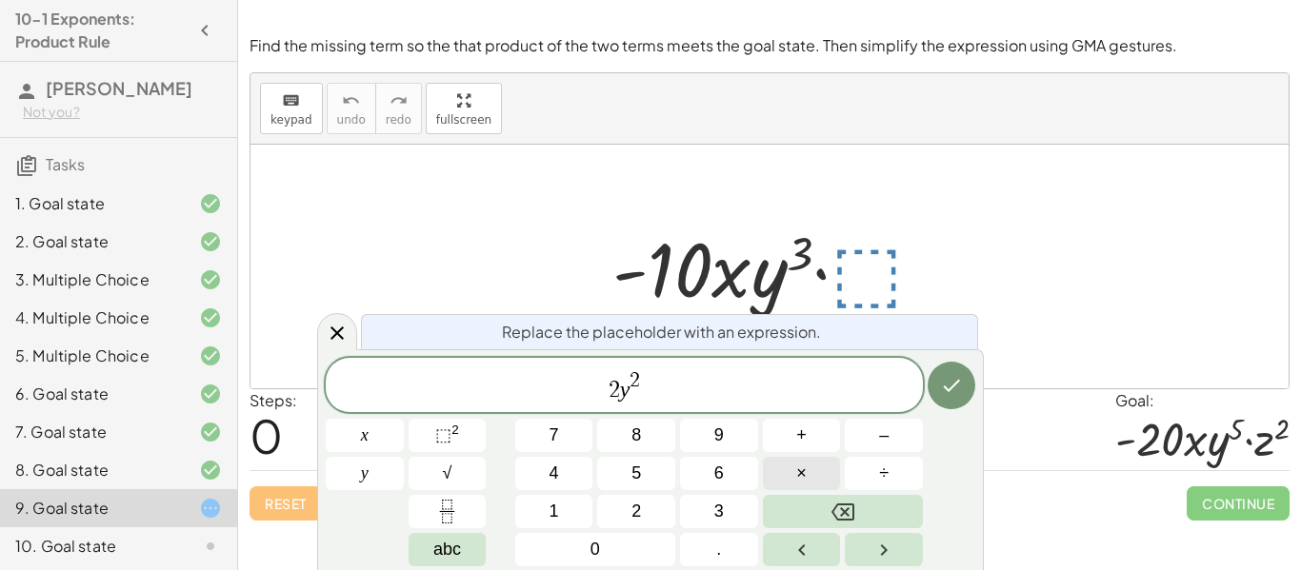
click at [788, 475] on button "×" at bounding box center [802, 473] width 78 height 33
click at [464, 433] on button "⬚ 2" at bounding box center [448, 435] width 78 height 33
click at [946, 397] on icon "Done" at bounding box center [951, 385] width 23 height 23
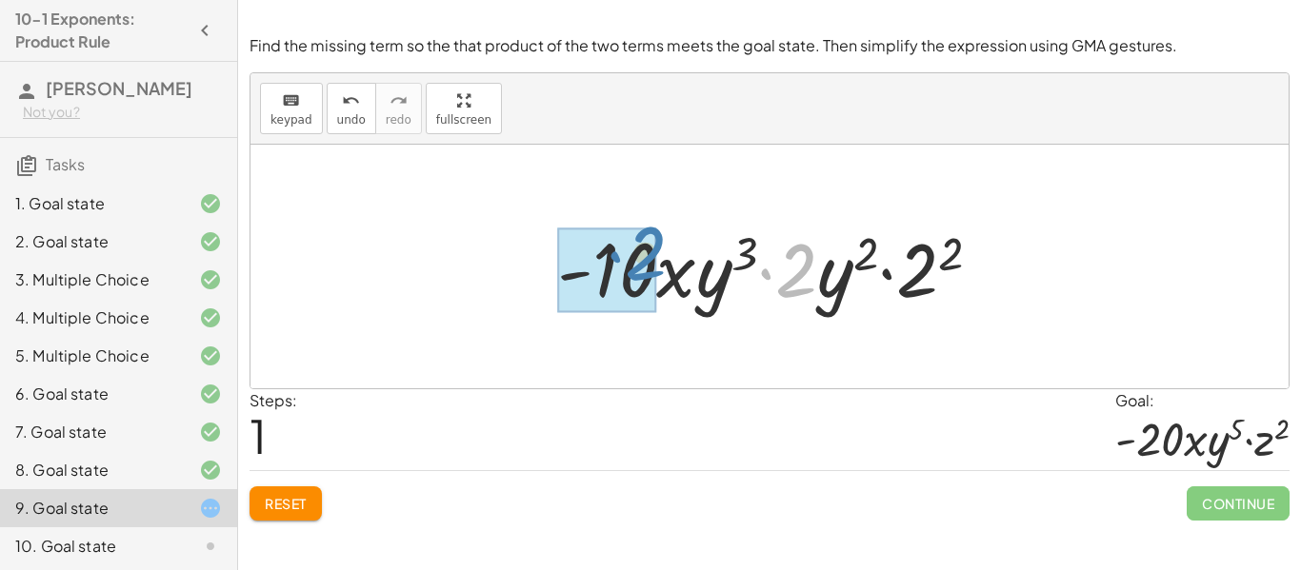
drag, startPoint x: 789, startPoint y: 270, endPoint x: 637, endPoint y: 252, distance: 152.4
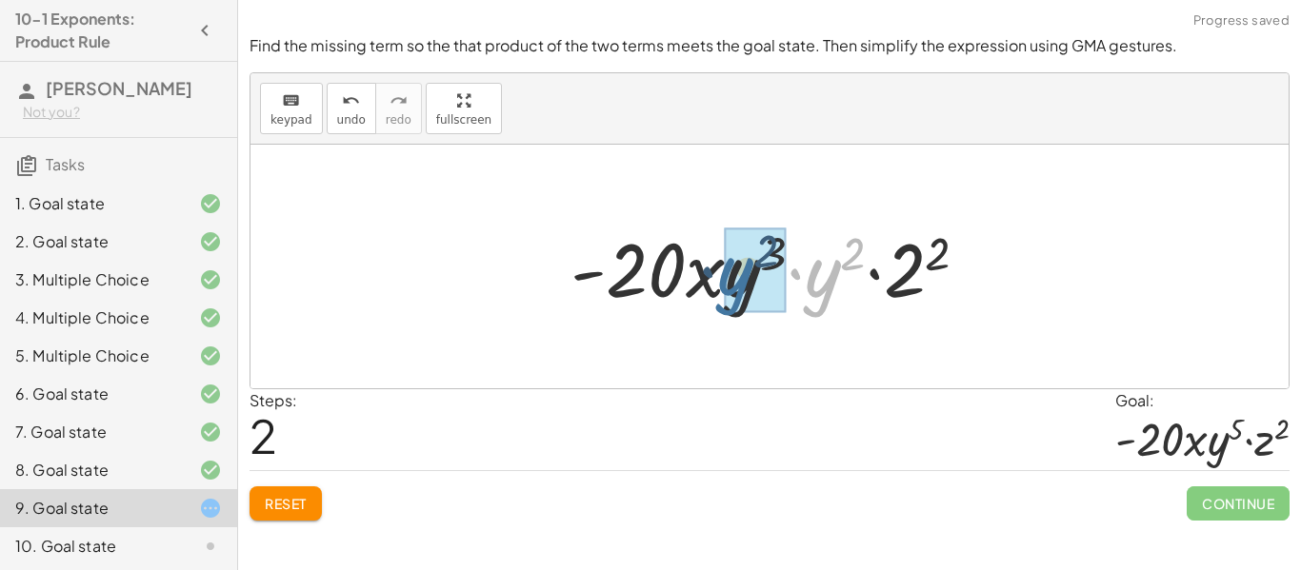
drag, startPoint x: 829, startPoint y: 275, endPoint x: 740, endPoint y: 273, distance: 88.6
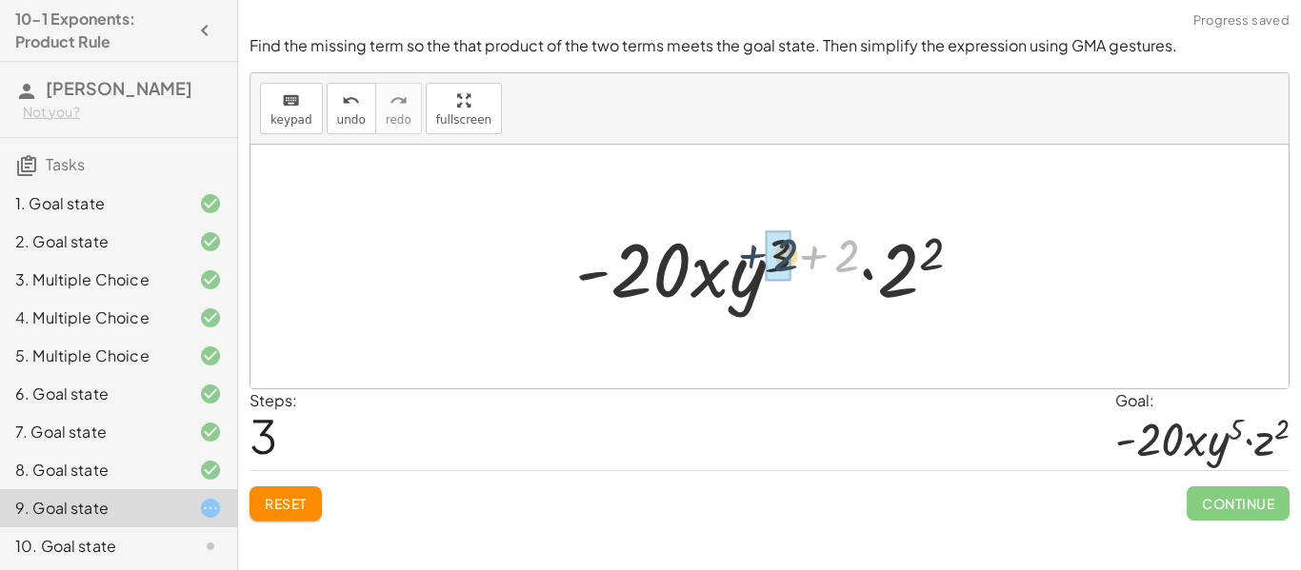
drag, startPoint x: 844, startPoint y: 249, endPoint x: 780, endPoint y: 250, distance: 63.8
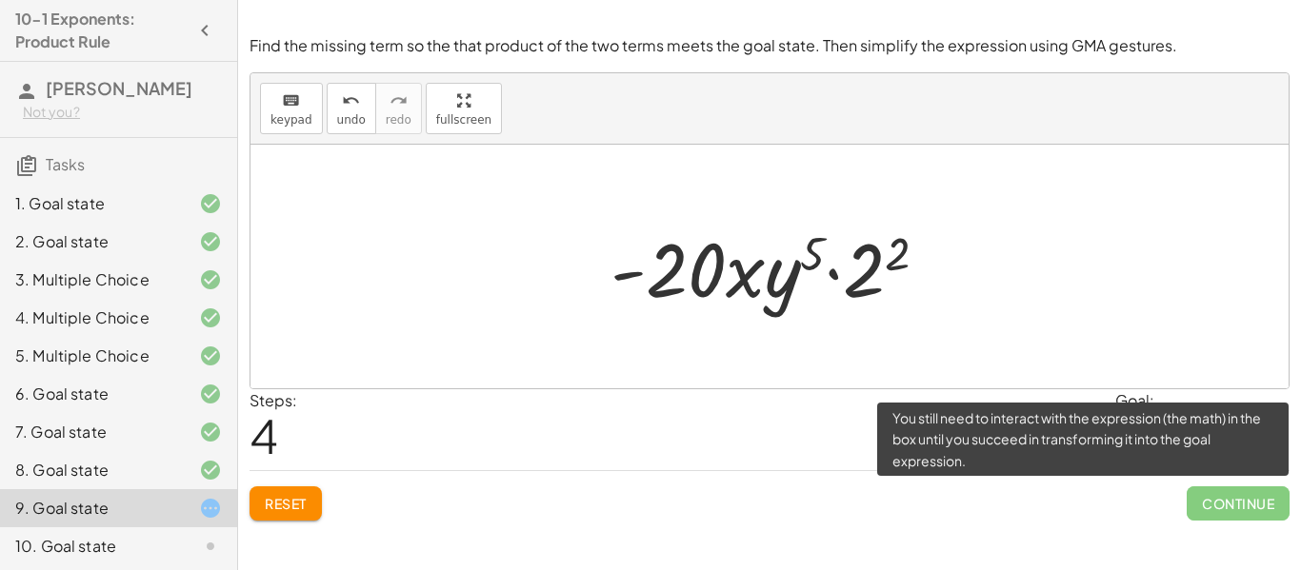
click at [1237, 510] on span "Continue" at bounding box center [1238, 504] width 103 height 34
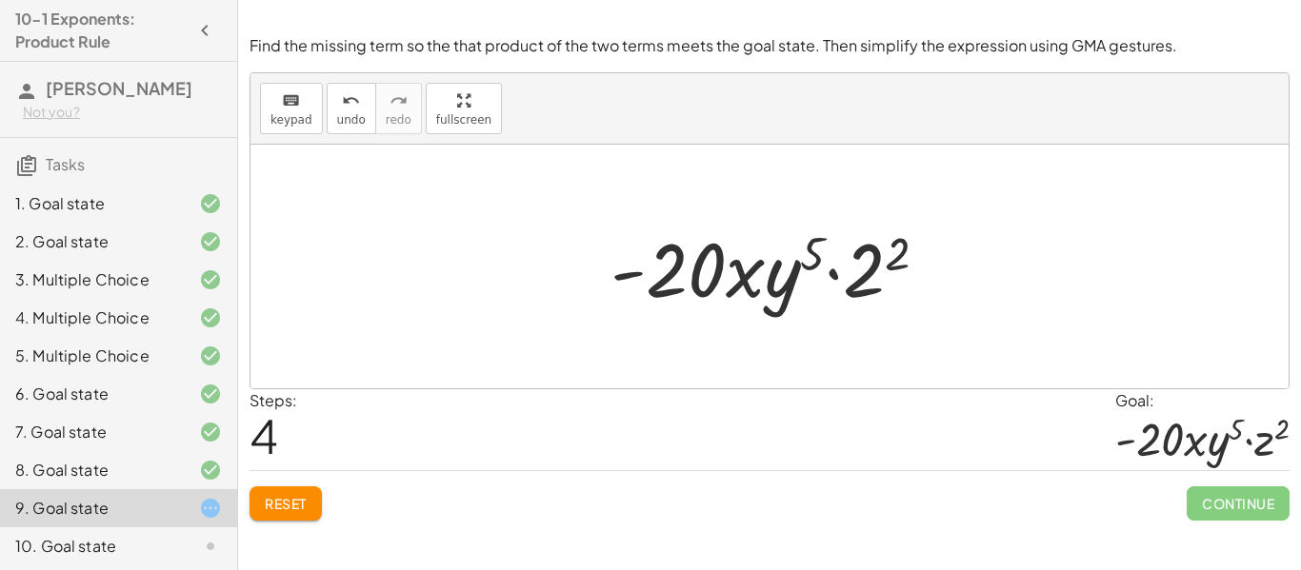
click at [712, 291] on div at bounding box center [776, 267] width 351 height 98
click at [905, 290] on div at bounding box center [776, 267] width 351 height 98
click at [951, 347] on div at bounding box center [769, 267] width 1038 height 244
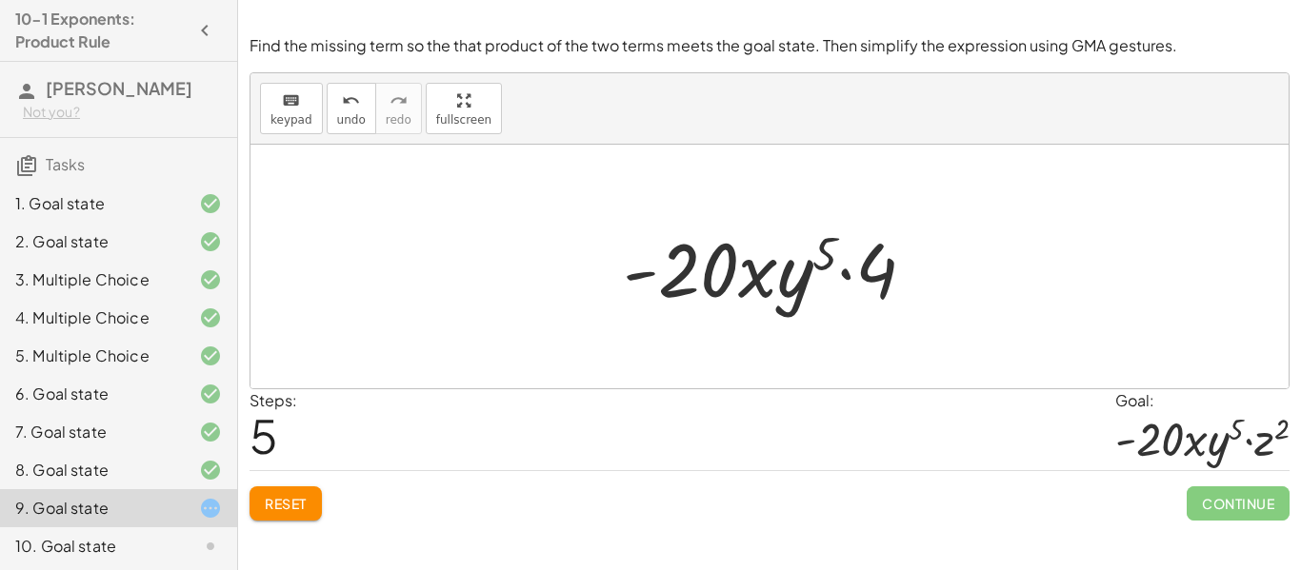
click at [846, 278] on div at bounding box center [776, 267] width 327 height 98
click at [879, 268] on div at bounding box center [776, 267] width 327 height 98
click at [879, 269] on div at bounding box center [776, 267] width 327 height 98
click at [354, 103] on icon "undo" at bounding box center [351, 101] width 18 height 23
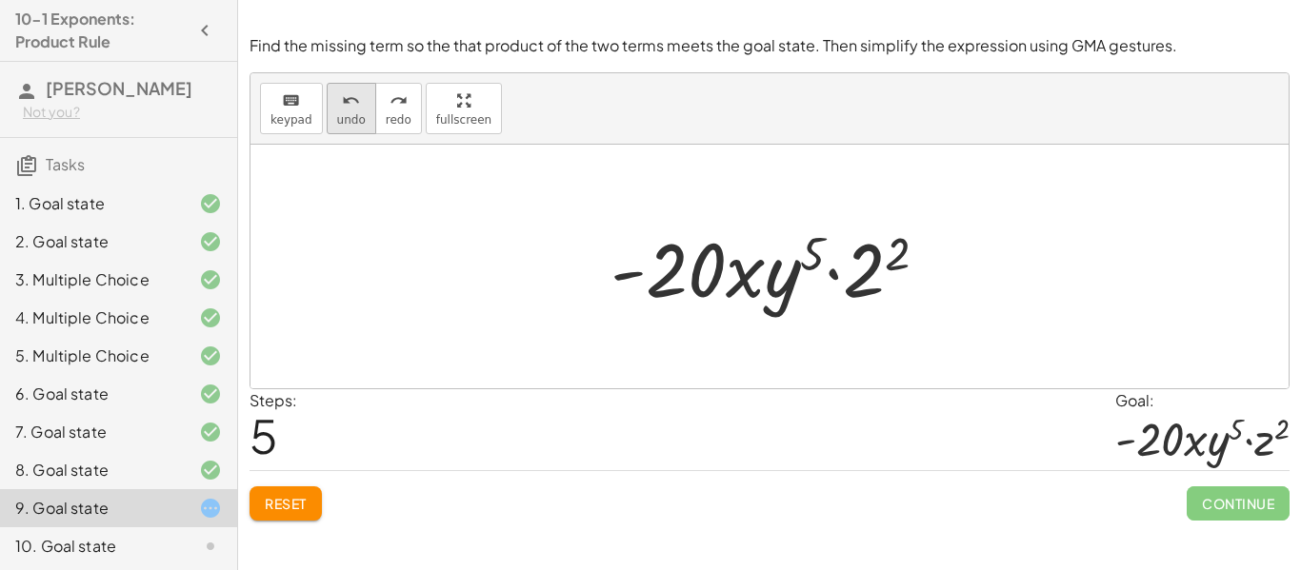
click at [356, 119] on span "undo" at bounding box center [351, 119] width 29 height 13
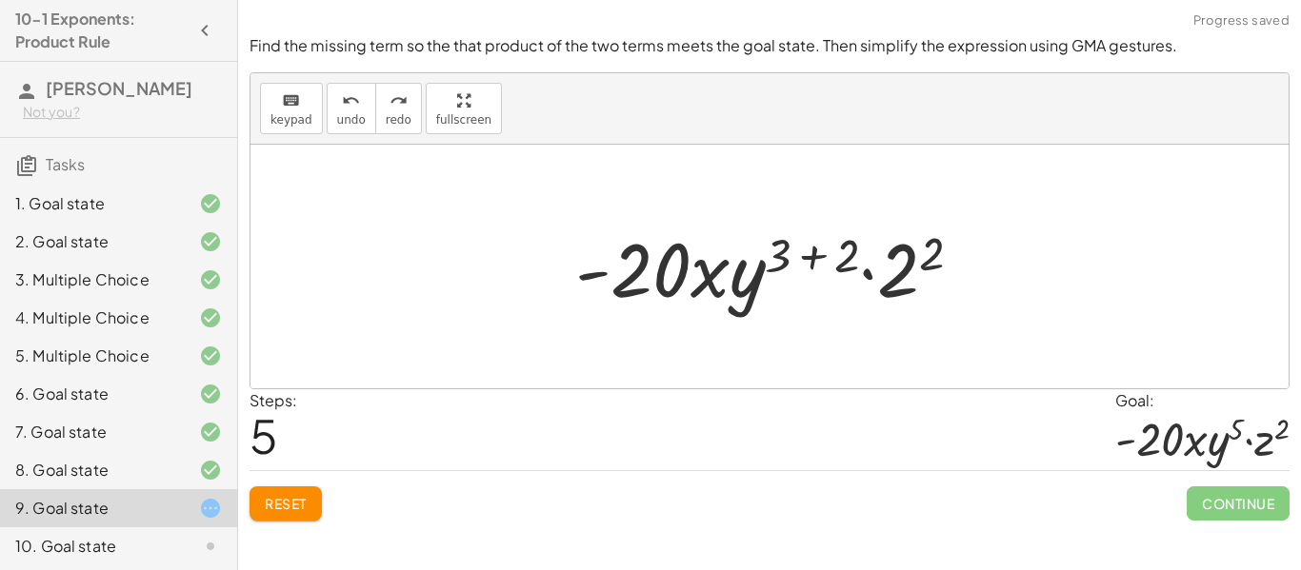
click at [267, 504] on span "Reset" at bounding box center [286, 503] width 42 height 17
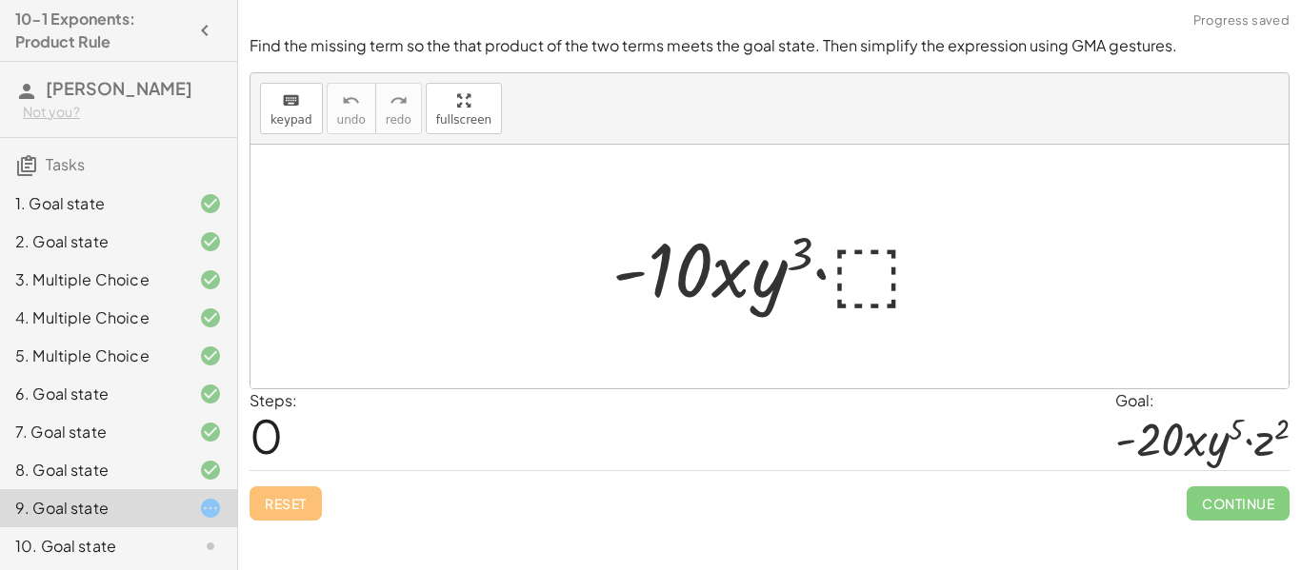
click at [884, 266] on div at bounding box center [776, 267] width 347 height 98
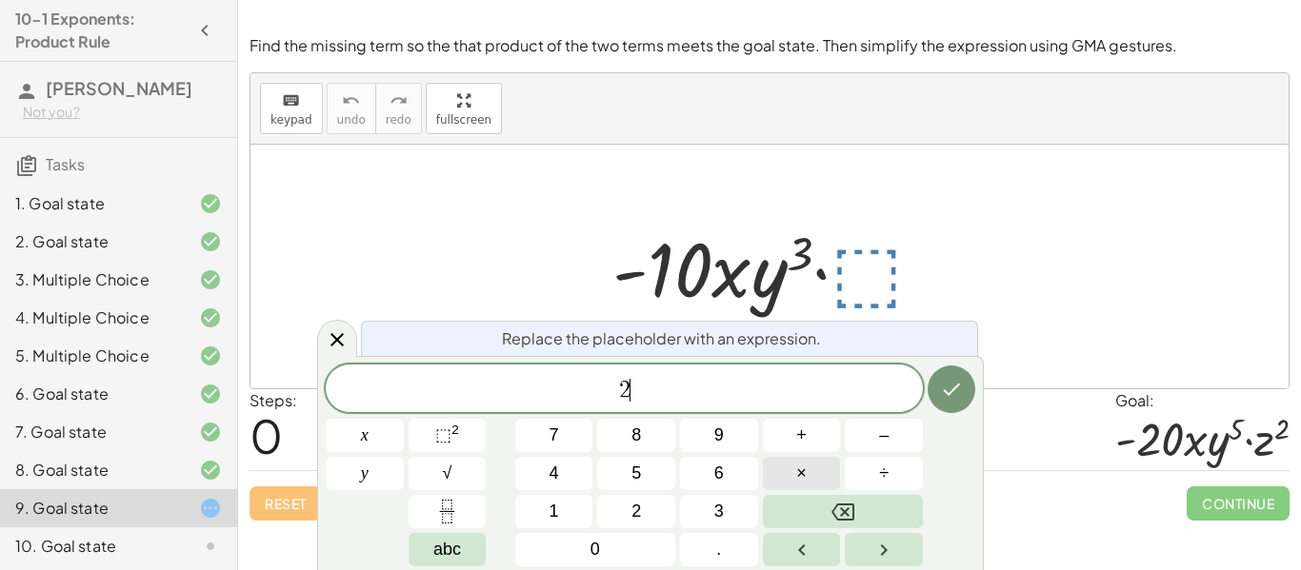
click at [799, 475] on span "×" at bounding box center [801, 474] width 10 height 26
click at [459, 433] on span "⬚ 2" at bounding box center [447, 436] width 24 height 26
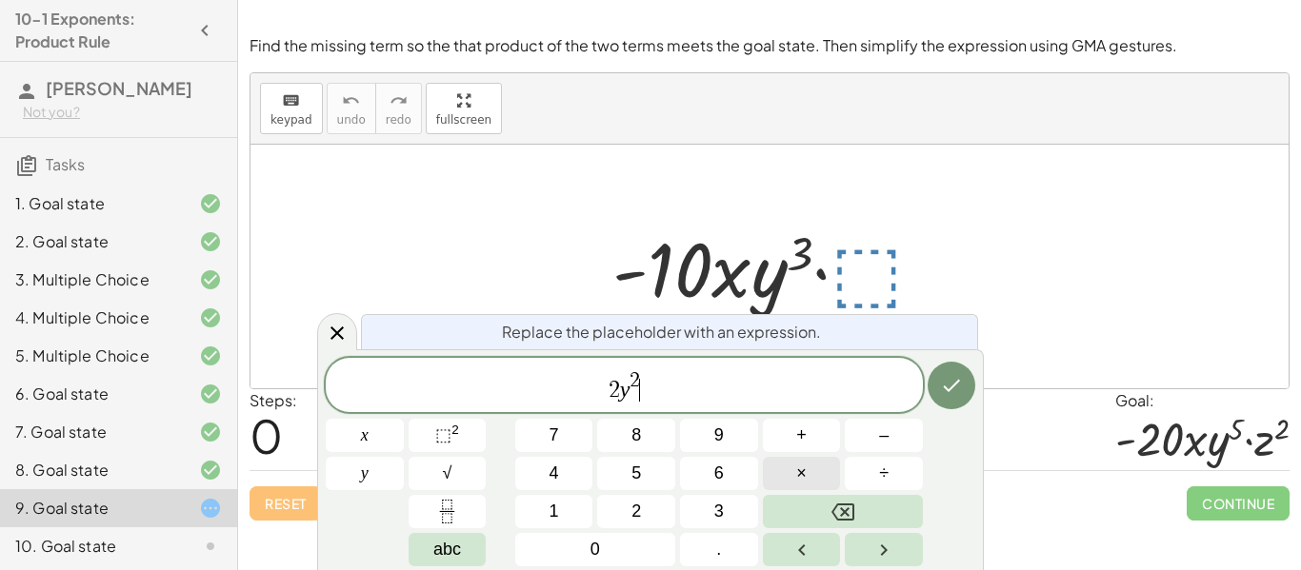
click at [804, 470] on span "×" at bounding box center [801, 474] width 10 height 26
click at [618, 512] on button "2" at bounding box center [636, 511] width 78 height 33
click at [448, 435] on span "⬚" at bounding box center [443, 435] width 16 height 19
click at [949, 390] on icon "Done" at bounding box center [952, 386] width 17 height 12
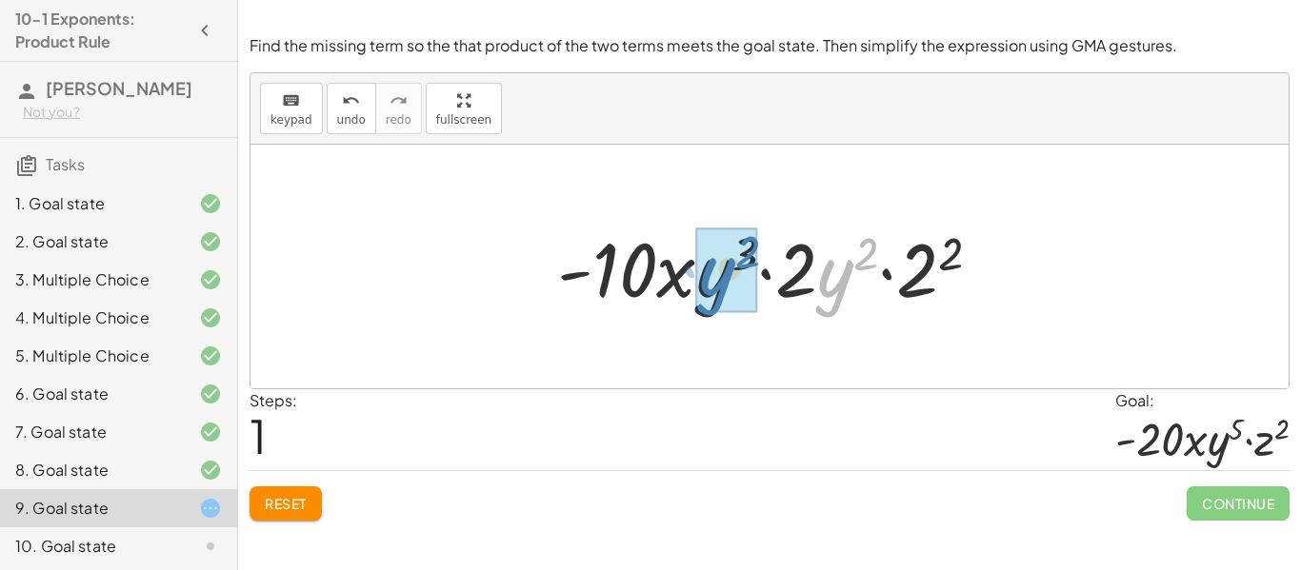
drag, startPoint x: 849, startPoint y: 265, endPoint x: 729, endPoint y: 263, distance: 119.1
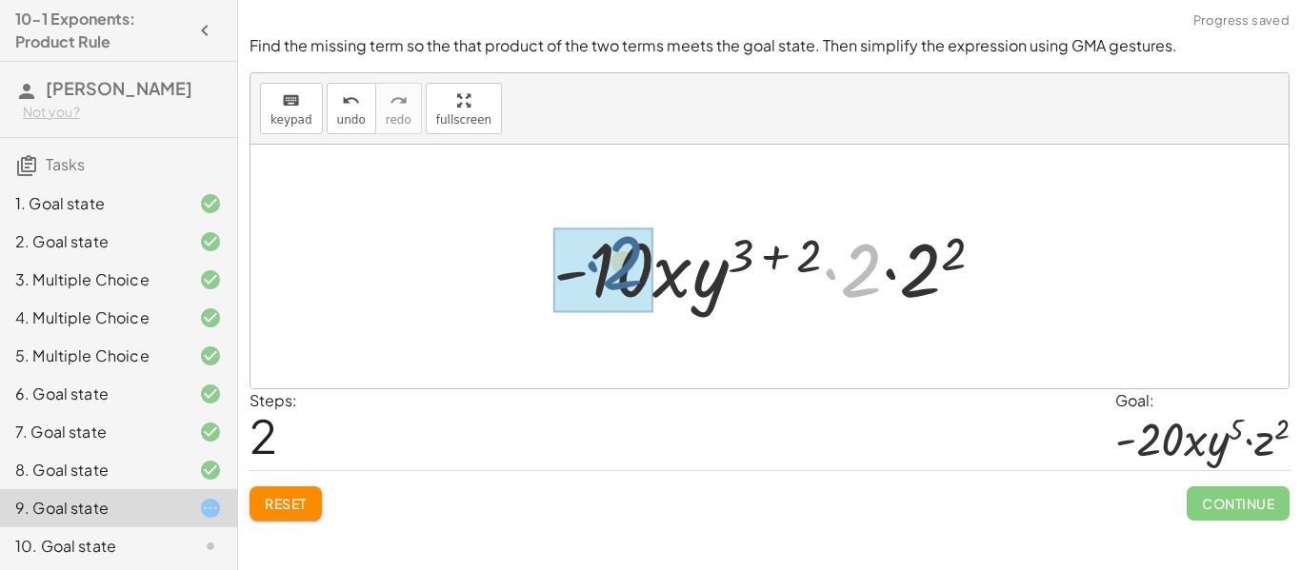
drag, startPoint x: 851, startPoint y: 286, endPoint x: 607, endPoint y: 282, distance: 244.8
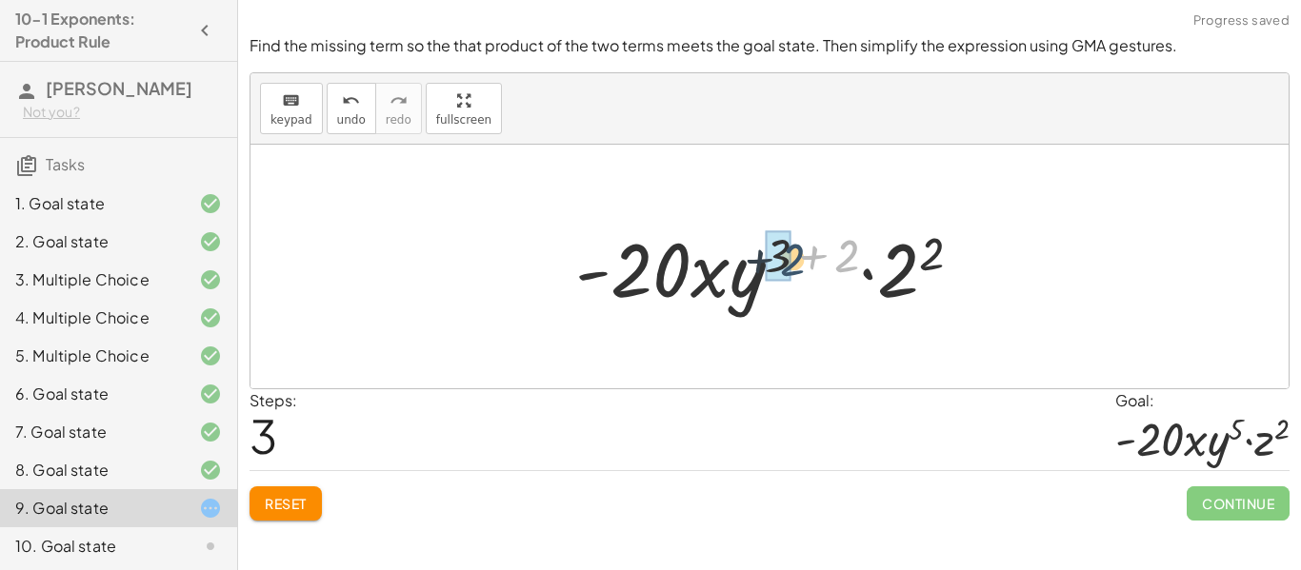
drag, startPoint x: 844, startPoint y: 249, endPoint x: 781, endPoint y: 251, distance: 62.9
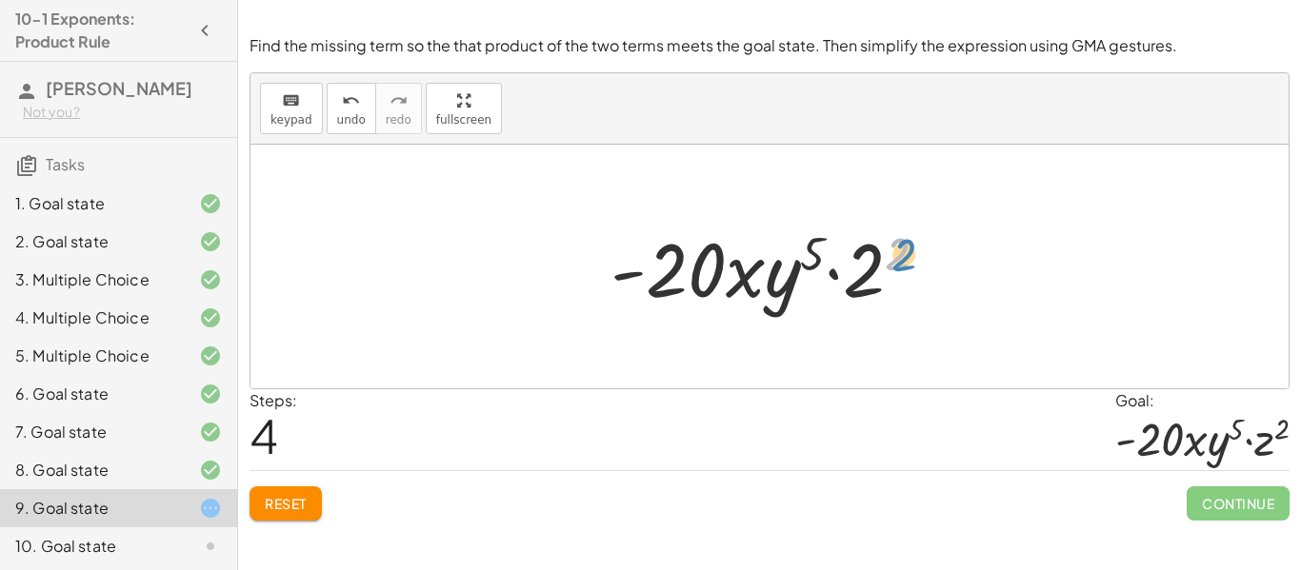
drag, startPoint x: 898, startPoint y: 262, endPoint x: 911, endPoint y: 260, distance: 13.5
click at [911, 260] on div at bounding box center [776, 267] width 351 height 98
drag, startPoint x: 862, startPoint y: 276, endPoint x: 889, endPoint y: 275, distance: 27.6
click at [889, 275] on div at bounding box center [776, 267] width 351 height 98
click at [779, 293] on div at bounding box center [776, 267] width 351 height 98
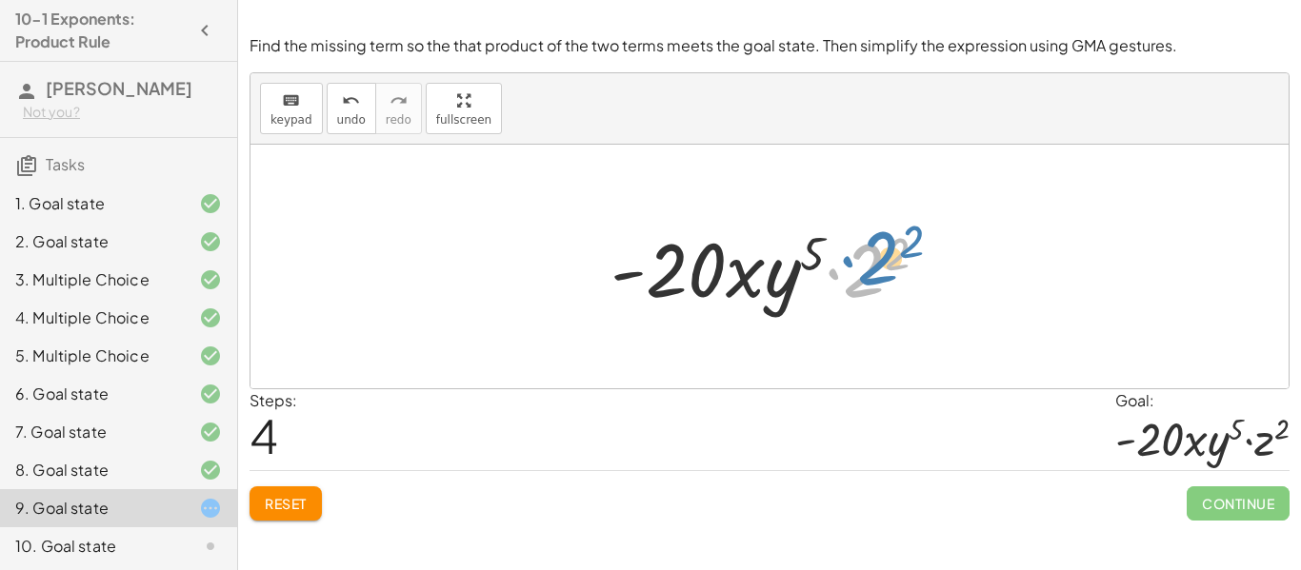
drag, startPoint x: 859, startPoint y: 290, endPoint x: 873, endPoint y: 281, distance: 17.2
click at [873, 281] on div at bounding box center [776, 267] width 351 height 98
click at [266, 505] on span "Reset" at bounding box center [286, 503] width 42 height 17
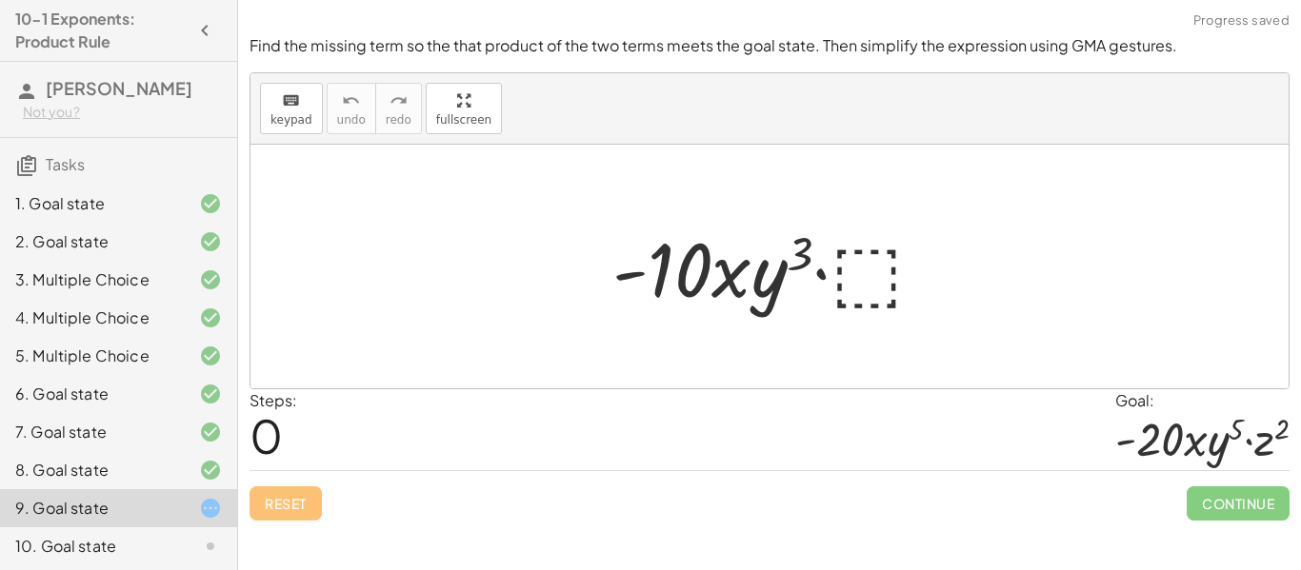
click at [852, 286] on div at bounding box center [776, 267] width 347 height 98
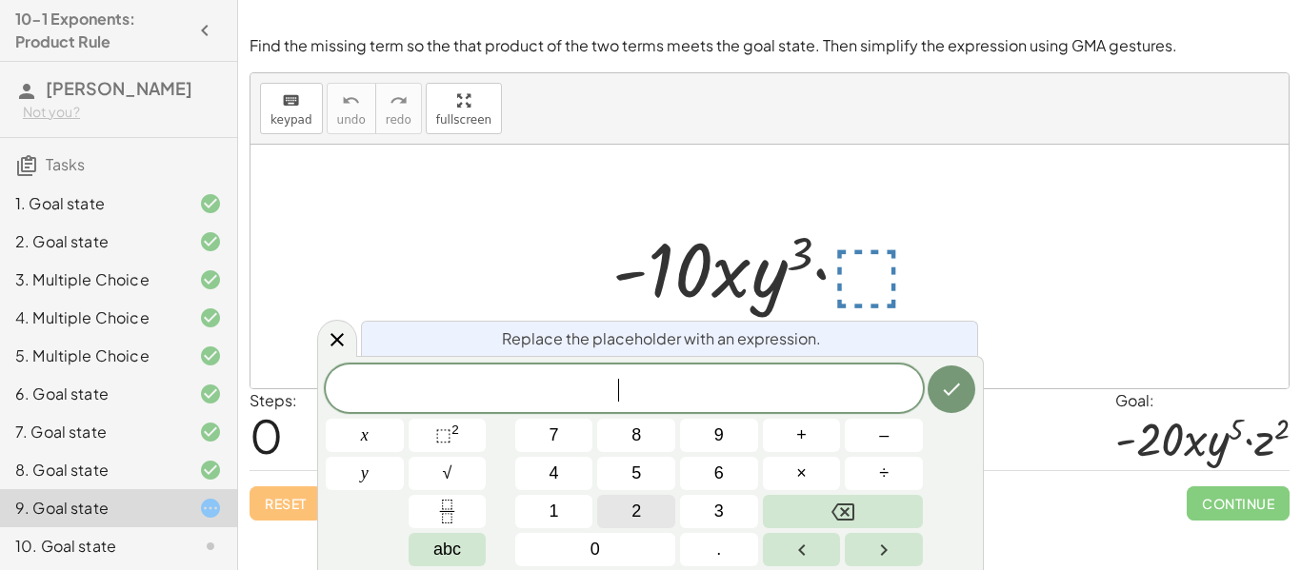
click at [646, 511] on button "2" at bounding box center [636, 511] width 78 height 33
click at [387, 468] on button "y" at bounding box center [365, 473] width 78 height 33
click at [448, 445] on span "⬚" at bounding box center [443, 435] width 16 height 19
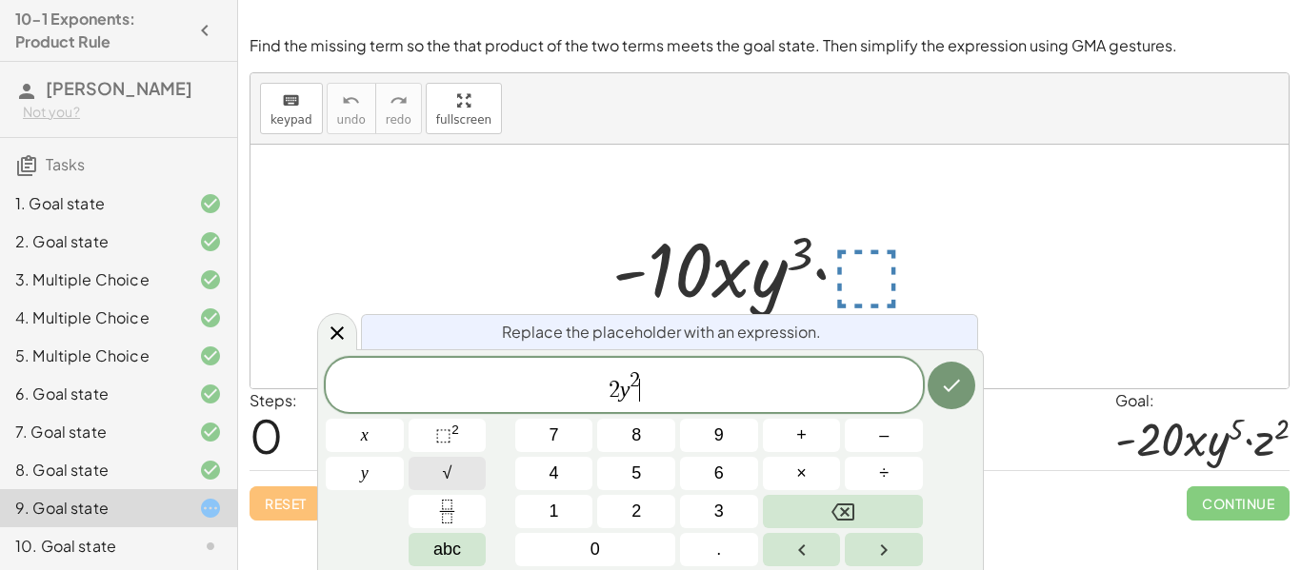
click at [460, 474] on button "√" at bounding box center [448, 473] width 78 height 33
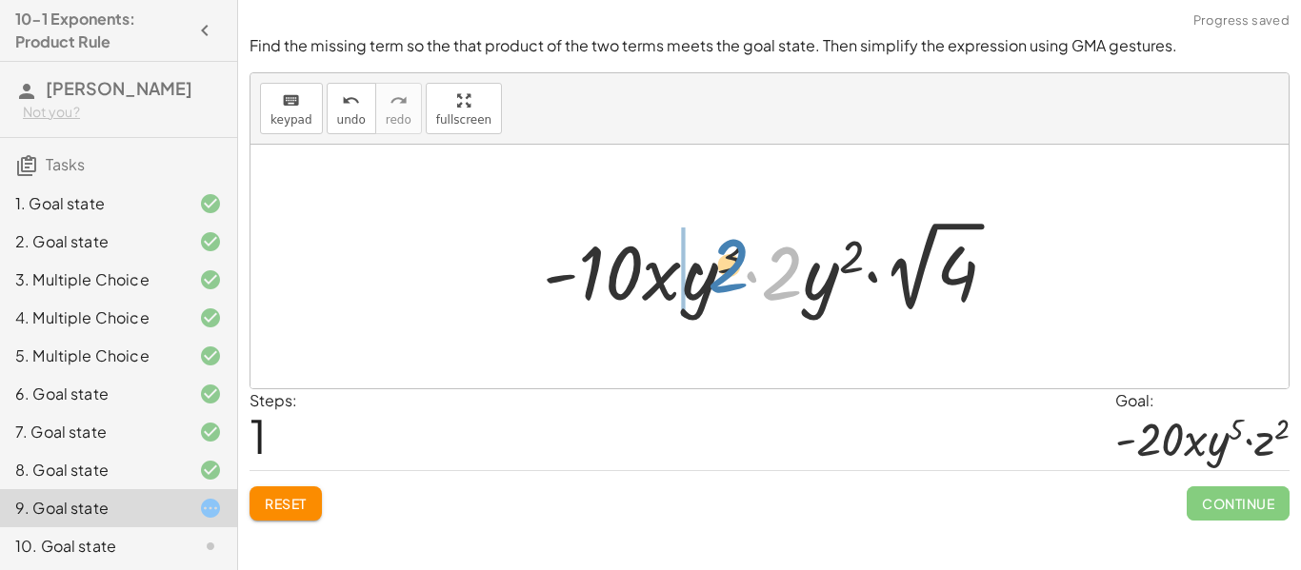
drag, startPoint x: 794, startPoint y: 267, endPoint x: 694, endPoint y: 252, distance: 101.0
click at [694, 252] on div at bounding box center [777, 266] width 488 height 105
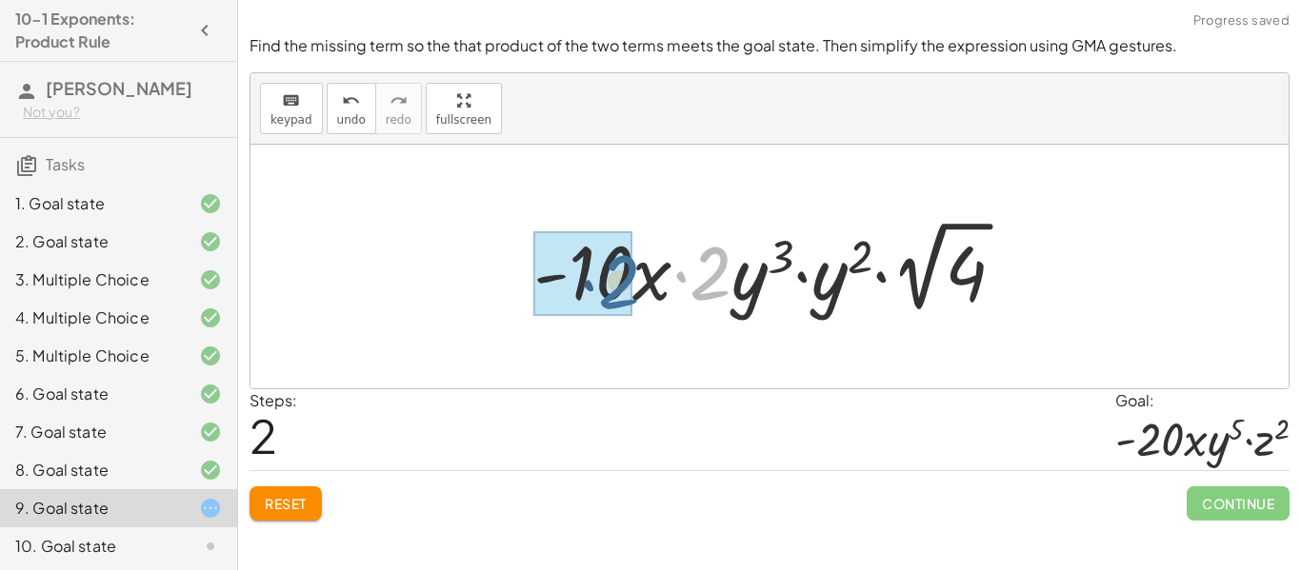
drag, startPoint x: 709, startPoint y: 268, endPoint x: 606, endPoint y: 272, distance: 103.9
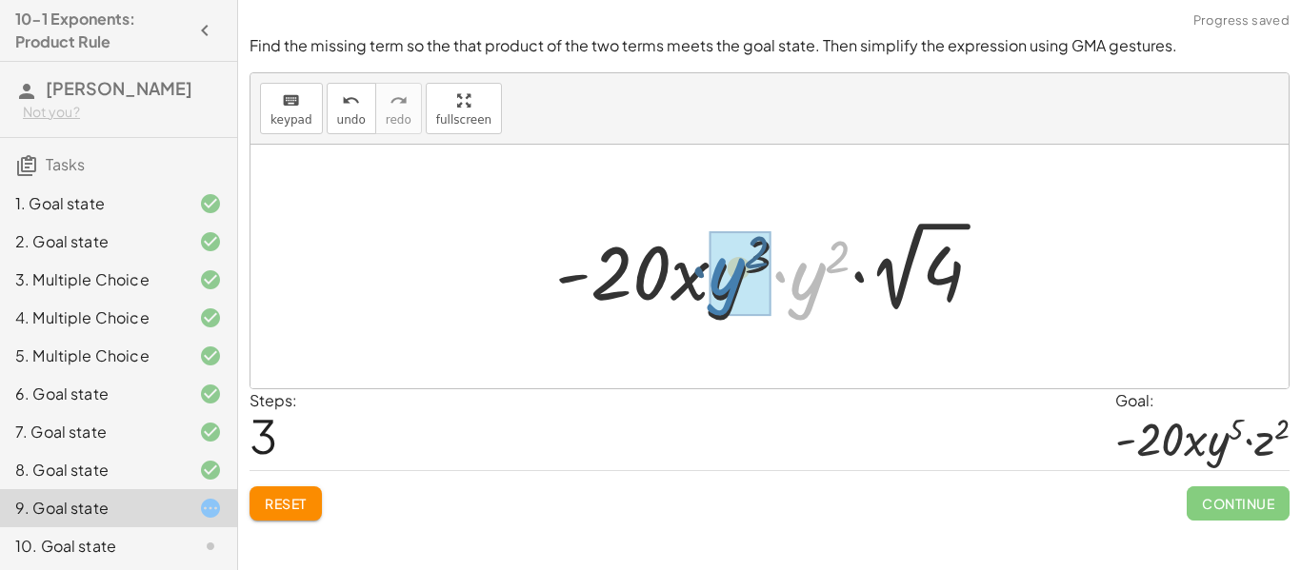
drag, startPoint x: 809, startPoint y: 287, endPoint x: 727, endPoint y: 282, distance: 82.0
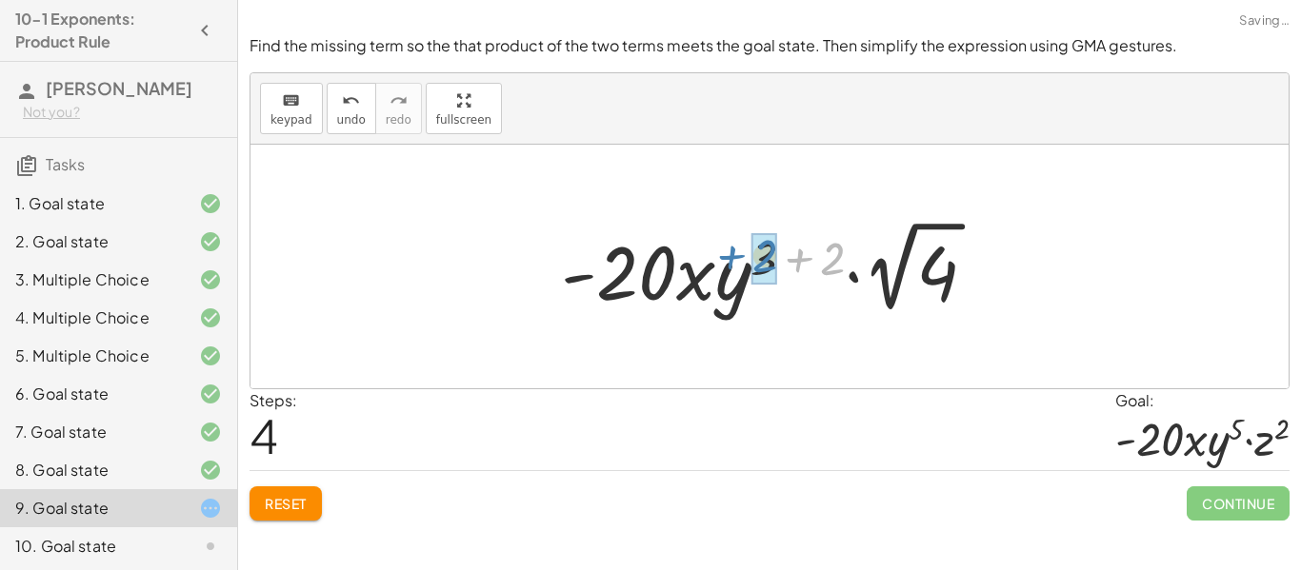
drag, startPoint x: 826, startPoint y: 268, endPoint x: 755, endPoint y: 264, distance: 70.6
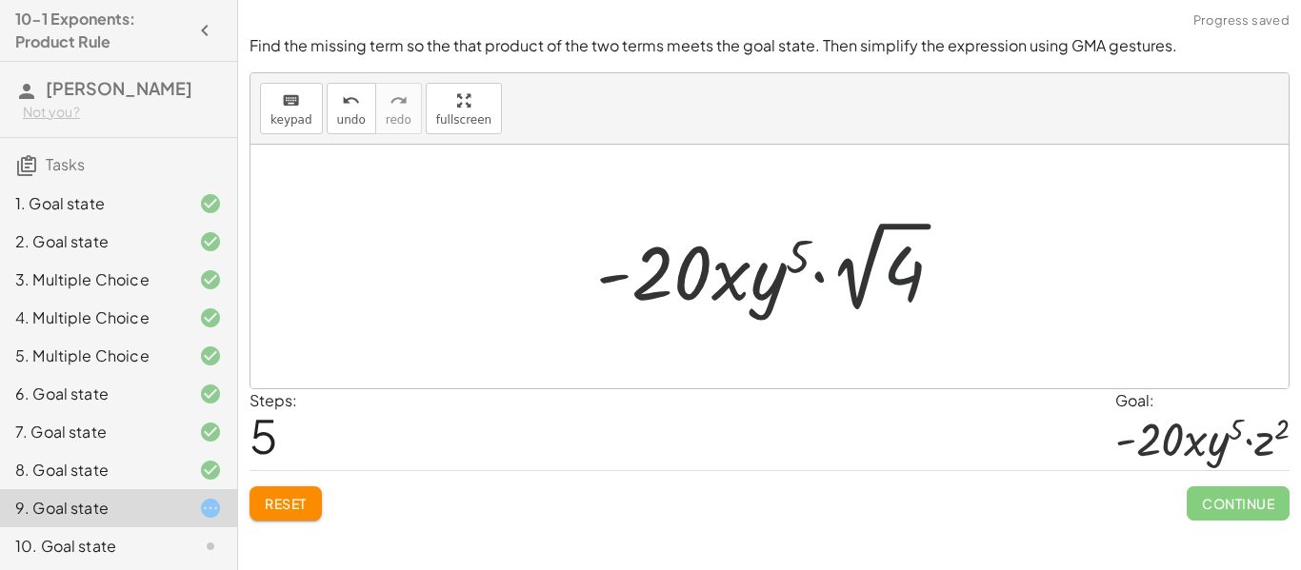
click at [889, 278] on div at bounding box center [777, 266] width 381 height 105
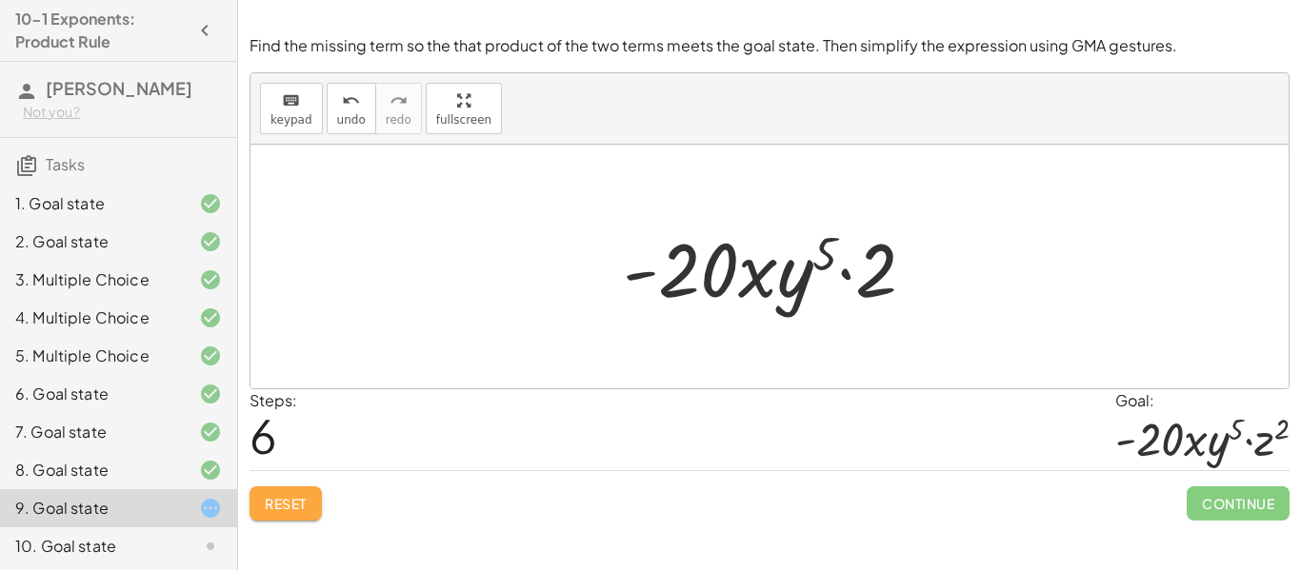
click at [290, 518] on button "Reset" at bounding box center [286, 504] width 72 height 34
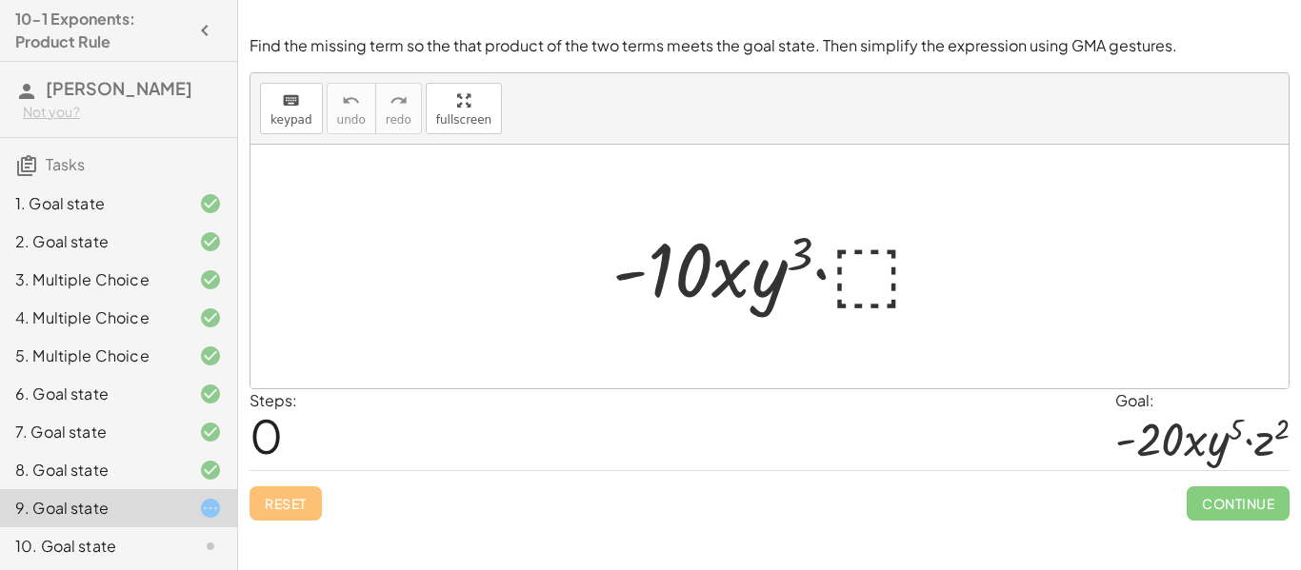
click at [874, 266] on div at bounding box center [776, 267] width 347 height 98
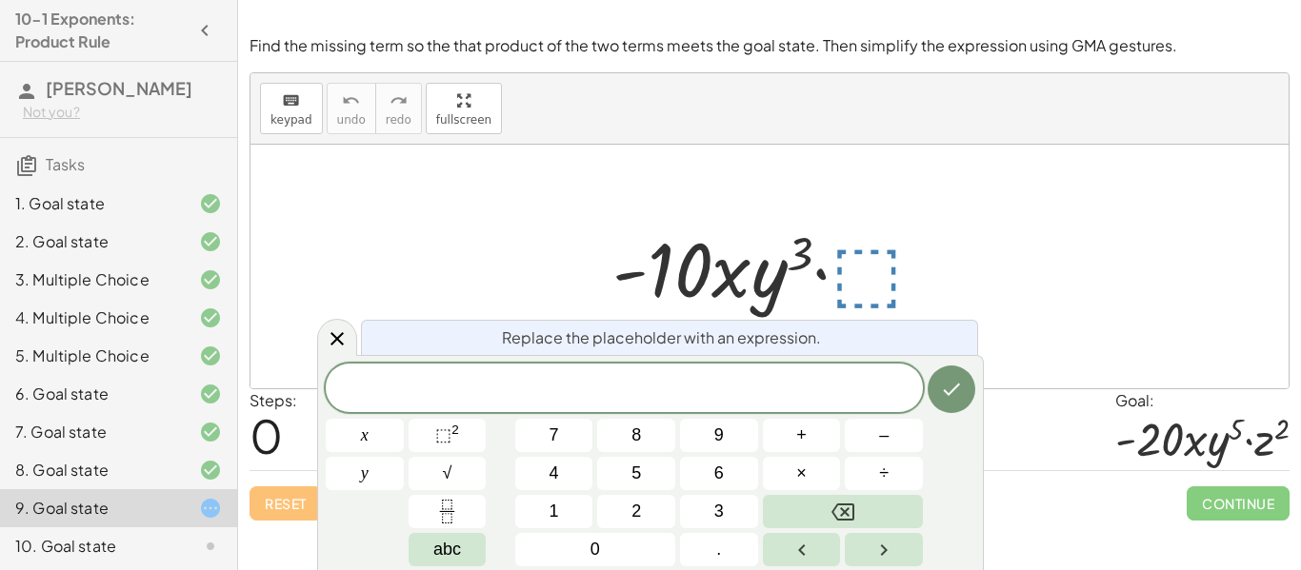
click at [404, 419] on div at bounding box center [365, 435] width 78 height 33
click at [949, 403] on button "Done" at bounding box center [952, 390] width 48 height 48
click at [338, 323] on div at bounding box center [337, 338] width 40 height 37
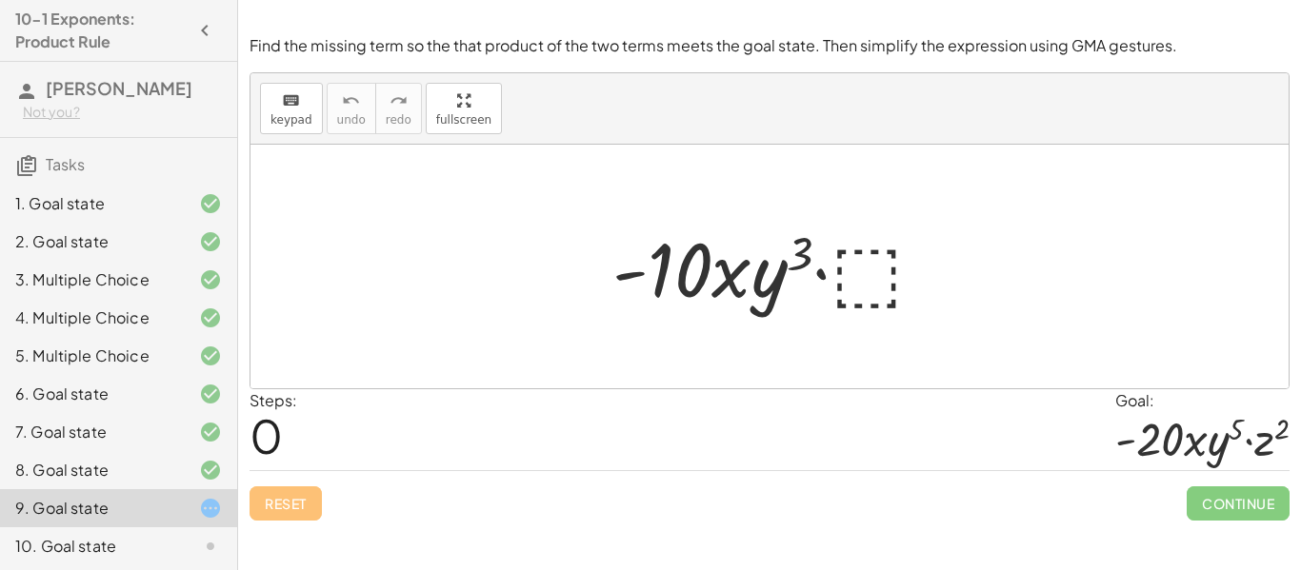
click at [869, 270] on div at bounding box center [776, 267] width 347 height 98
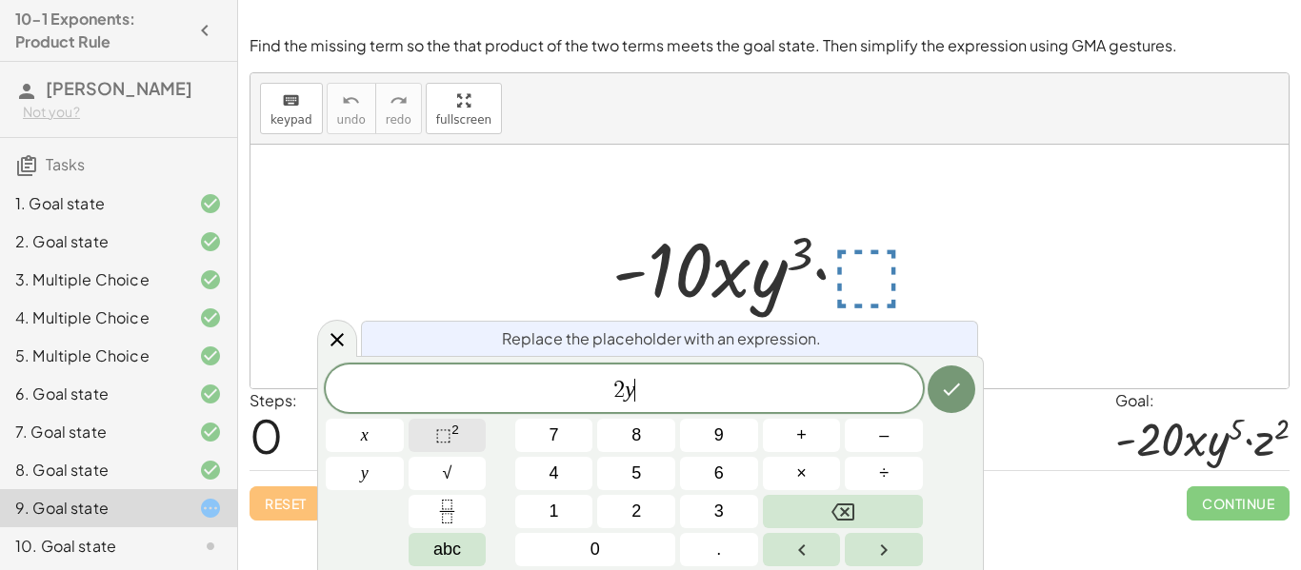
click at [431, 429] on button "⬚ 2" at bounding box center [448, 435] width 78 height 33
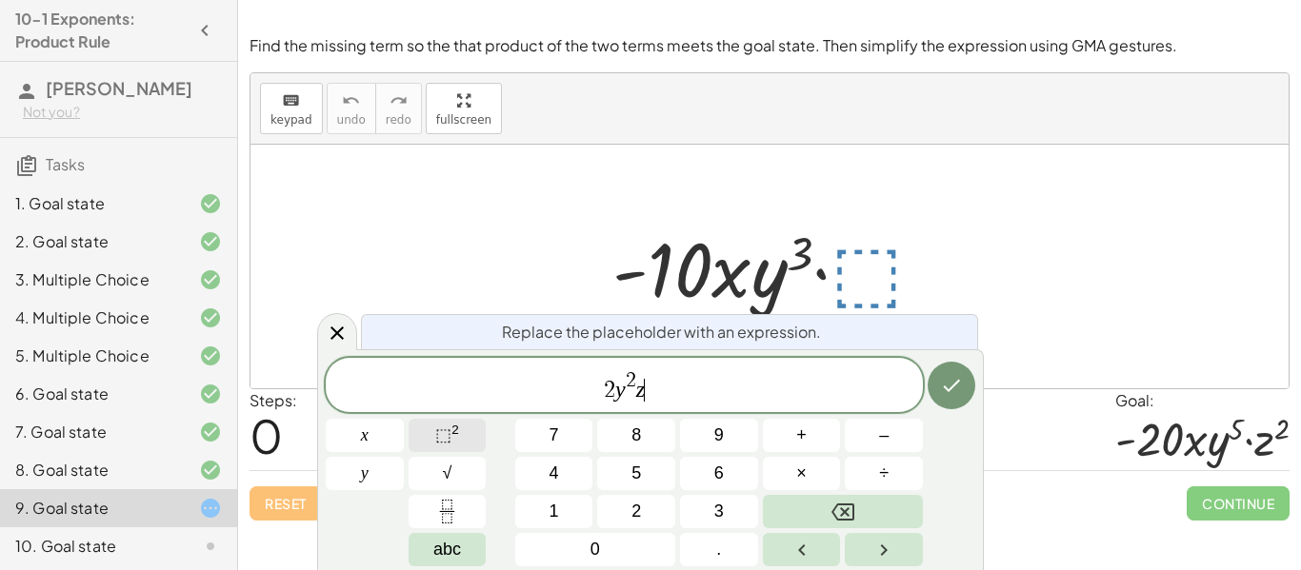
click at [452, 427] on sup "2" at bounding box center [455, 430] width 8 height 14
click at [959, 393] on icon "Done" at bounding box center [951, 385] width 23 height 23
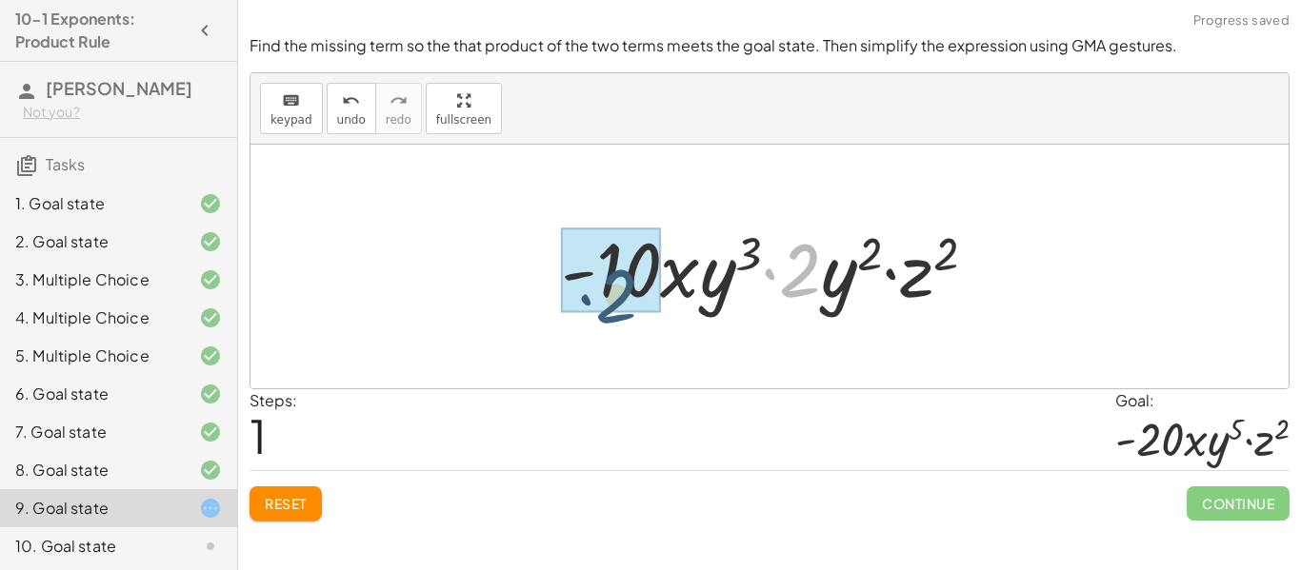
drag, startPoint x: 796, startPoint y: 275, endPoint x: 609, endPoint y: 300, distance: 189.2
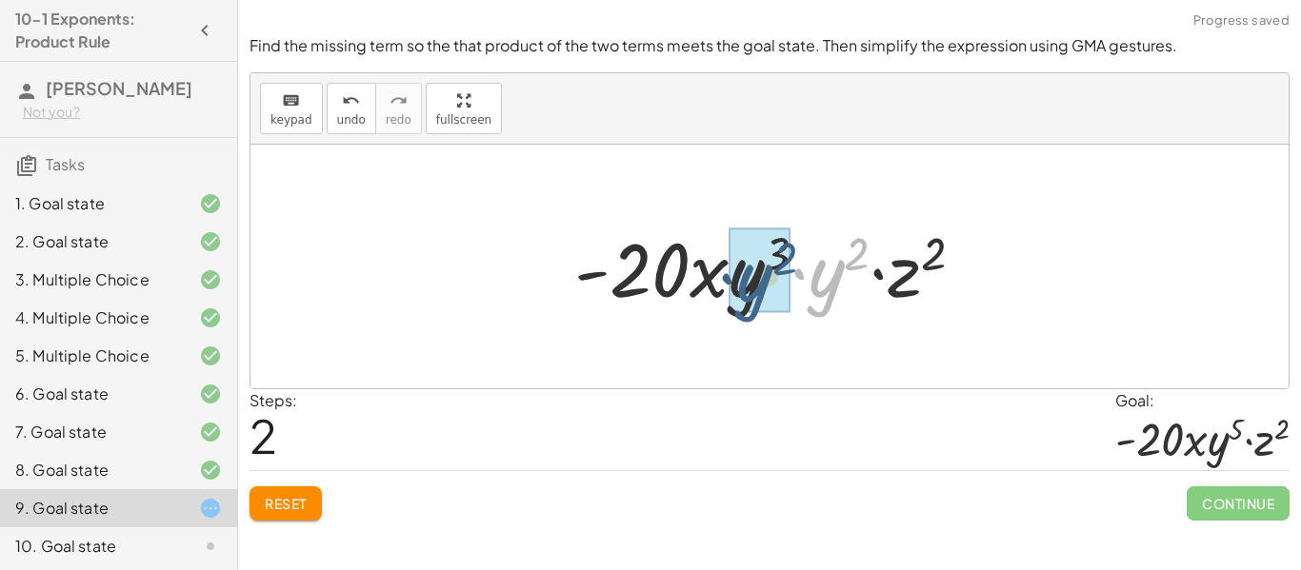
drag, startPoint x: 829, startPoint y: 289, endPoint x: 756, endPoint y: 293, distance: 72.5
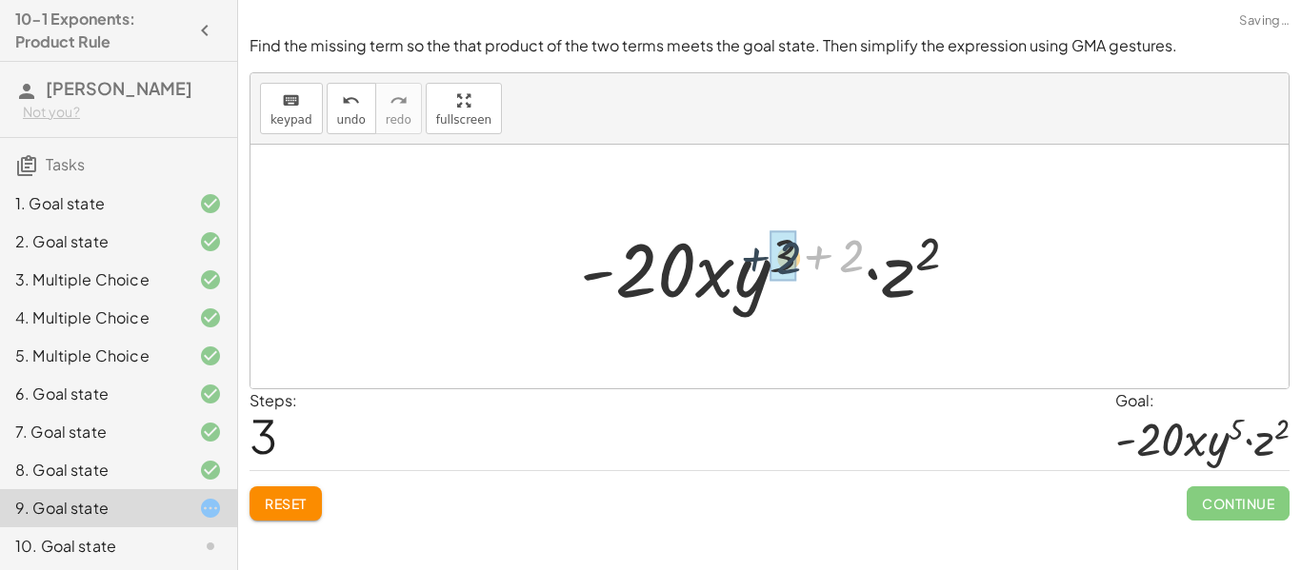
drag, startPoint x: 852, startPoint y: 254, endPoint x: 785, endPoint y: 256, distance: 67.6
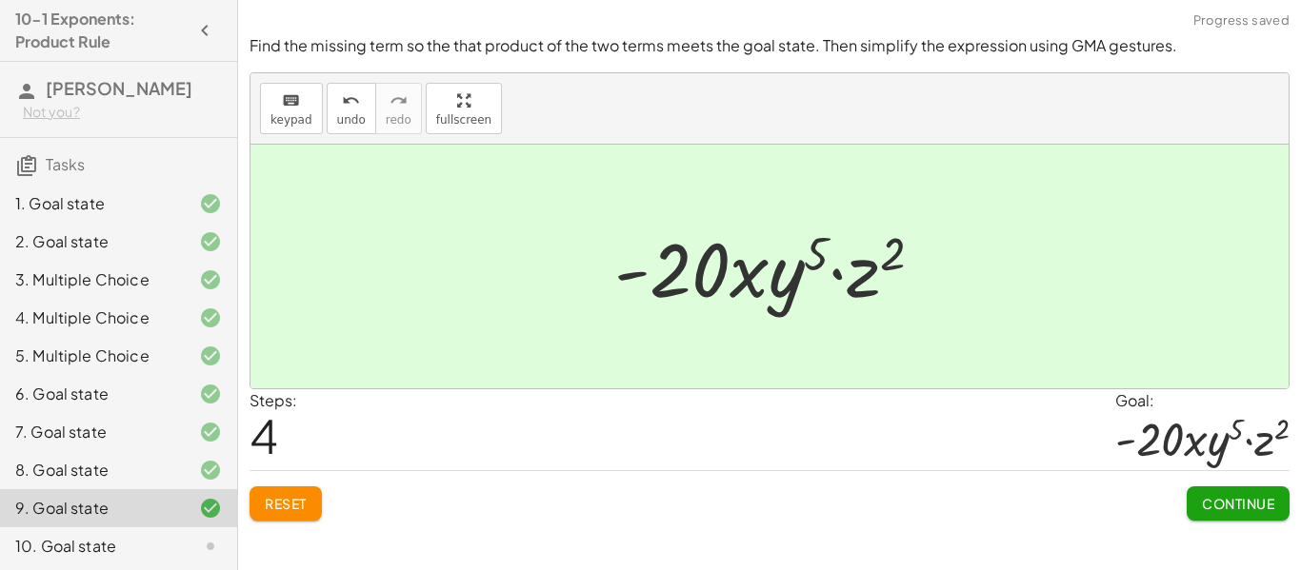
click at [1202, 517] on button "Continue" at bounding box center [1238, 504] width 103 height 34
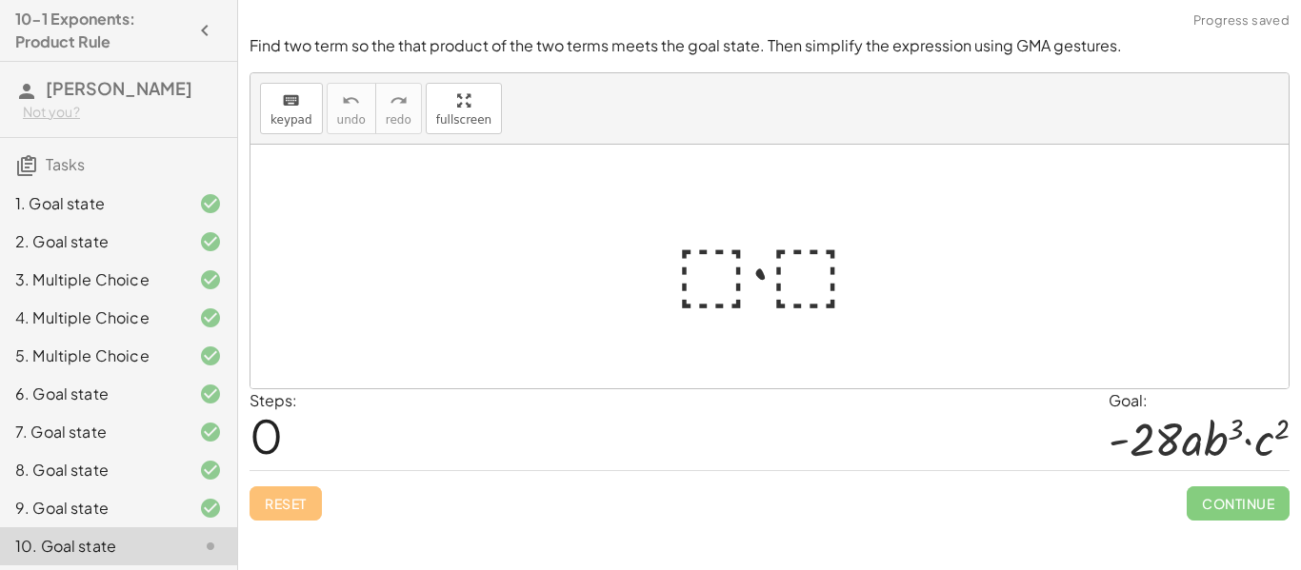
click at [714, 266] on div at bounding box center [777, 267] width 223 height 98
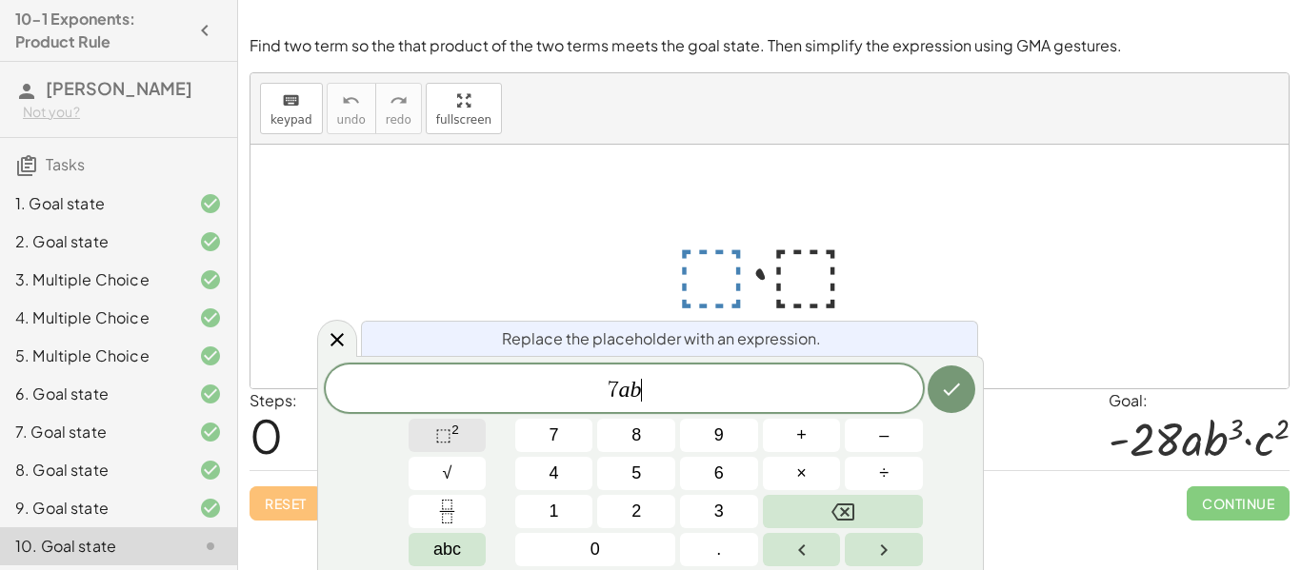
click at [464, 435] on button "⬚ 2" at bounding box center [448, 435] width 78 height 33
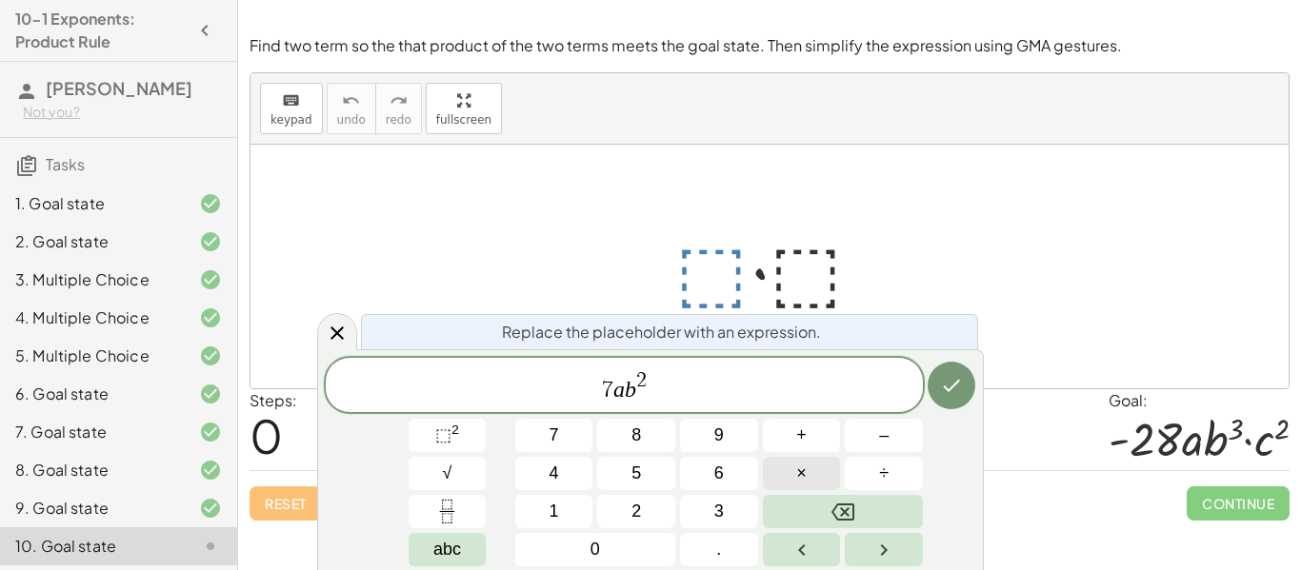
click at [803, 464] on span "×" at bounding box center [801, 474] width 10 height 26
click at [968, 383] on button "Done" at bounding box center [952, 386] width 48 height 48
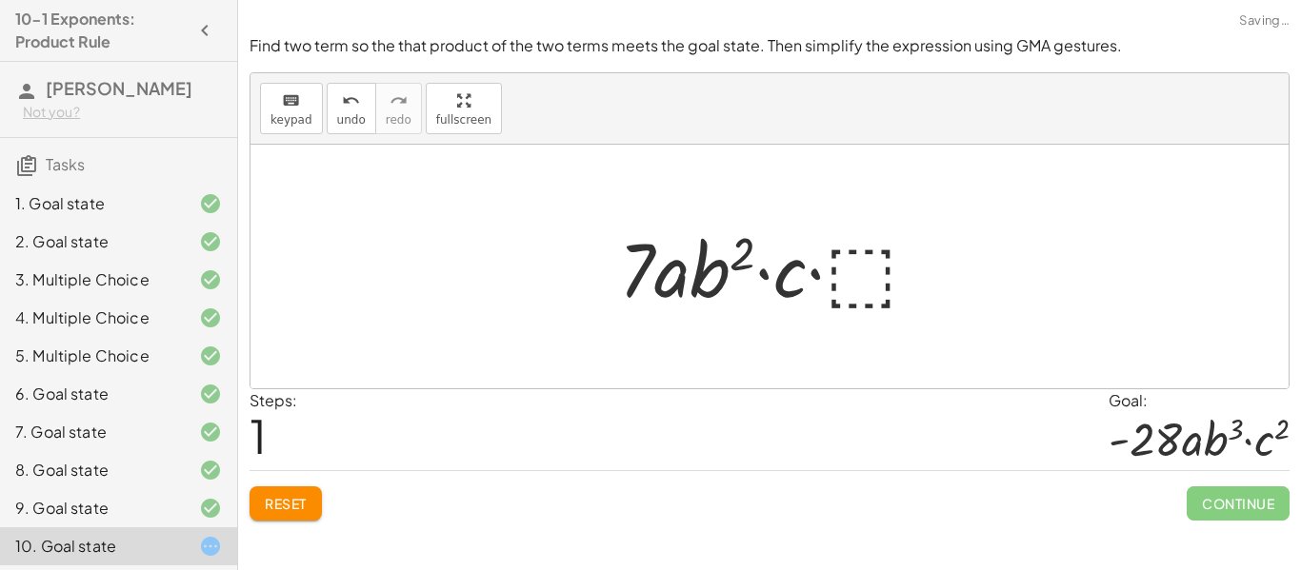
click at [849, 266] on div at bounding box center [777, 267] width 334 height 98
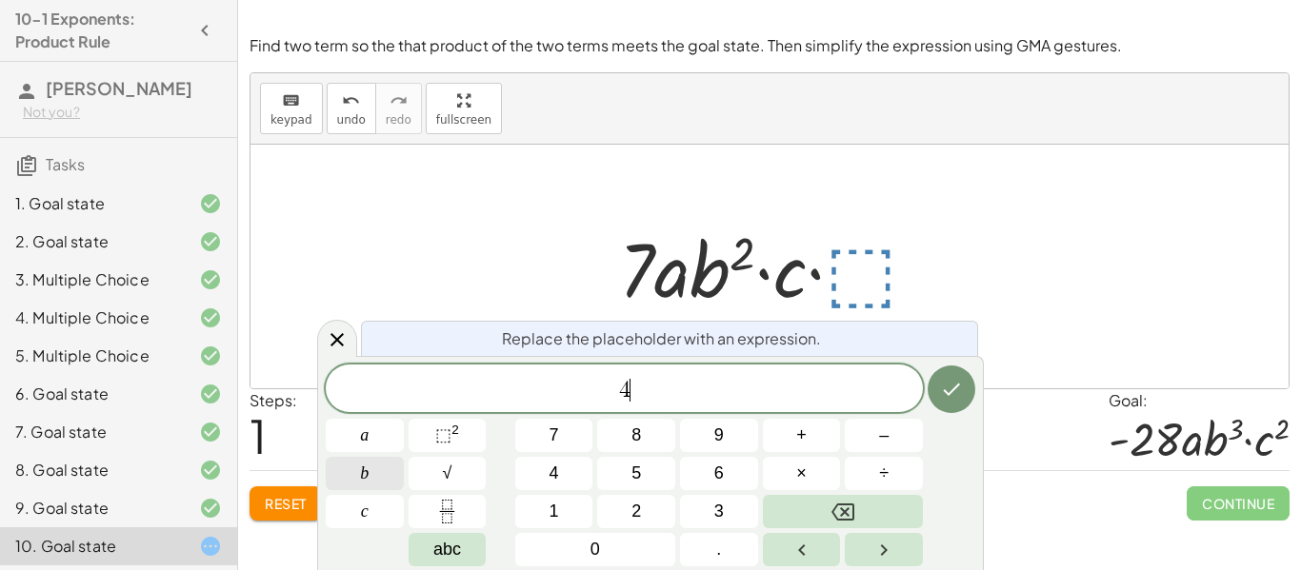
click at [372, 482] on button "b" at bounding box center [365, 473] width 78 height 33
click at [382, 508] on button "c" at bounding box center [365, 511] width 78 height 33
click at [956, 384] on icon "Done" at bounding box center [951, 389] width 23 height 23
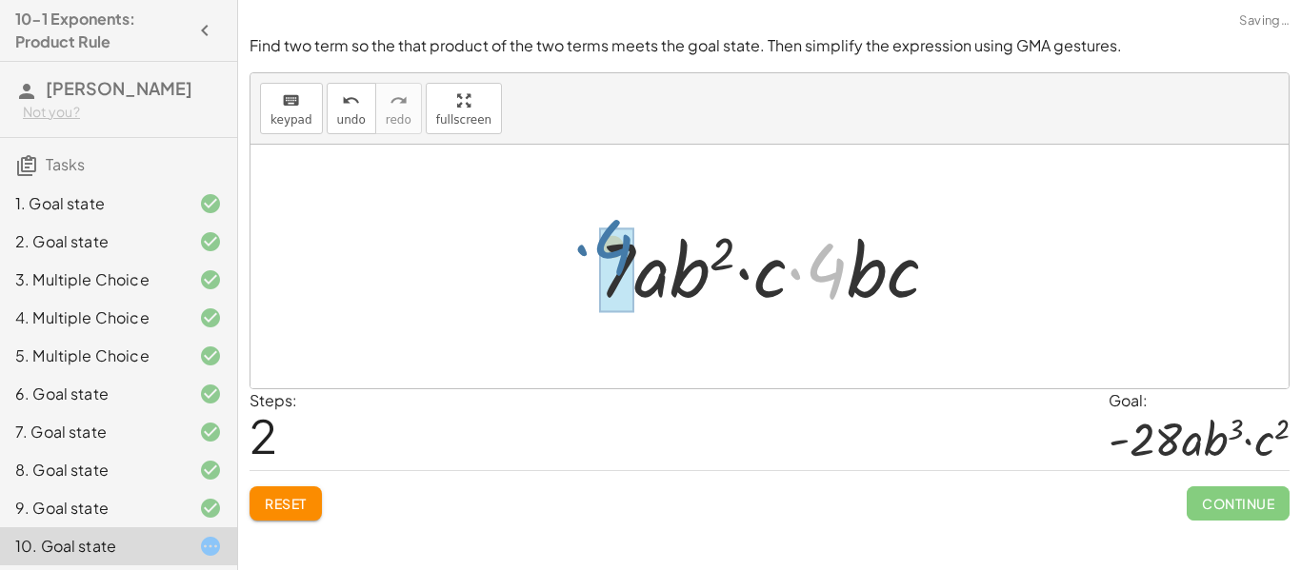
drag, startPoint x: 836, startPoint y: 272, endPoint x: 620, endPoint y: 251, distance: 217.2
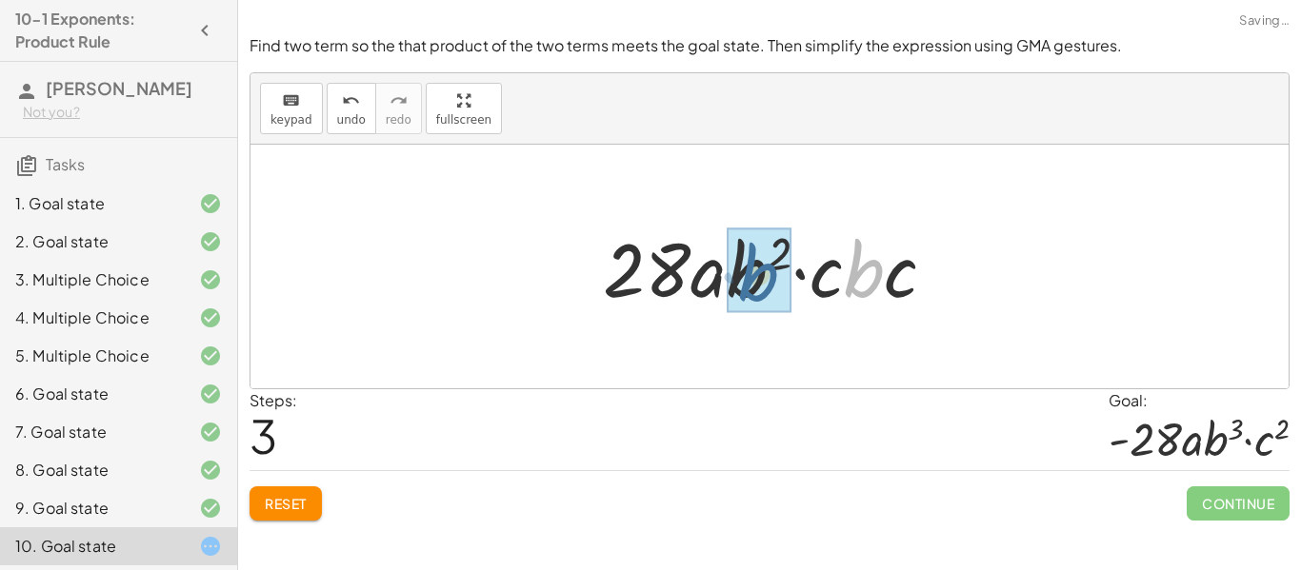
drag, startPoint x: 855, startPoint y: 277, endPoint x: 748, endPoint y: 281, distance: 107.7
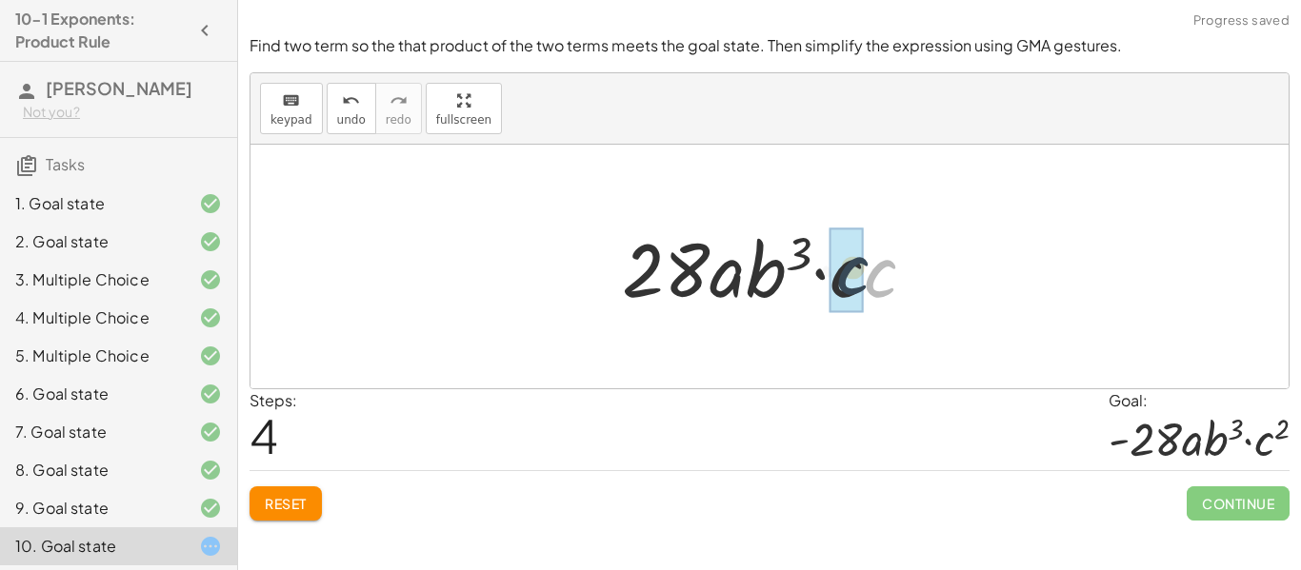
drag, startPoint x: 871, startPoint y: 286, endPoint x: 841, endPoint y: 283, distance: 30.6
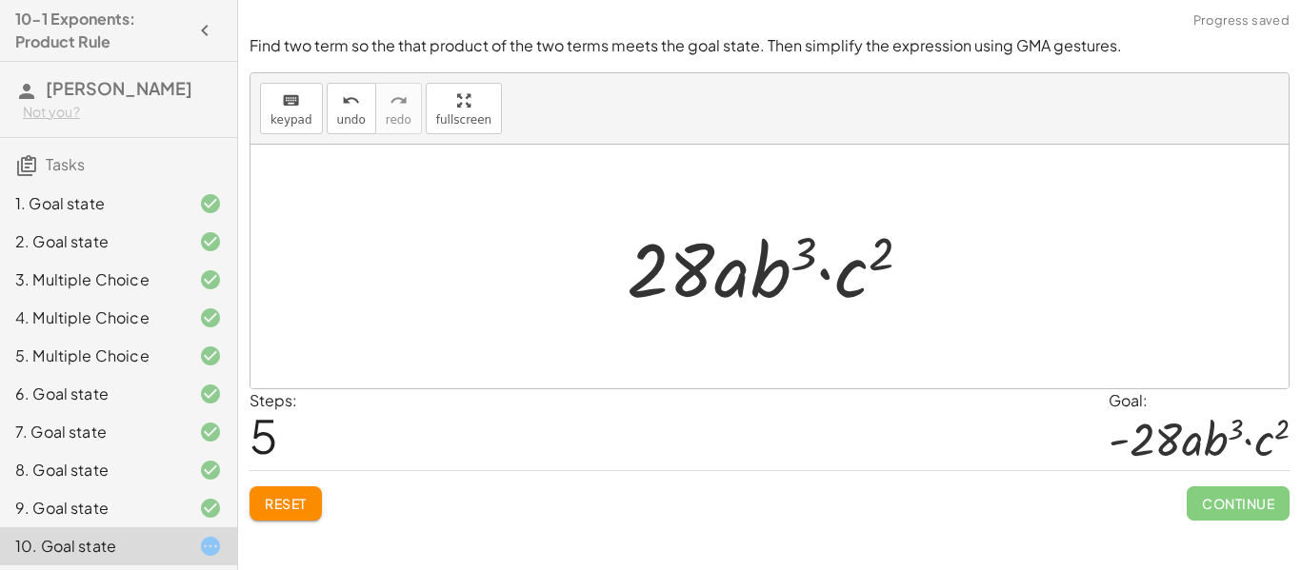
click at [307, 504] on span "Reset" at bounding box center [286, 503] width 42 height 17
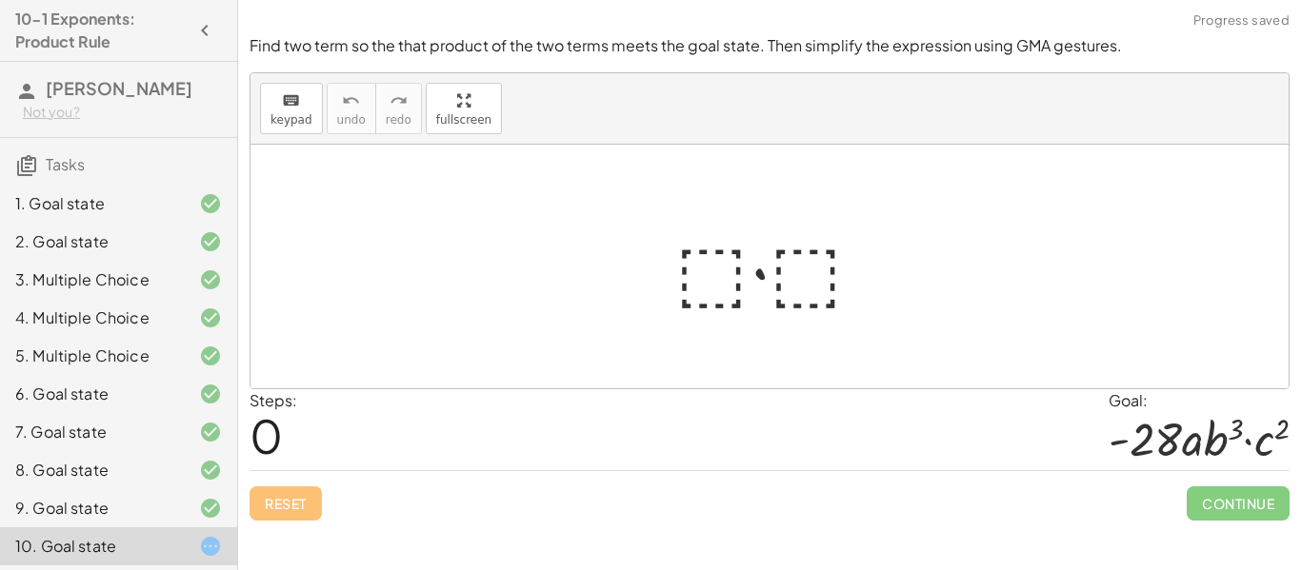
click at [693, 280] on div at bounding box center [777, 267] width 223 height 98
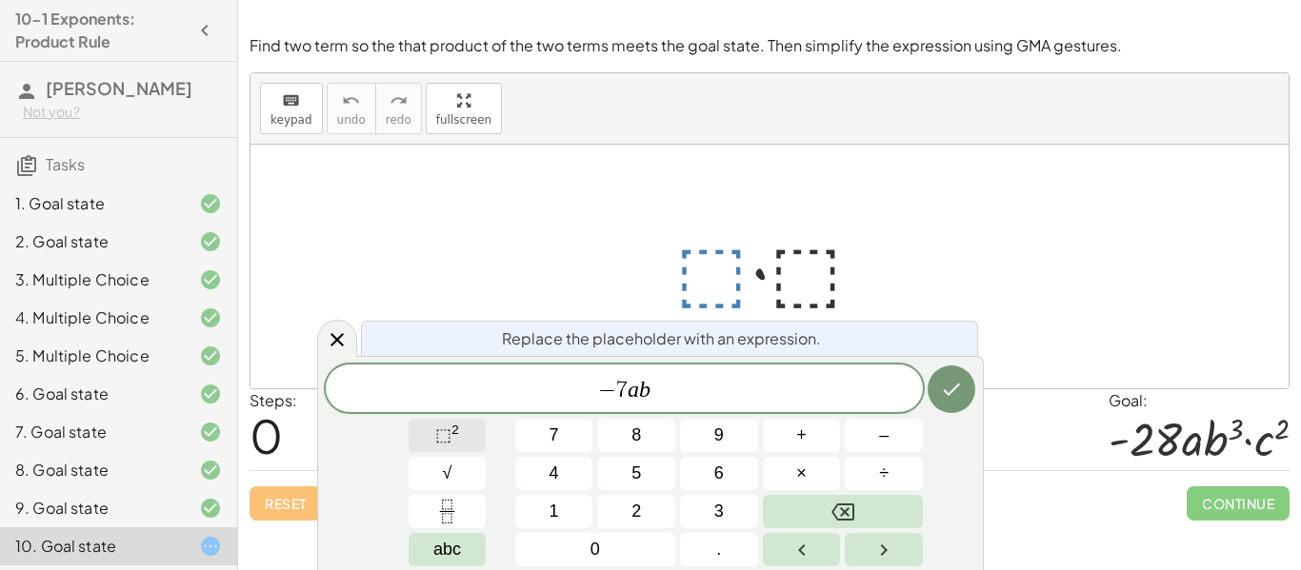
click at [442, 427] on span "⬚" at bounding box center [443, 435] width 16 height 19
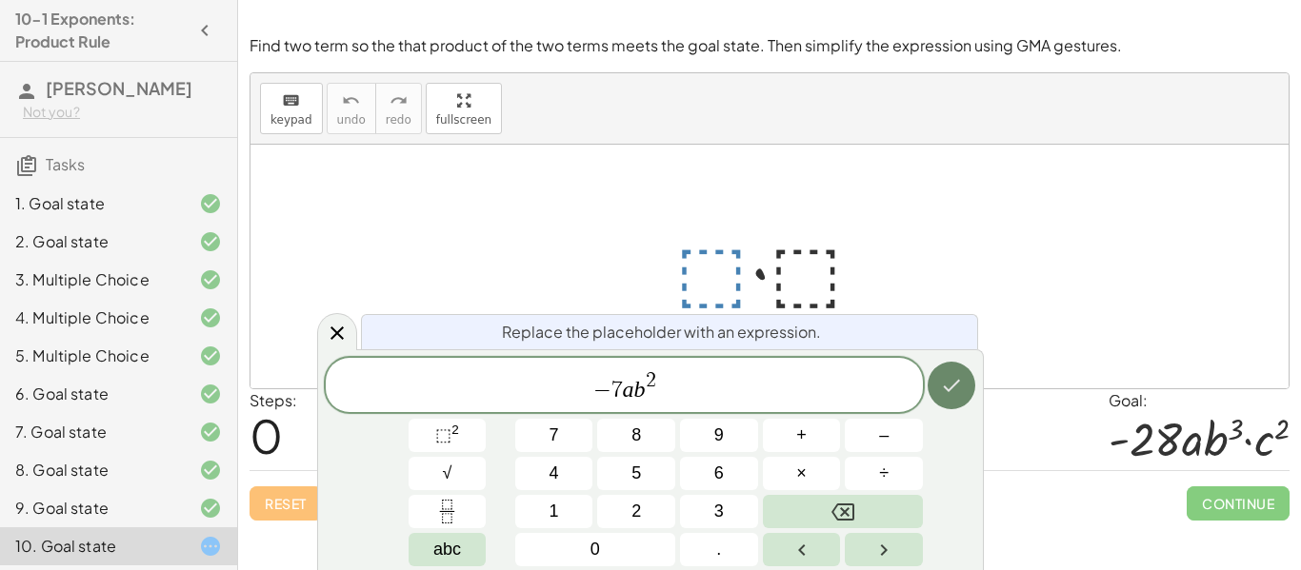
click at [962, 392] on icon "Done" at bounding box center [951, 385] width 23 height 23
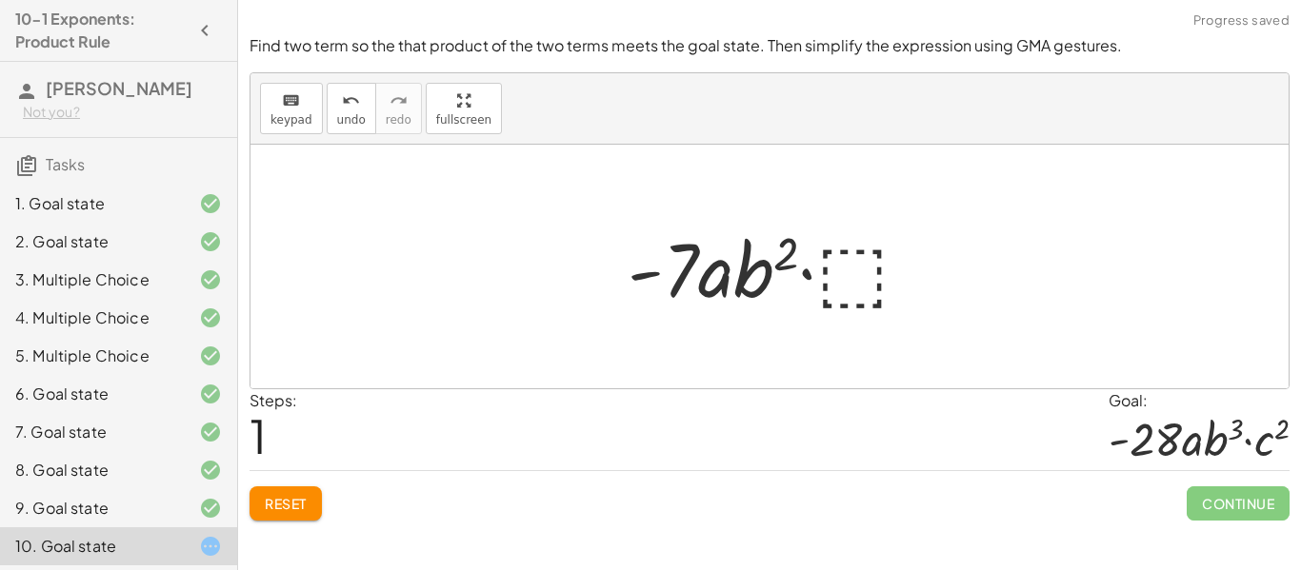
click at [850, 282] on div at bounding box center [776, 267] width 317 height 98
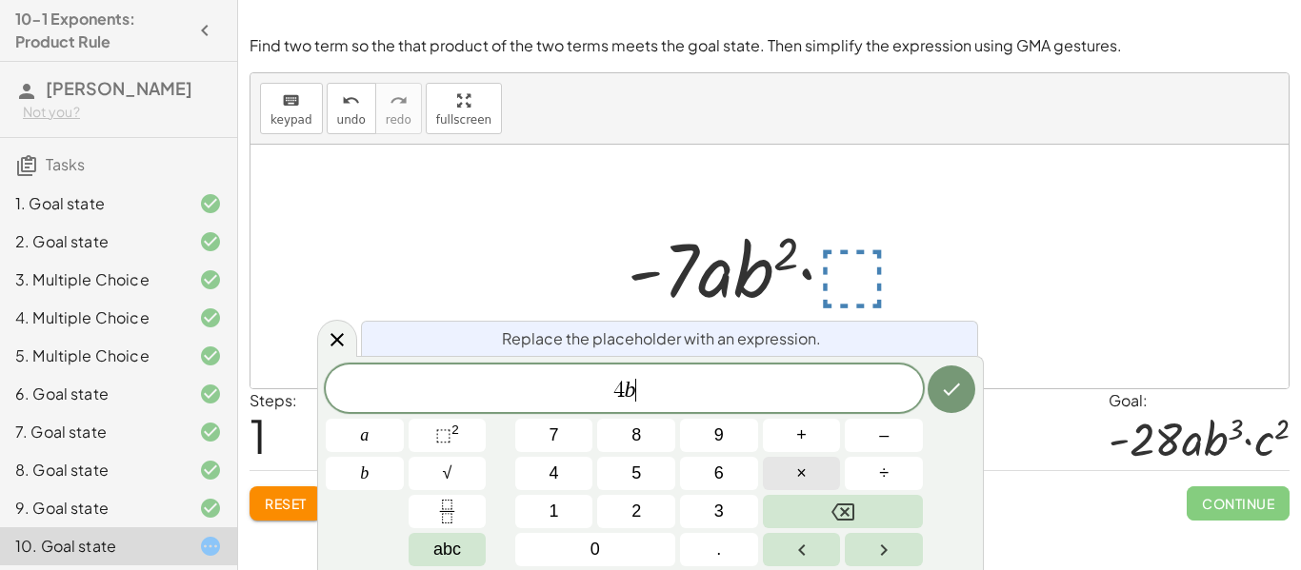
click at [801, 476] on span "×" at bounding box center [801, 474] width 10 height 26
click at [460, 434] on button "⬚ 2" at bounding box center [448, 435] width 78 height 33
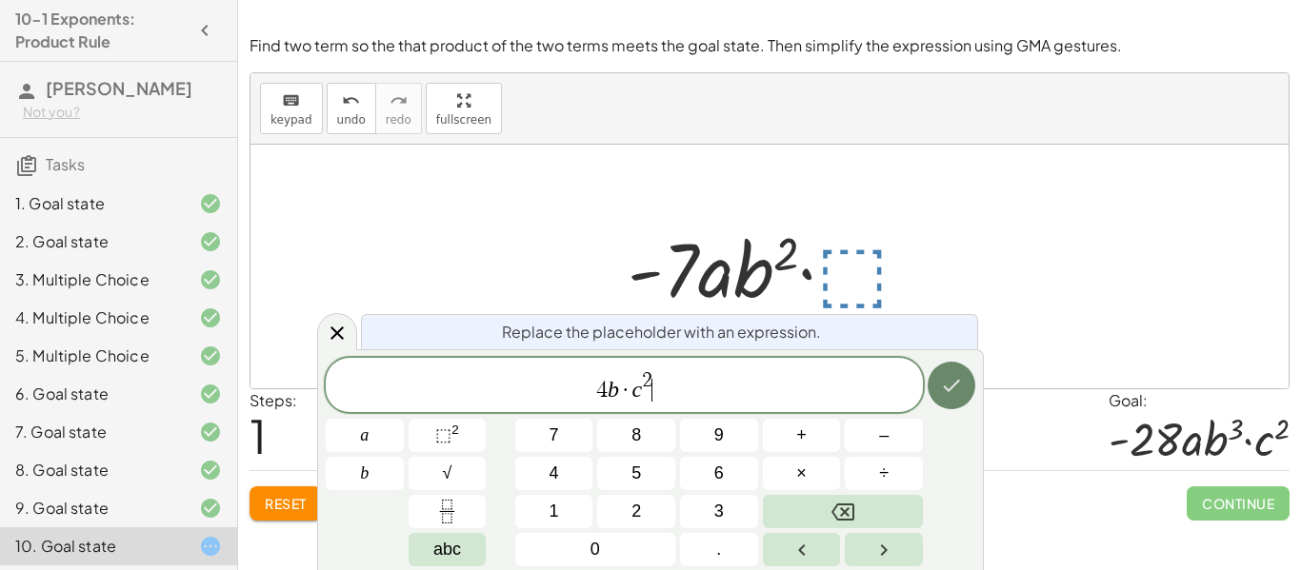
click at [949, 381] on icon "Done" at bounding box center [951, 385] width 23 height 23
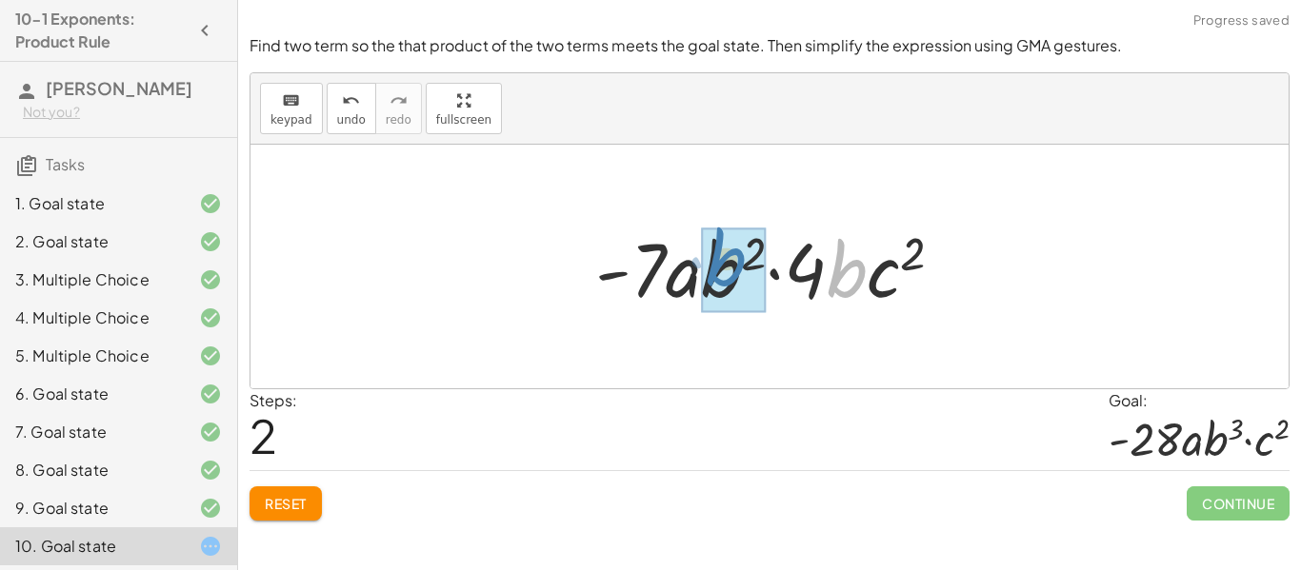
drag, startPoint x: 838, startPoint y: 270, endPoint x: 717, endPoint y: 259, distance: 121.5
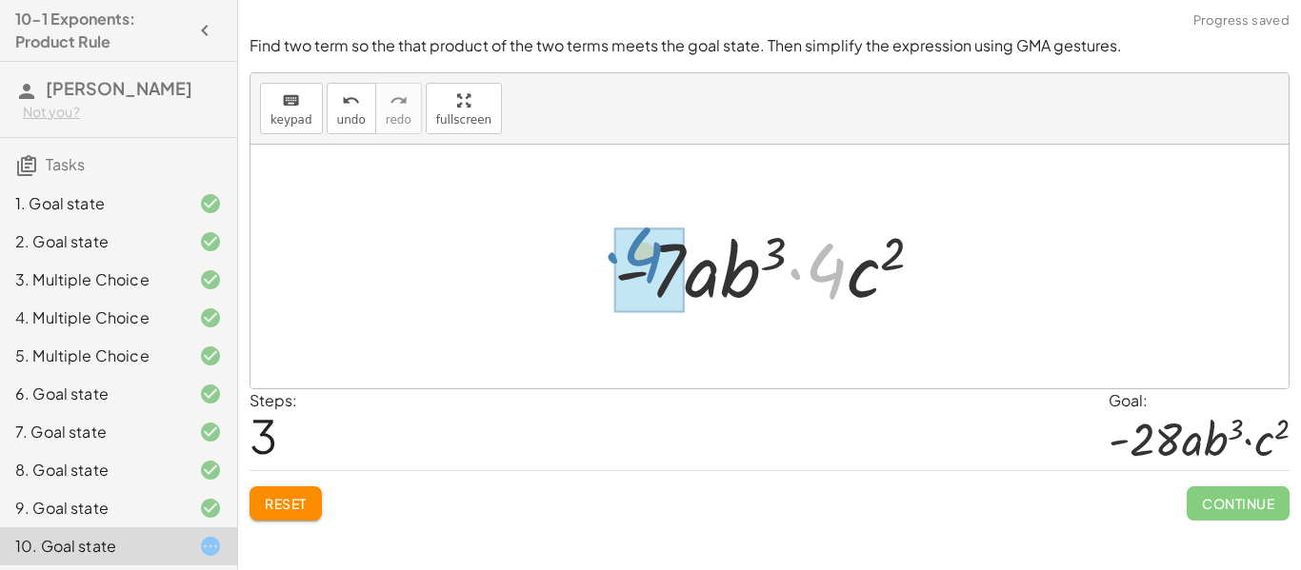
drag, startPoint x: 821, startPoint y: 260, endPoint x: 639, endPoint y: 244, distance: 182.6
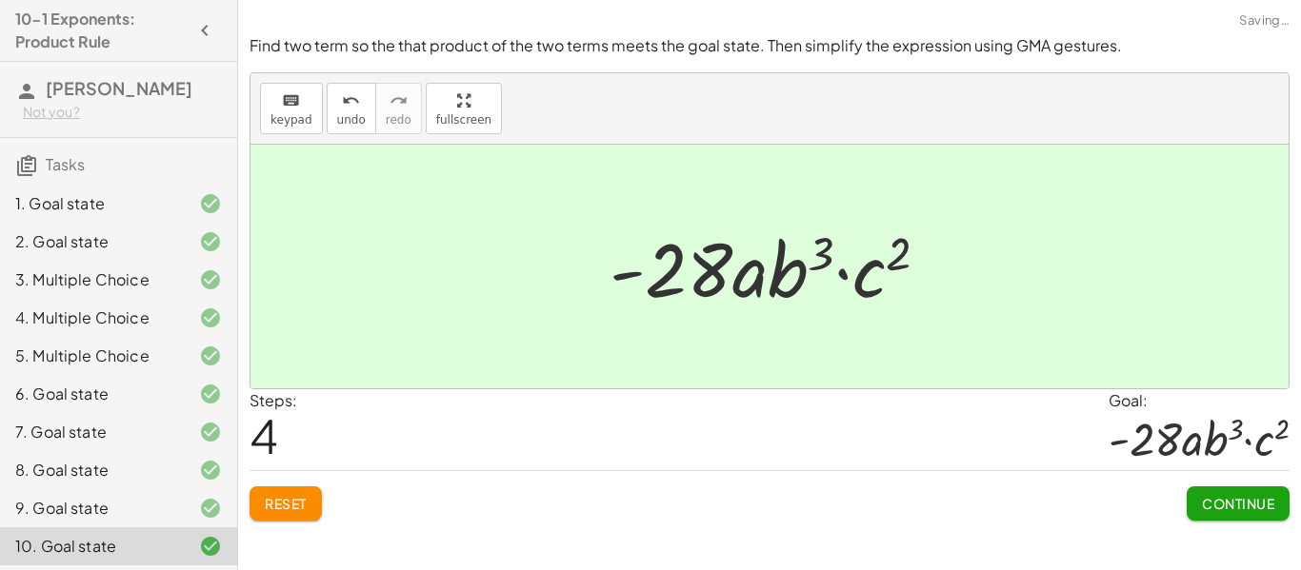
click at [1203, 495] on span "Continue" at bounding box center [1238, 503] width 72 height 17
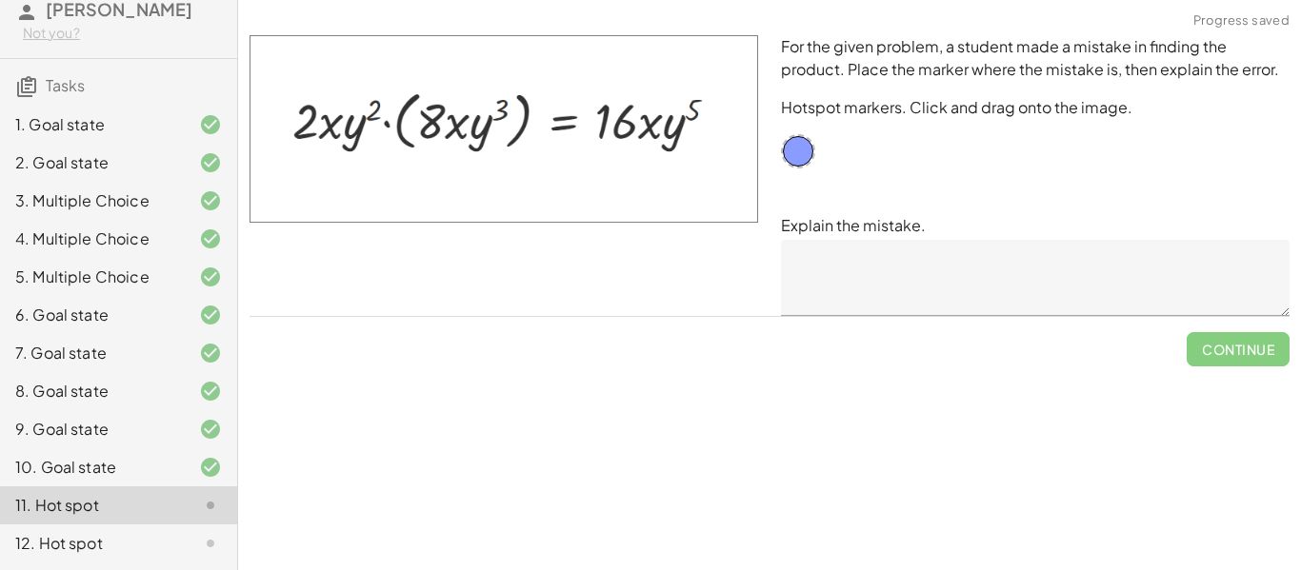
scroll to position [0, 0]
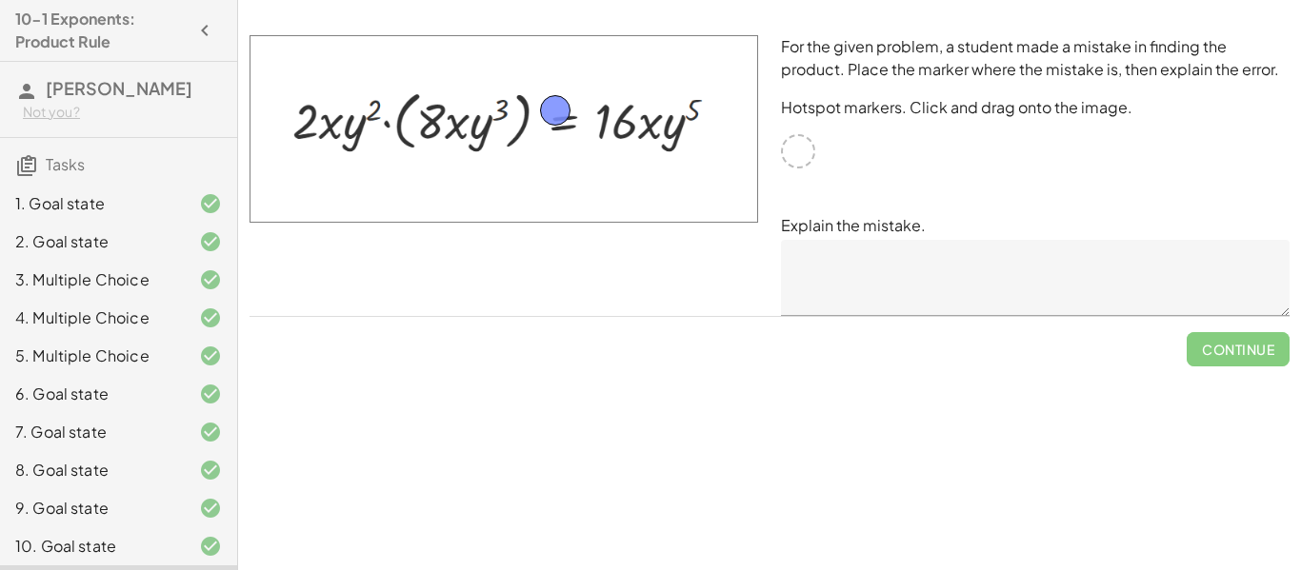
drag, startPoint x: 793, startPoint y: 150, endPoint x: 550, endPoint y: 110, distance: 246.3
drag, startPoint x: 550, startPoint y: 110, endPoint x: 797, endPoint y: 150, distance: 249.9
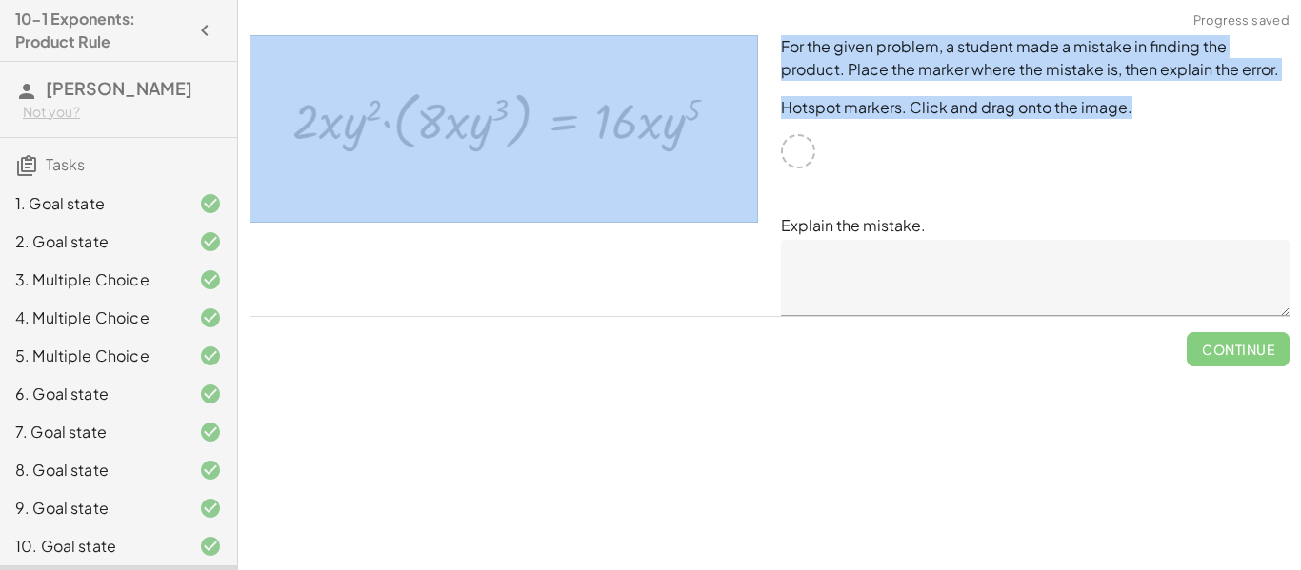
drag, startPoint x: 814, startPoint y: 136, endPoint x: 699, endPoint y: 133, distance: 115.3
click at [699, 133] on div "For the given problem, a student made a mistake in finding the product. Place t…" at bounding box center [769, 176] width 1063 height 304
click at [699, 133] on img at bounding box center [504, 129] width 509 height 188
click at [688, 130] on img at bounding box center [504, 129] width 509 height 188
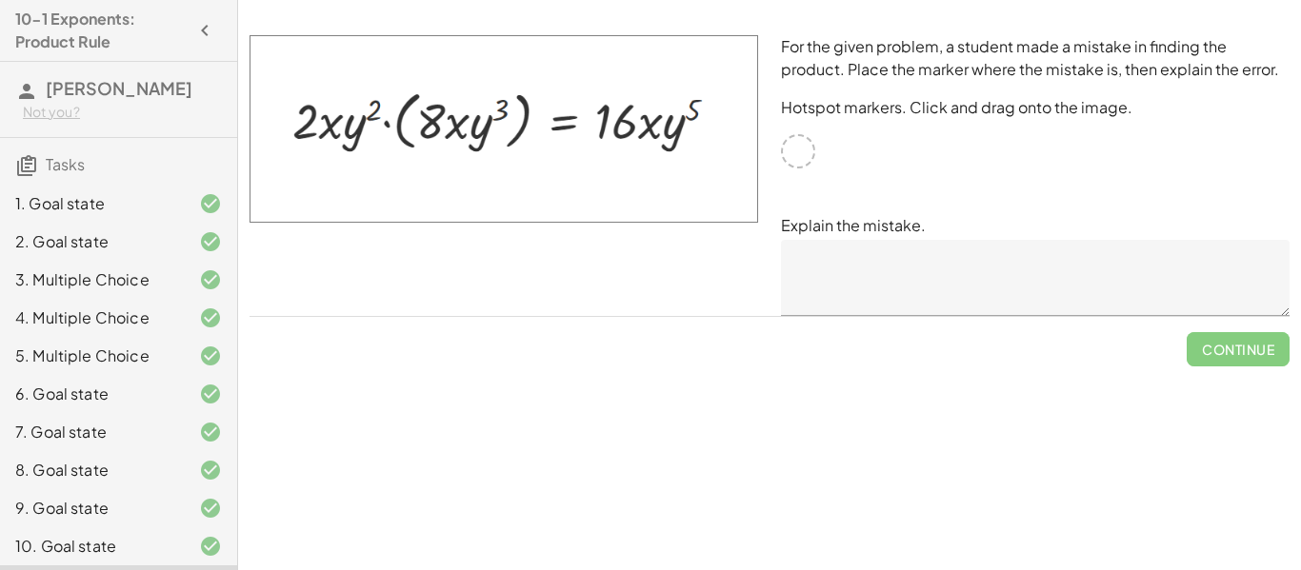
click at [986, 190] on div "For the given problem, a student made a mistake in finding the product. Place t…" at bounding box center [1034, 176] width 531 height 304
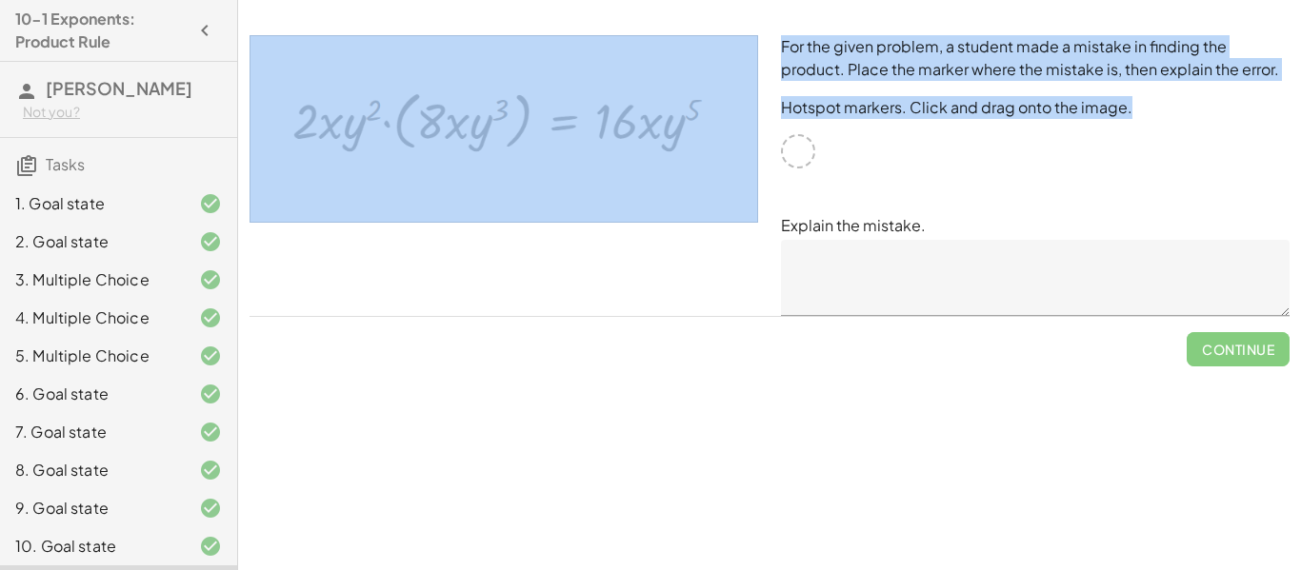
drag, startPoint x: 809, startPoint y: 149, endPoint x: 714, endPoint y: 139, distance: 94.8
click at [714, 139] on div "For the given problem, a student made a mistake in finding the product. Place t…" at bounding box center [769, 176] width 1063 height 304
click at [714, 139] on img at bounding box center [504, 129] width 509 height 188
click at [776, 81] on div "For the given problem, a student made a mistake in finding the product. Place t…" at bounding box center [1034, 176] width 531 height 304
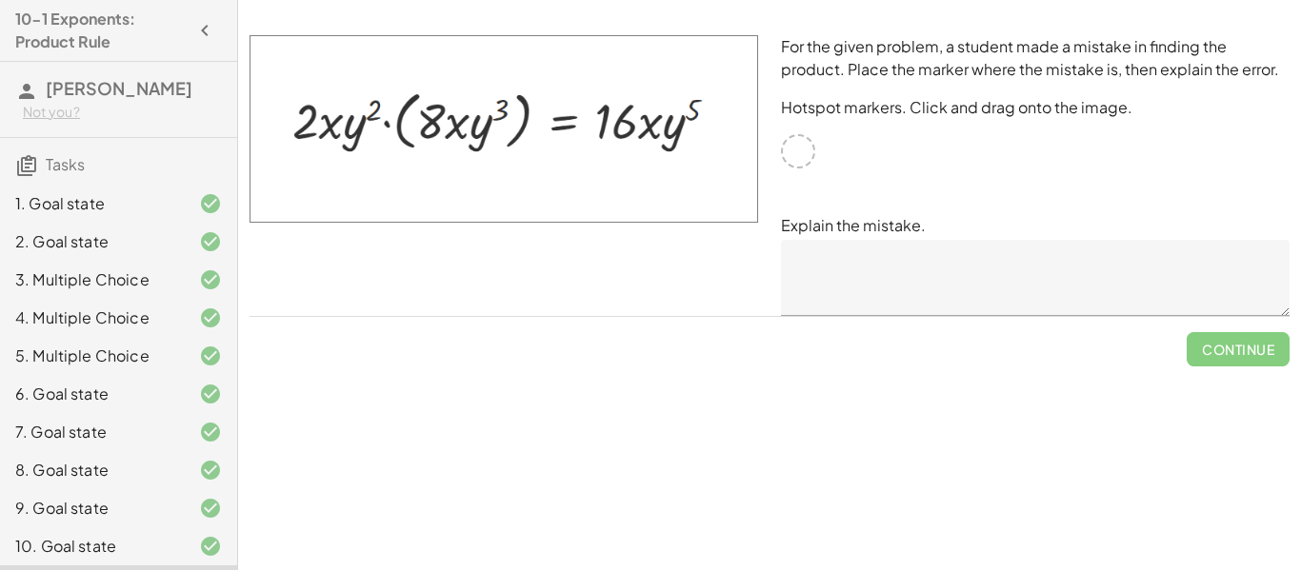
click at [359, 110] on img at bounding box center [504, 129] width 509 height 188
drag, startPoint x: 394, startPoint y: 126, endPoint x: 643, endPoint y: 133, distance: 248.7
click at [643, 133] on img at bounding box center [504, 129] width 509 height 188
drag, startPoint x: 510, startPoint y: 114, endPoint x: 379, endPoint y: 113, distance: 131.4
click at [379, 113] on img at bounding box center [504, 129] width 509 height 188
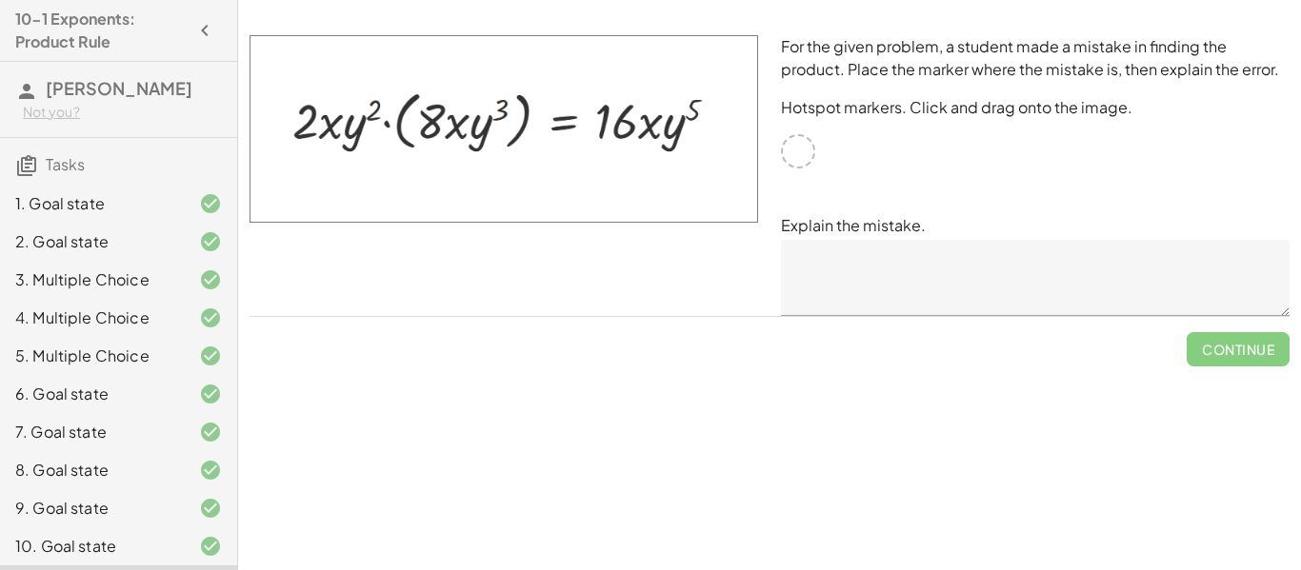
drag, startPoint x: 305, startPoint y: 125, endPoint x: 724, endPoint y: 99, distance: 419.8
click at [724, 99] on img at bounding box center [504, 129] width 509 height 188
click at [700, 109] on img at bounding box center [504, 129] width 509 height 188
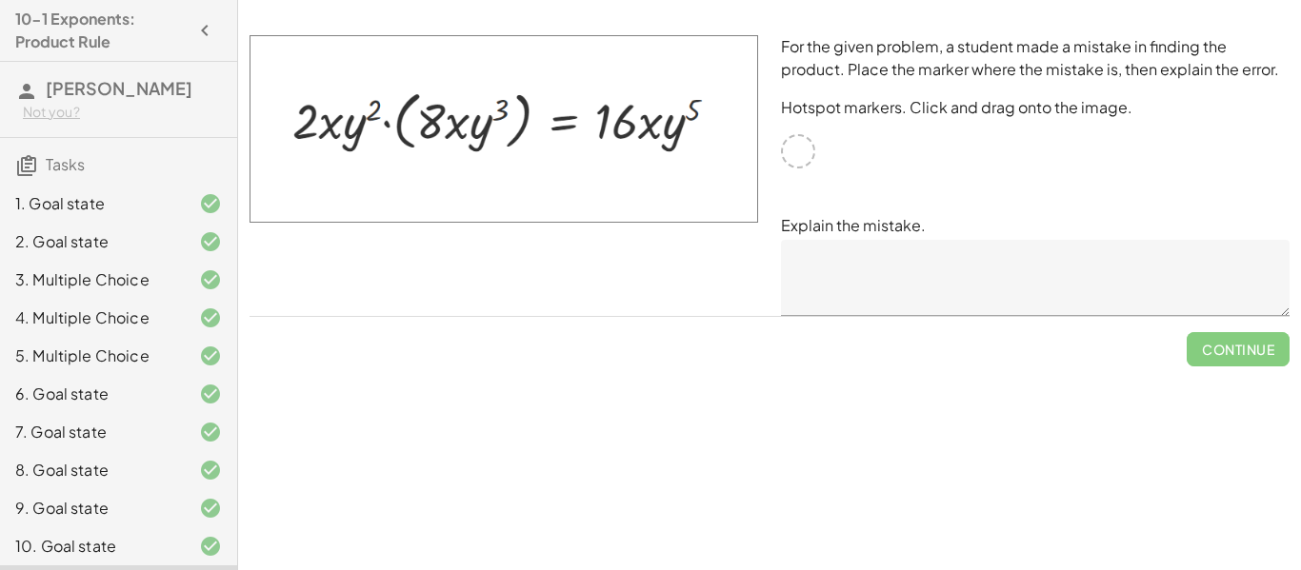
click at [700, 109] on img at bounding box center [504, 129] width 509 height 188
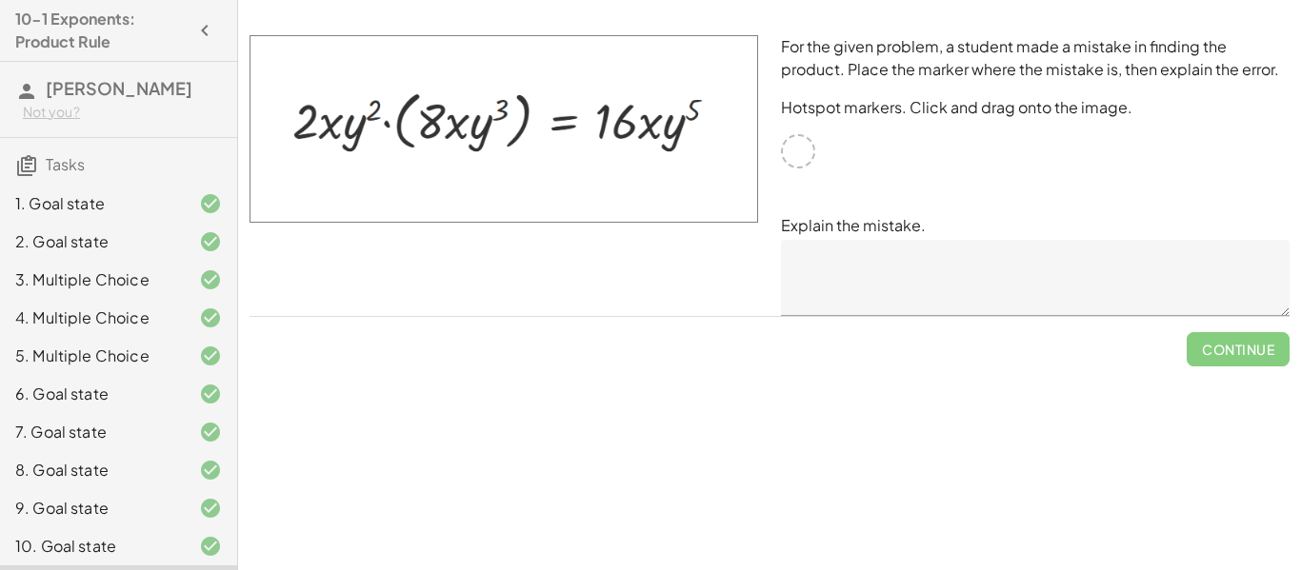
click at [700, 109] on img at bounding box center [504, 129] width 509 height 188
click at [934, 292] on textarea at bounding box center [1035, 278] width 509 height 76
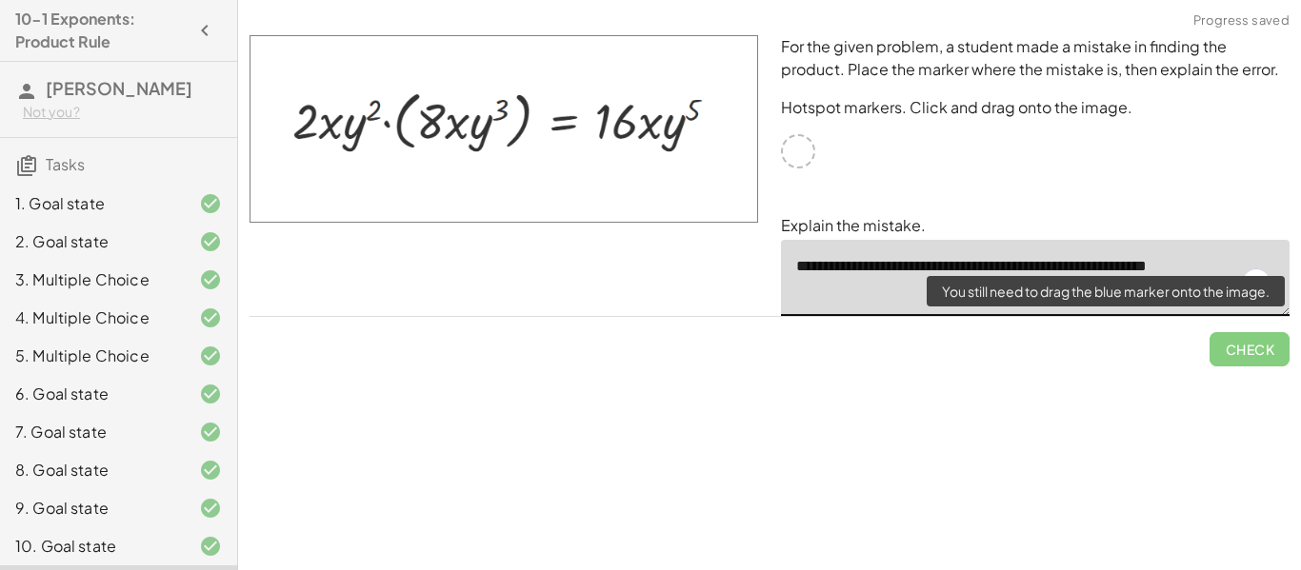
type textarea "**********"
click at [1211, 350] on span "Check" at bounding box center [1249, 342] width 80 height 50
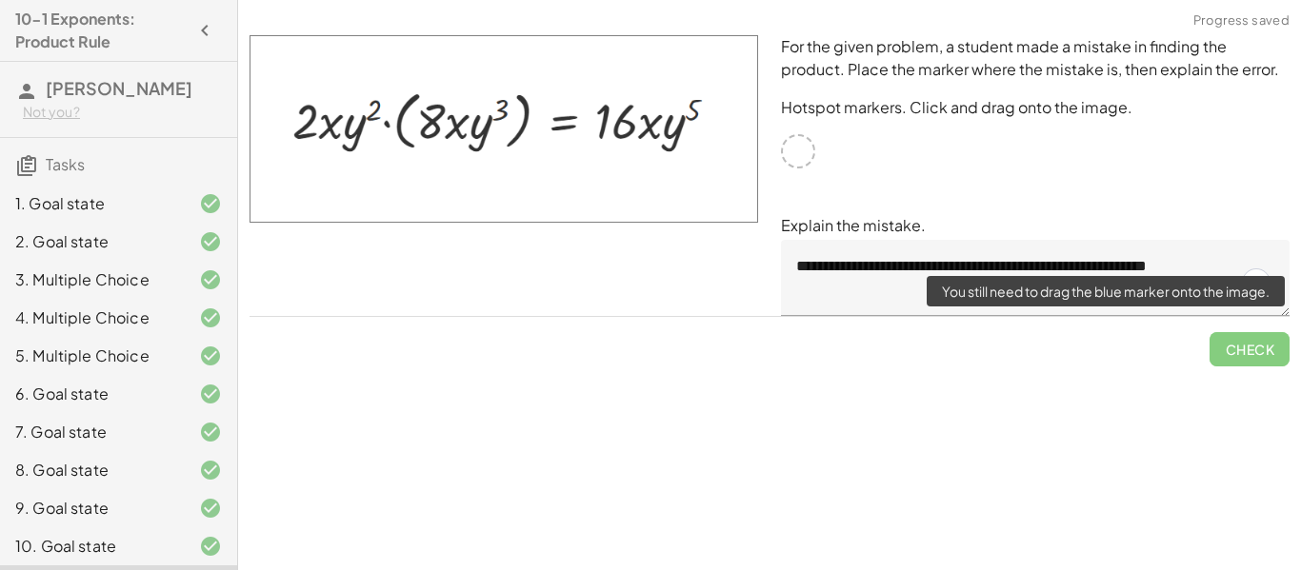
click at [1252, 352] on span "Check" at bounding box center [1249, 342] width 80 height 50
click at [1230, 356] on span "Check" at bounding box center [1249, 342] width 80 height 50
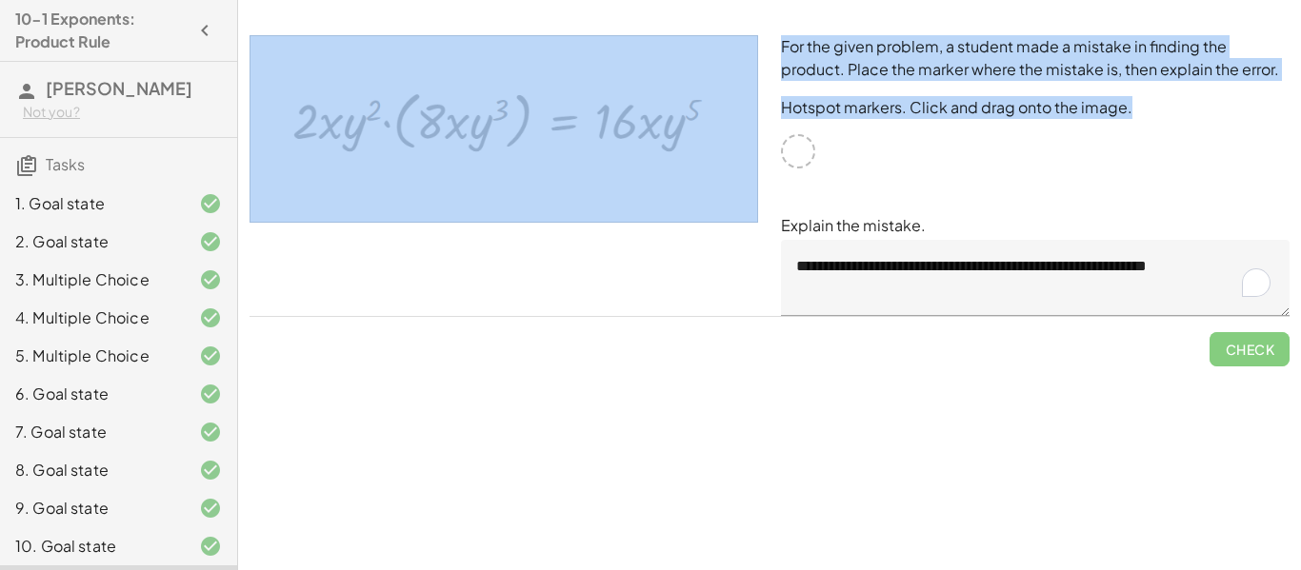
drag, startPoint x: 813, startPoint y: 153, endPoint x: 601, endPoint y: 144, distance: 212.6
click at [601, 144] on div "**********" at bounding box center [769, 176] width 1063 height 304
click at [601, 144] on img at bounding box center [504, 129] width 509 height 188
click at [696, 135] on img at bounding box center [504, 129] width 509 height 188
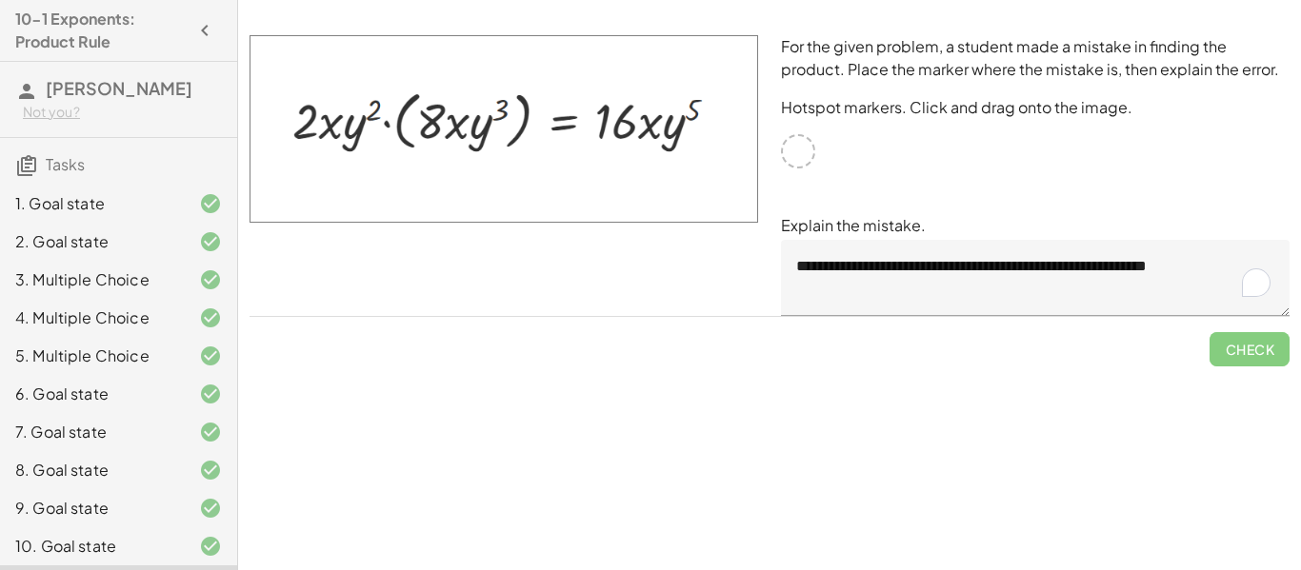
click at [722, 385] on div "Simplify. keyboard keypad undo undo redo redo fullscreen · x 4 · x 10 · x · x (…" at bounding box center [769, 285] width 1063 height 570
drag, startPoint x: 613, startPoint y: 107, endPoint x: 514, endPoint y: 110, distance: 99.1
click at [514, 110] on img at bounding box center [504, 129] width 509 height 188
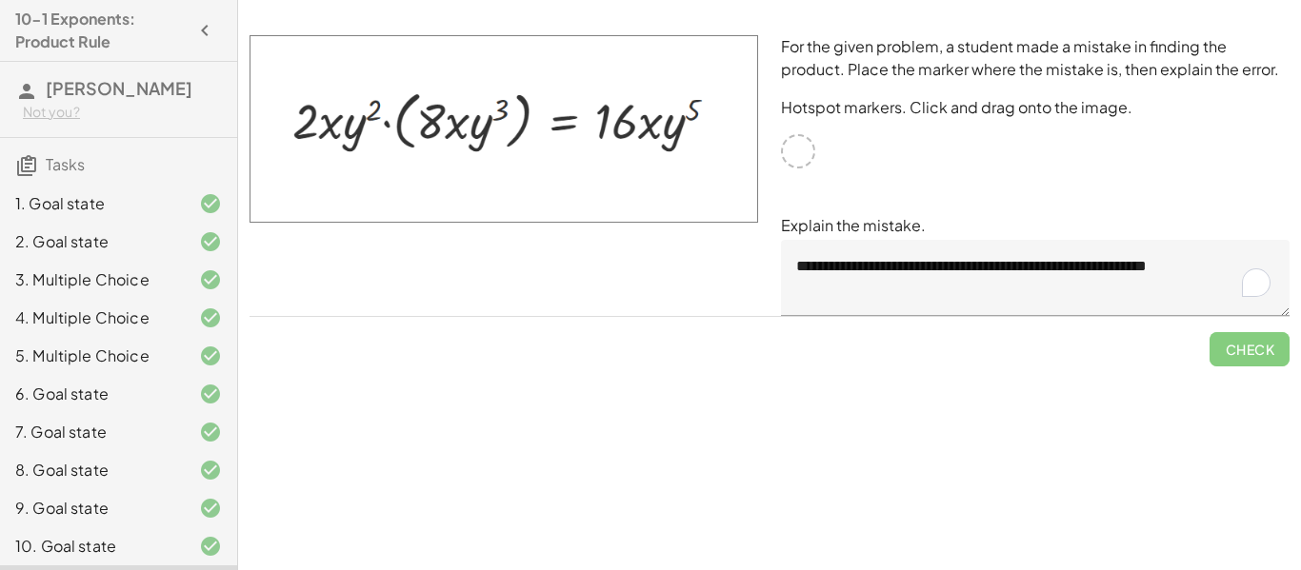
drag, startPoint x: 443, startPoint y: 289, endPoint x: 426, endPoint y: 145, distance: 144.8
click at [426, 145] on div at bounding box center [503, 176] width 531 height 304
click at [426, 145] on img at bounding box center [504, 129] width 509 height 188
click at [399, 126] on img at bounding box center [504, 129] width 509 height 188
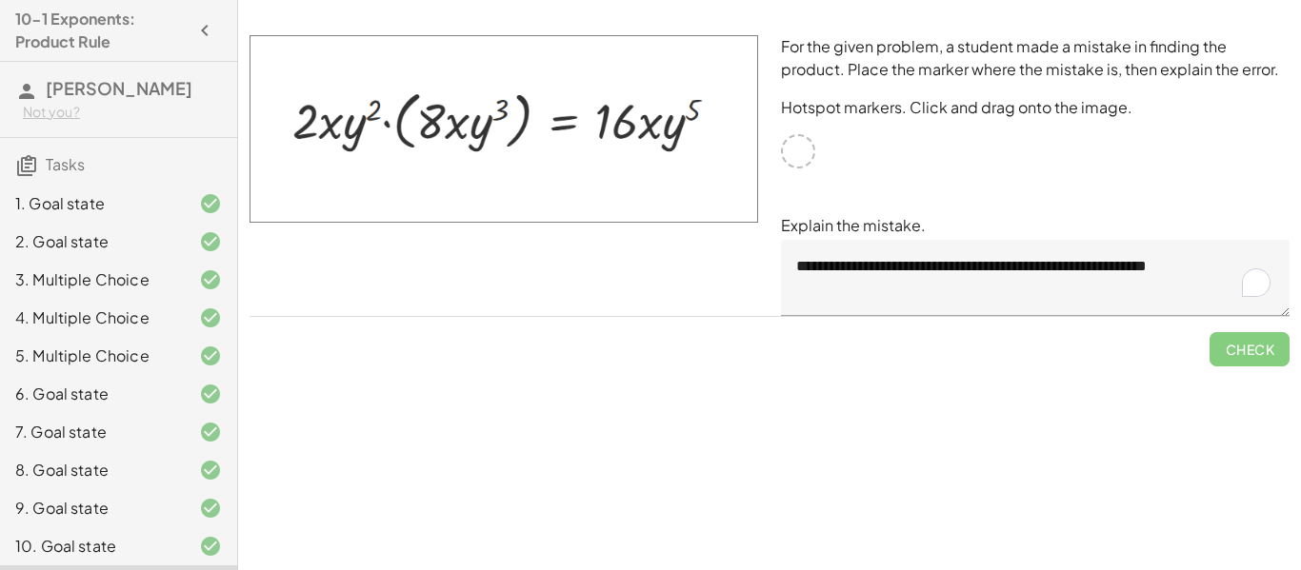
scroll to position [79, 0]
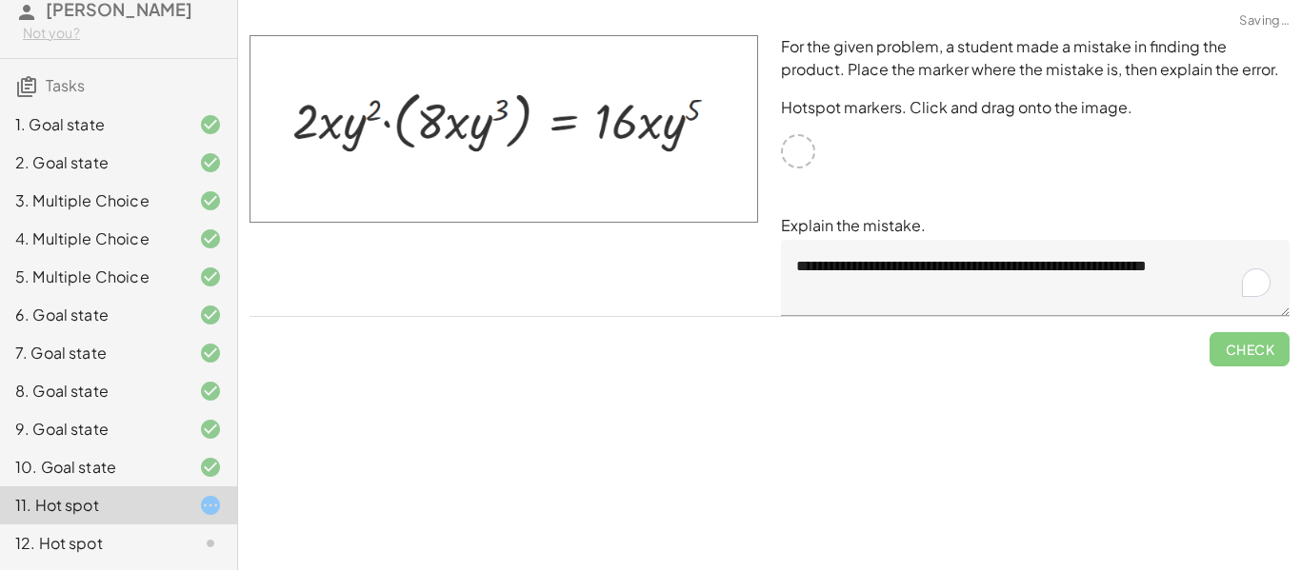
click at [169, 470] on div at bounding box center [195, 467] width 53 height 23
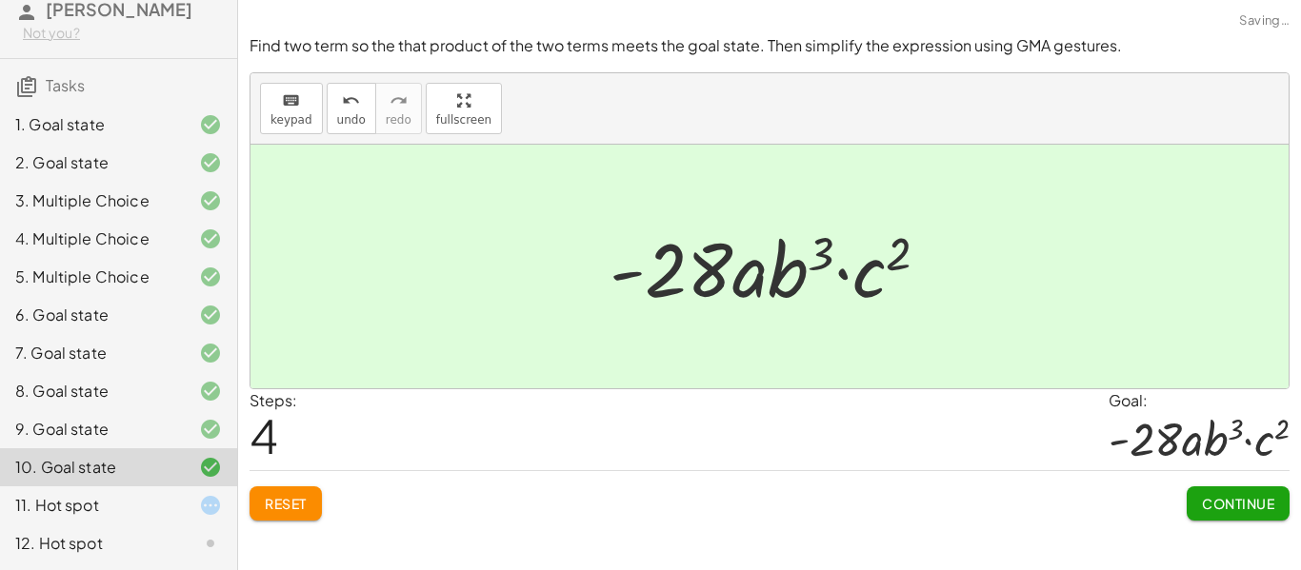
click at [172, 510] on div at bounding box center [195, 505] width 53 height 23
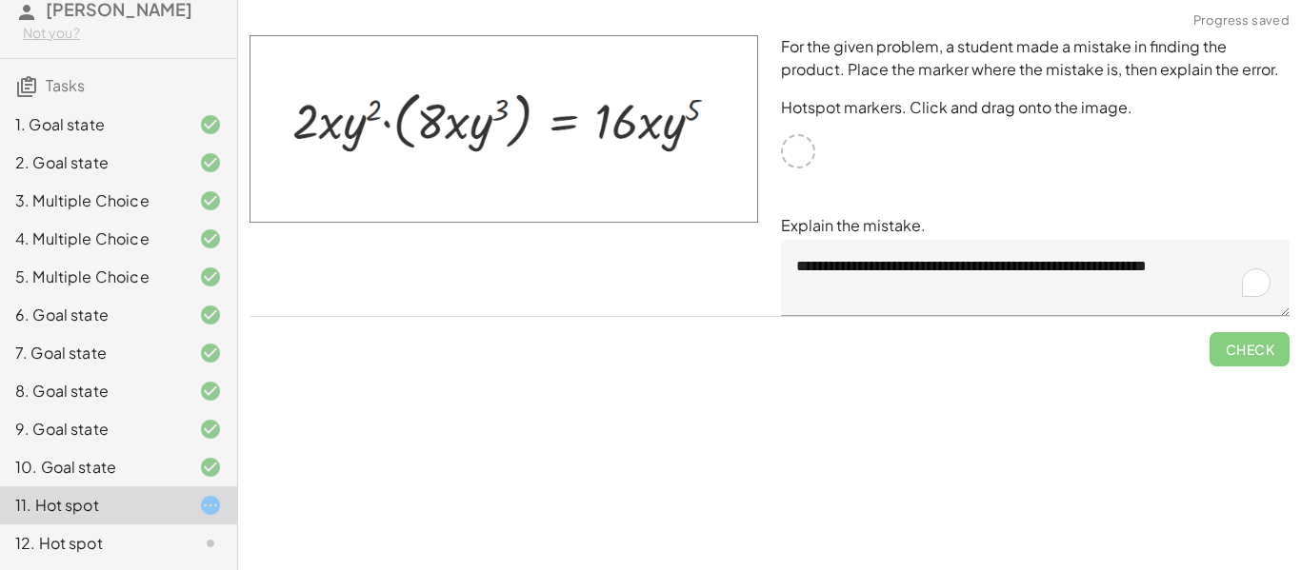
click at [789, 162] on div at bounding box center [798, 151] width 34 height 34
click at [803, 130] on div "**********" at bounding box center [1034, 176] width 531 height 304
drag, startPoint x: 749, startPoint y: 151, endPoint x: 438, endPoint y: 115, distance: 313.5
click at [438, 115] on img at bounding box center [504, 129] width 509 height 188
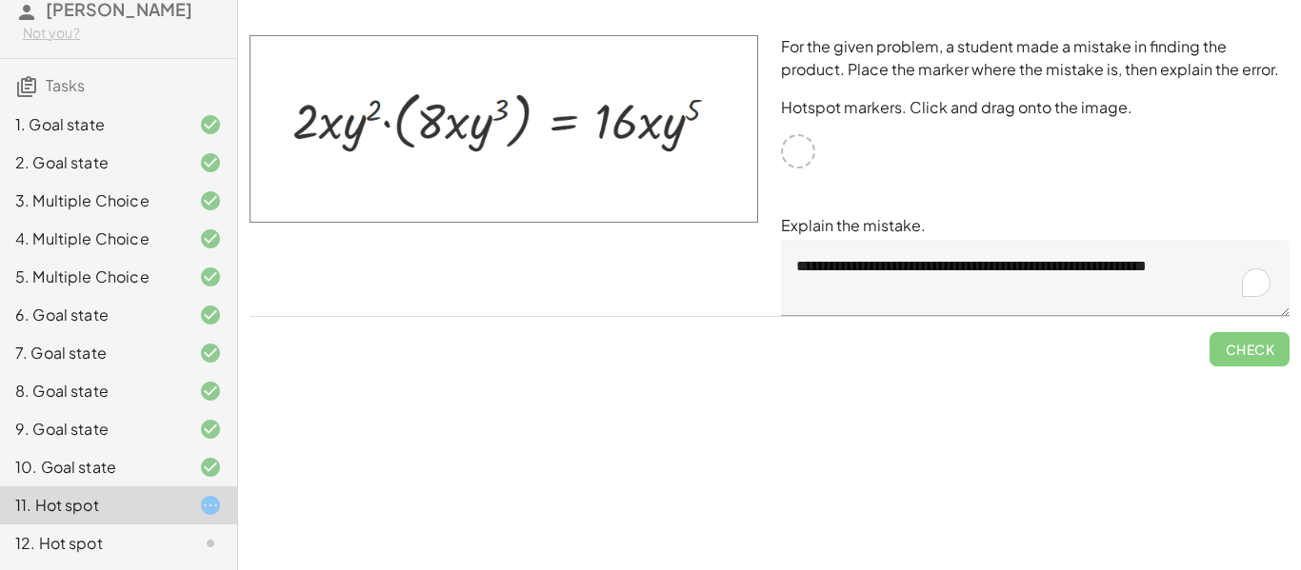
drag, startPoint x: 688, startPoint y: 108, endPoint x: 353, endPoint y: 73, distance: 336.0
click at [353, 73] on img at bounding box center [504, 129] width 509 height 188
click at [1224, 348] on span "Check" at bounding box center [1249, 342] width 80 height 50
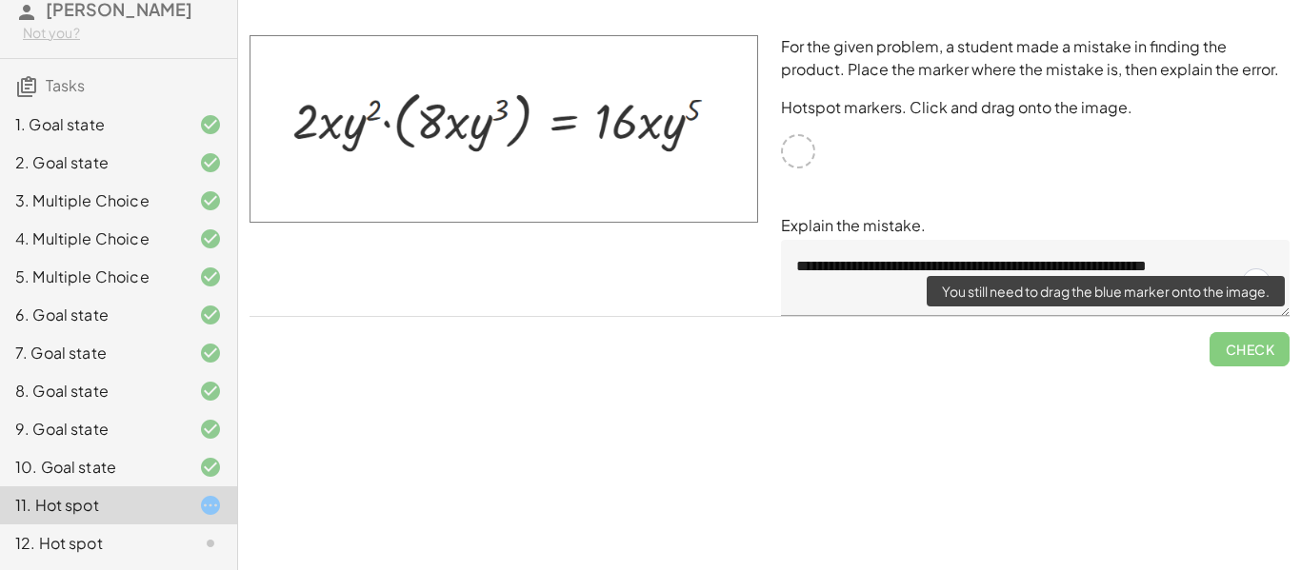
click at [1227, 351] on span "Check" at bounding box center [1249, 342] width 80 height 50
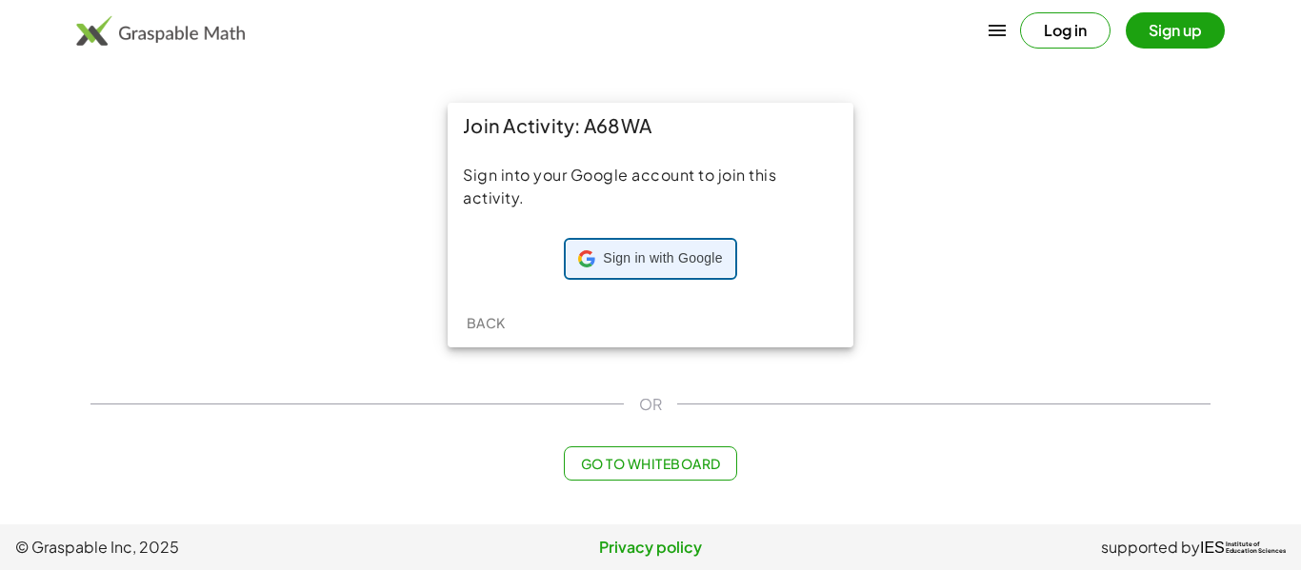
click at [638, 243] on div "Sign in with Google Sign in with Google. Opens in new tab" at bounding box center [650, 259] width 144 height 36
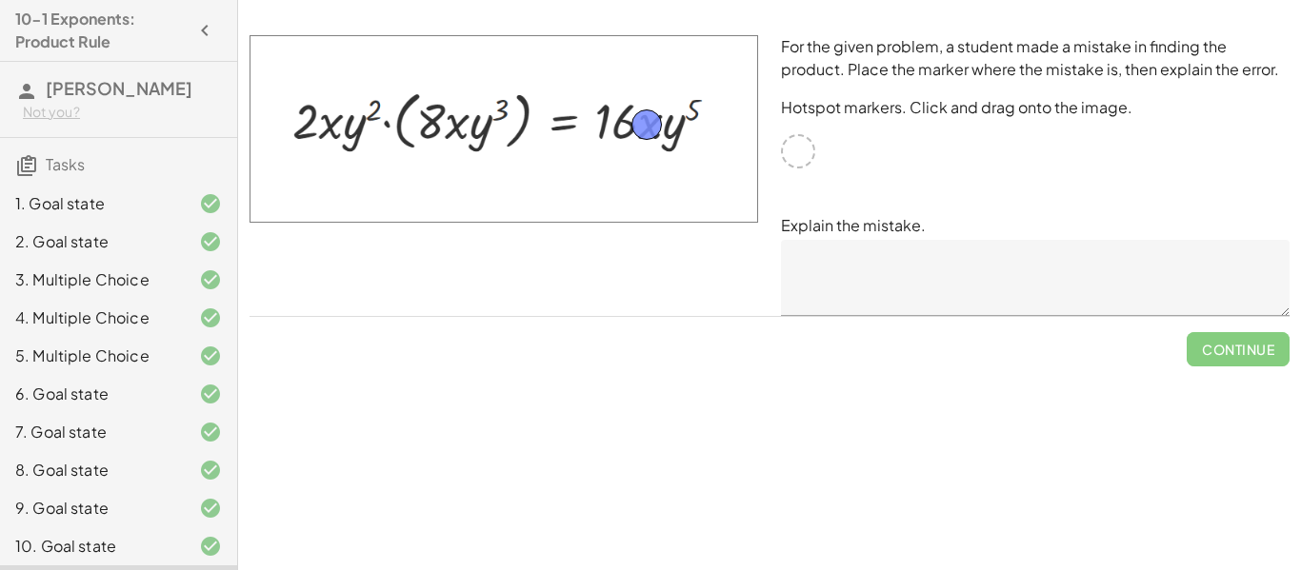
drag, startPoint x: 797, startPoint y: 153, endPoint x: 650, endPoint y: 127, distance: 149.1
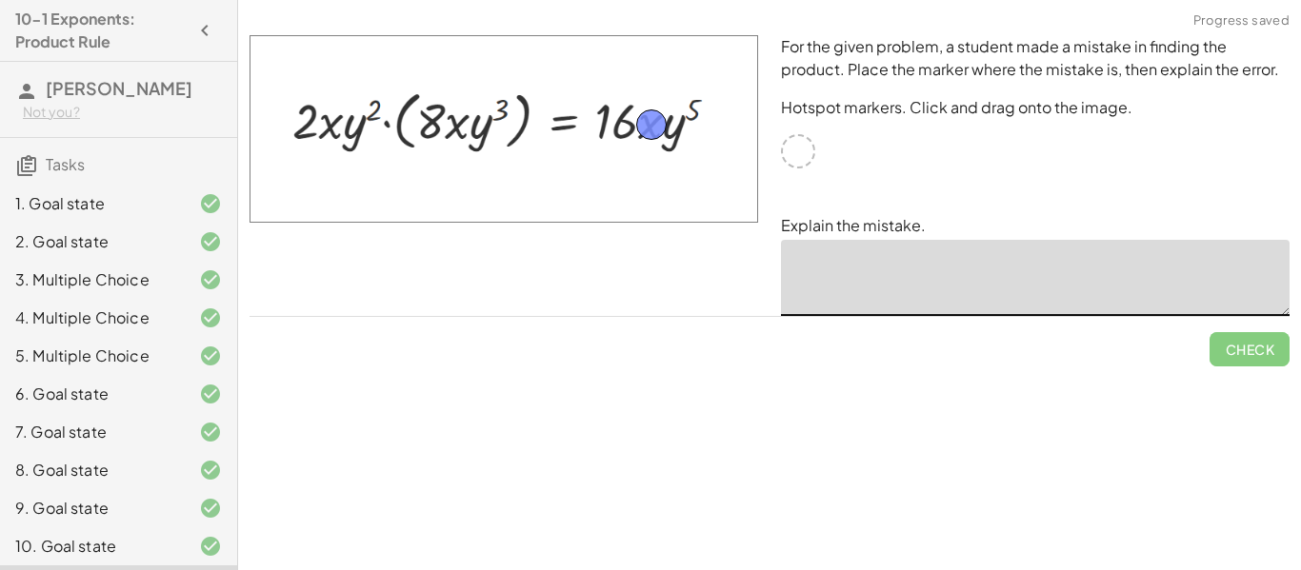
click at [848, 260] on textarea at bounding box center [1035, 278] width 509 height 76
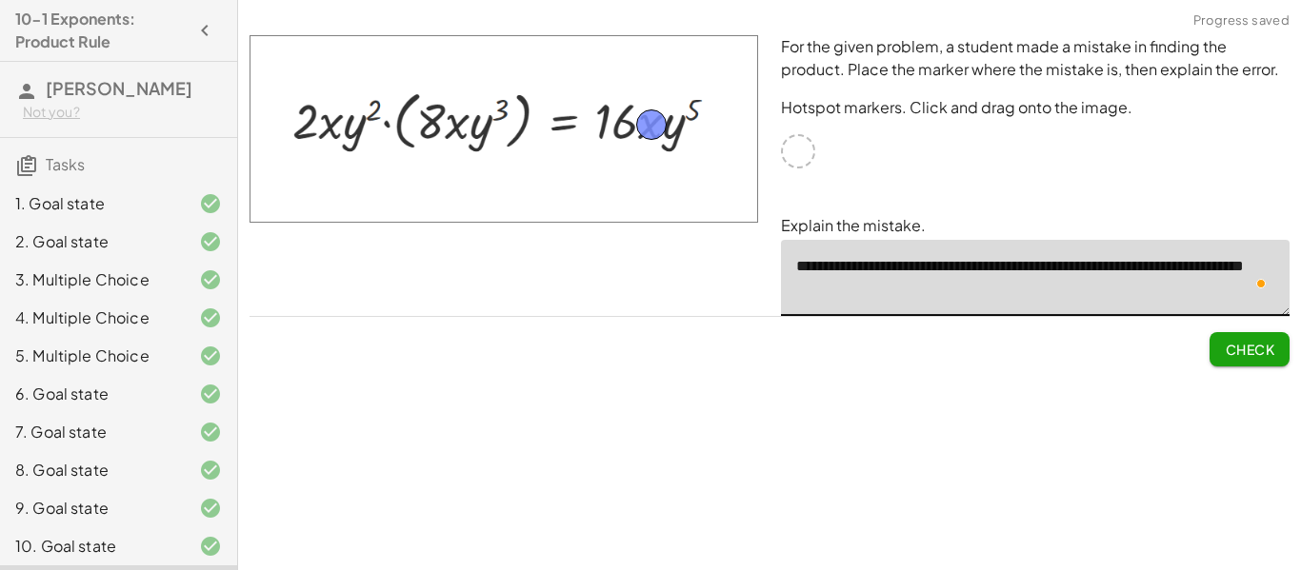
type textarea "**********"
click at [1249, 354] on span "Check" at bounding box center [1250, 349] width 50 height 17
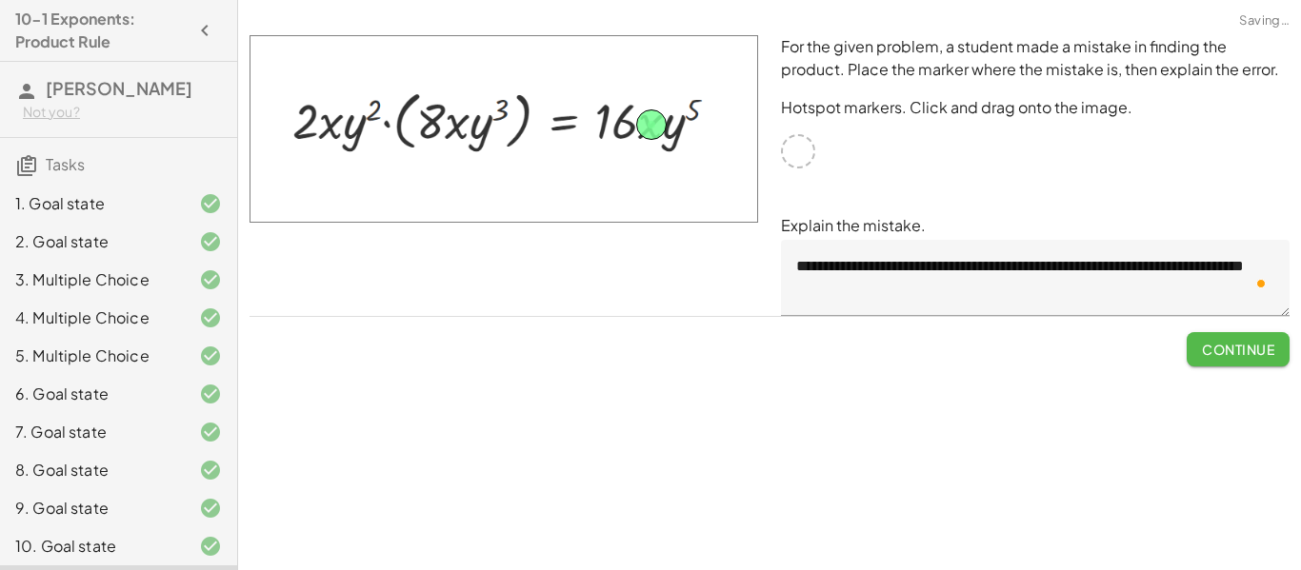
click at [1248, 348] on span "Continue" at bounding box center [1238, 349] width 72 height 17
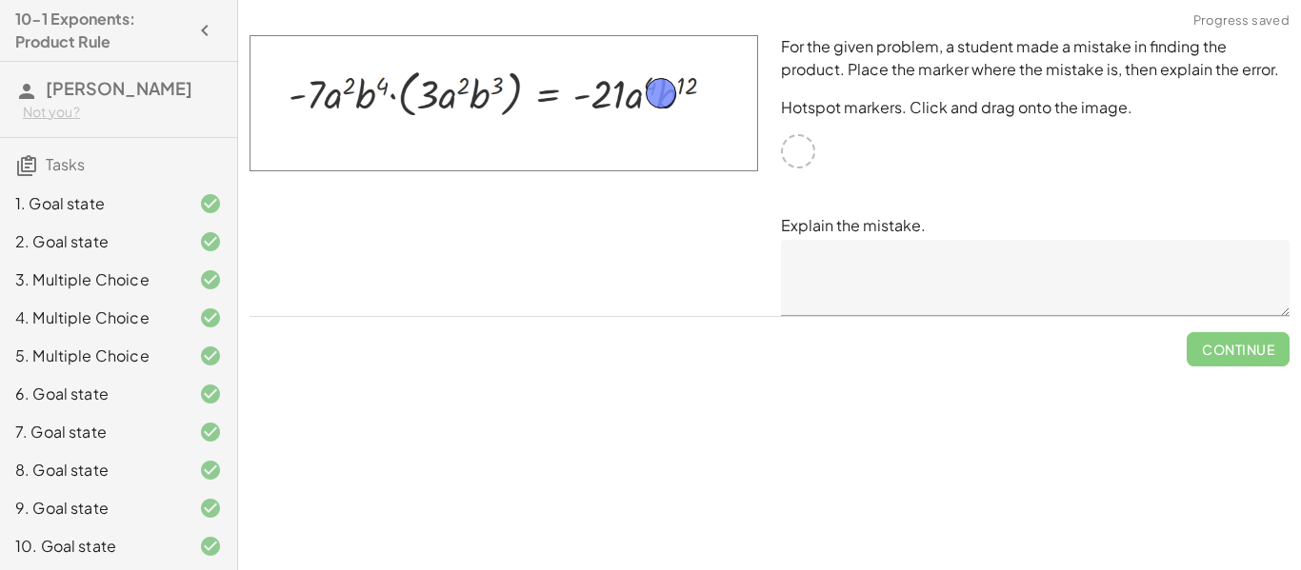
drag, startPoint x: 799, startPoint y: 163, endPoint x: 662, endPoint y: 105, distance: 148.9
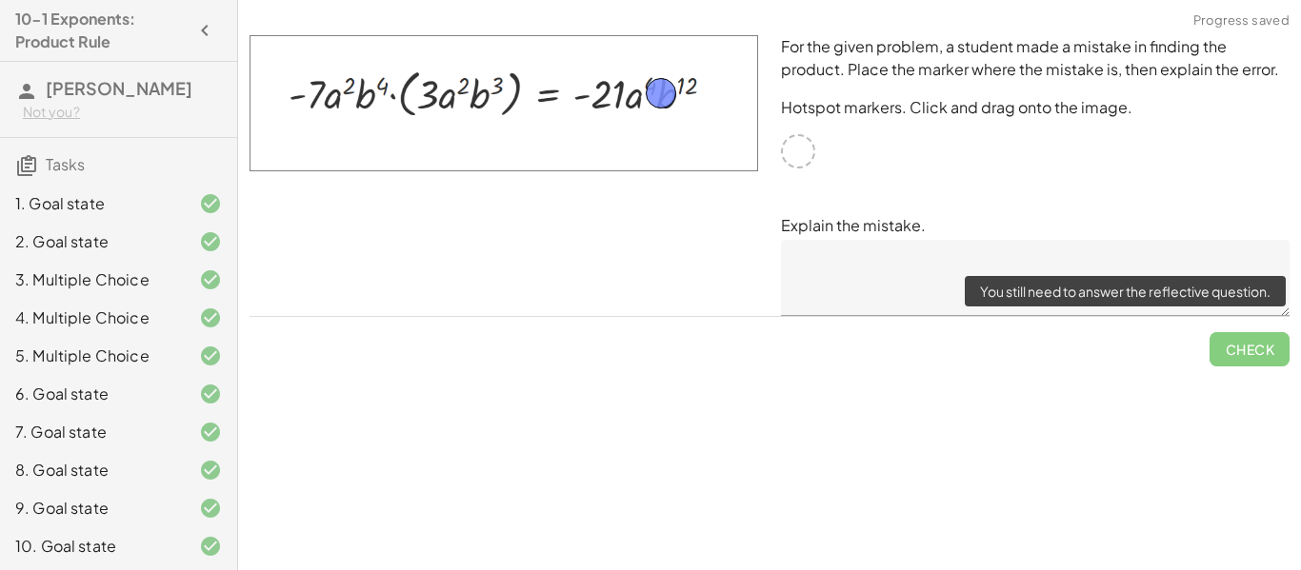
click at [1228, 343] on span "Check" at bounding box center [1249, 342] width 80 height 50
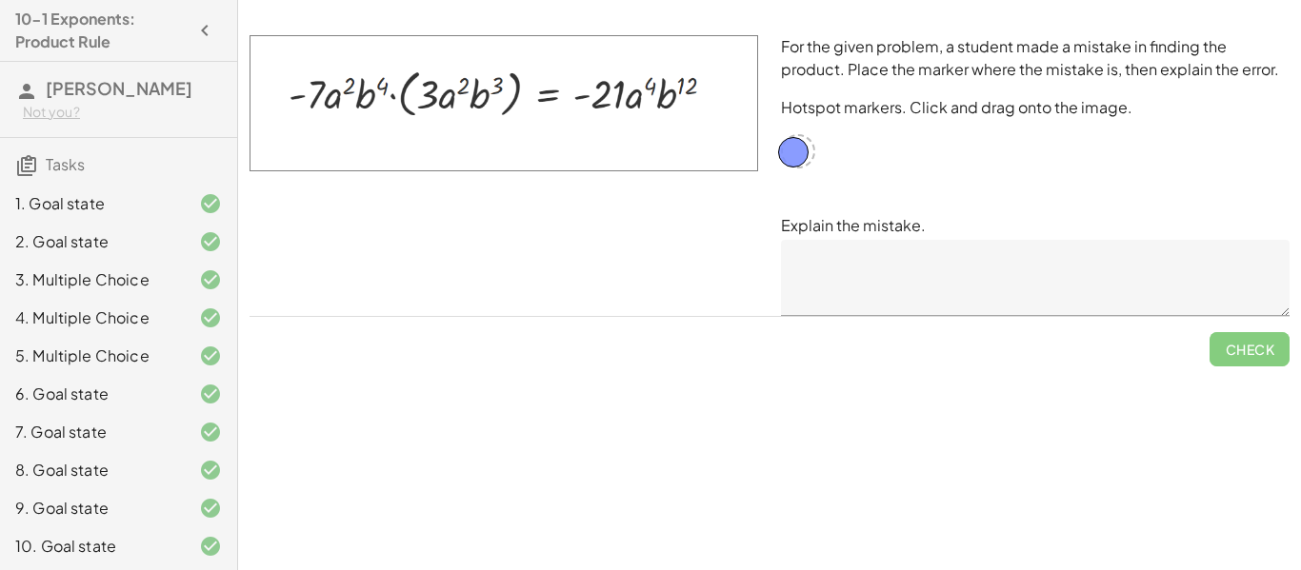
drag, startPoint x: 661, startPoint y: 97, endPoint x: 793, endPoint y: 156, distance: 144.9
drag, startPoint x: 800, startPoint y: 156, endPoint x: 689, endPoint y: 91, distance: 128.9
click at [867, 260] on textarea at bounding box center [1035, 278] width 509 height 76
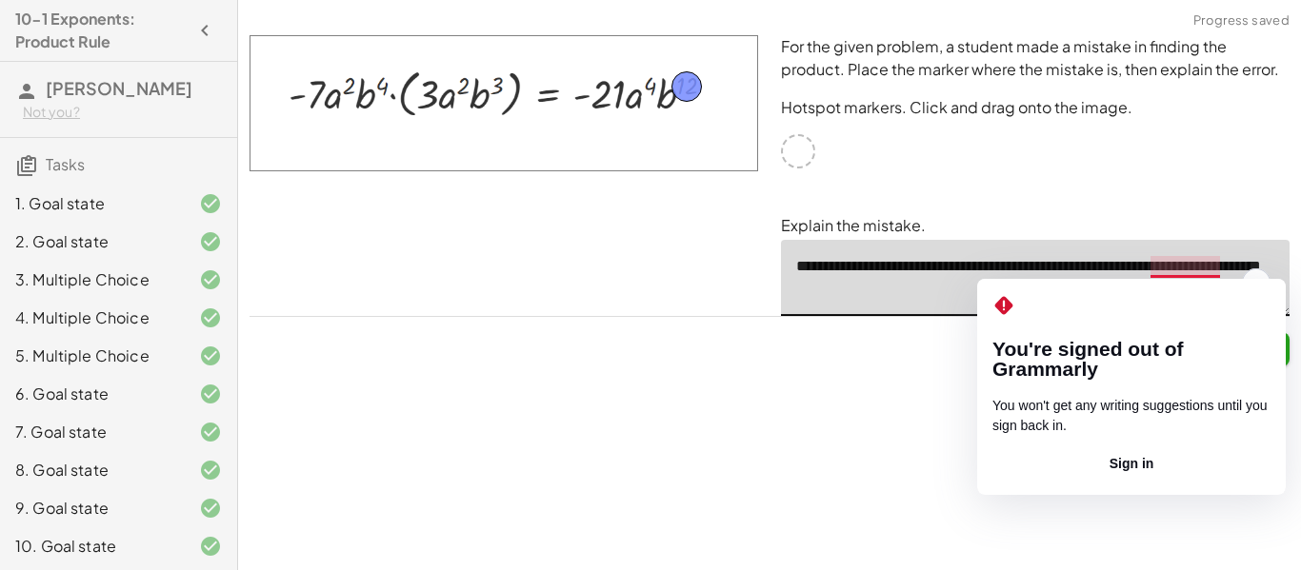
click at [1156, 450] on button "Sign in" at bounding box center [1131, 465] width 278 height 30
type textarea "**********"
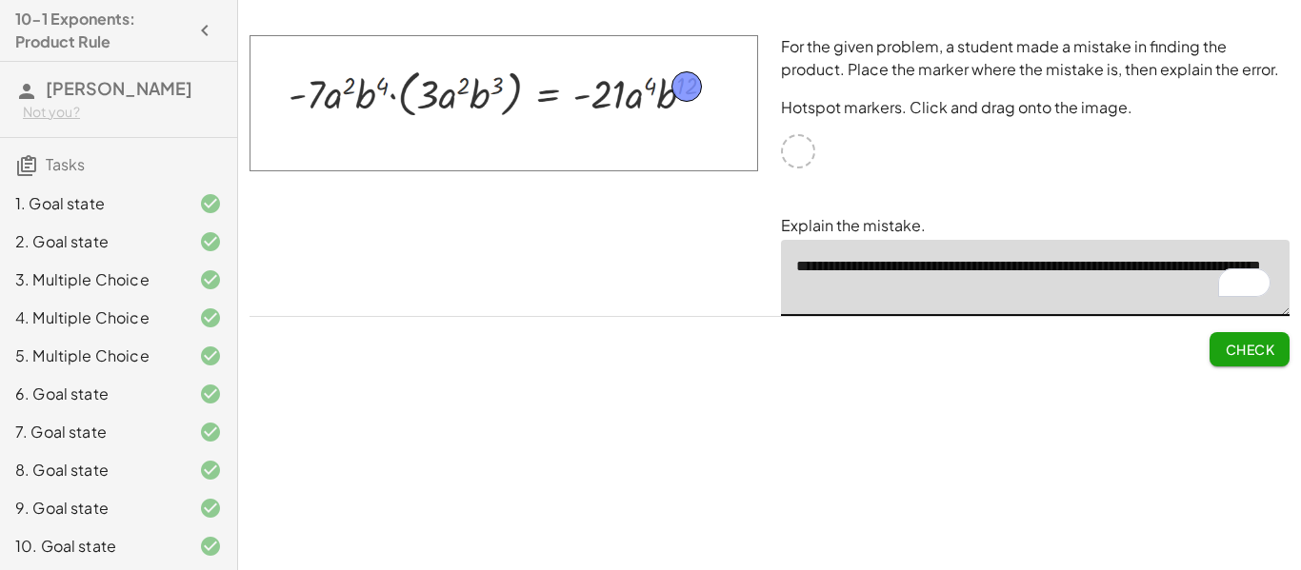
click at [1239, 353] on span "Check" at bounding box center [1250, 349] width 50 height 17
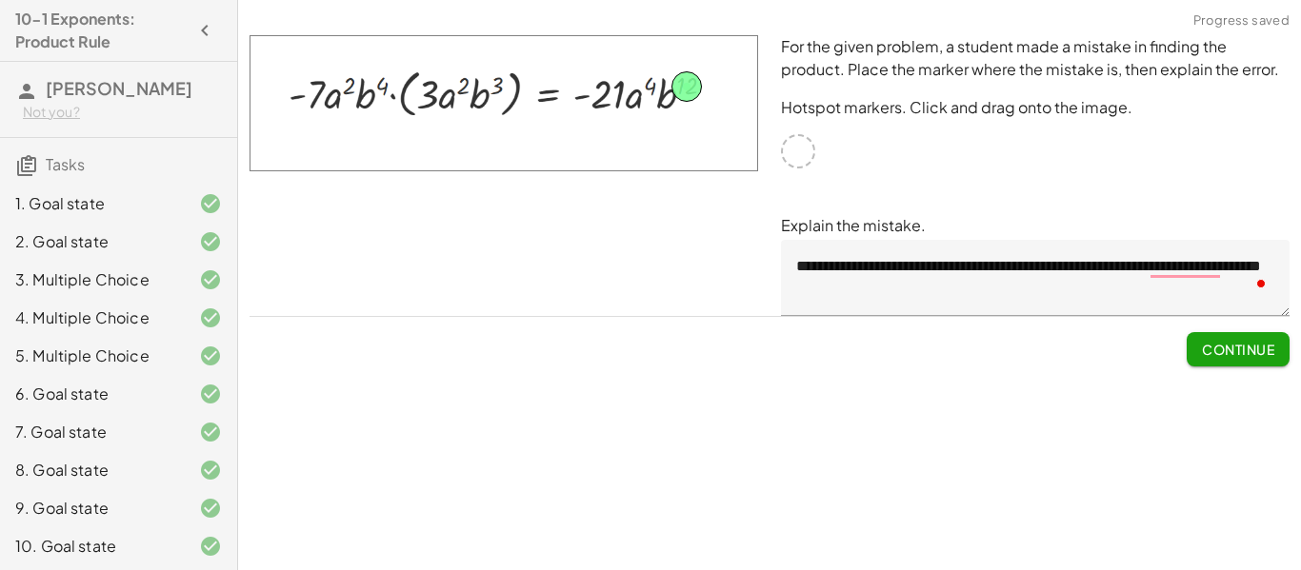
click at [1239, 349] on span "Continue" at bounding box center [1238, 349] width 72 height 17
